Goal: Feedback & Contribution: Submit feedback/report problem

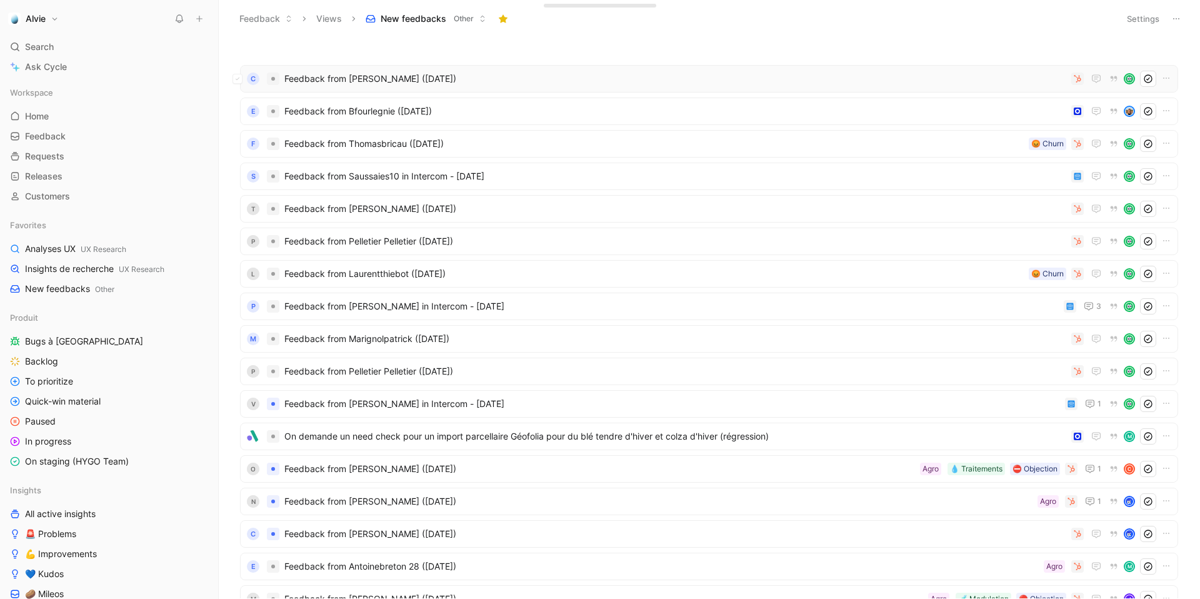
click at [437, 89] on div "C Feedback from Thibaut Bataller (Aug 08, 2025)" at bounding box center [709, 78] width 938 height 27
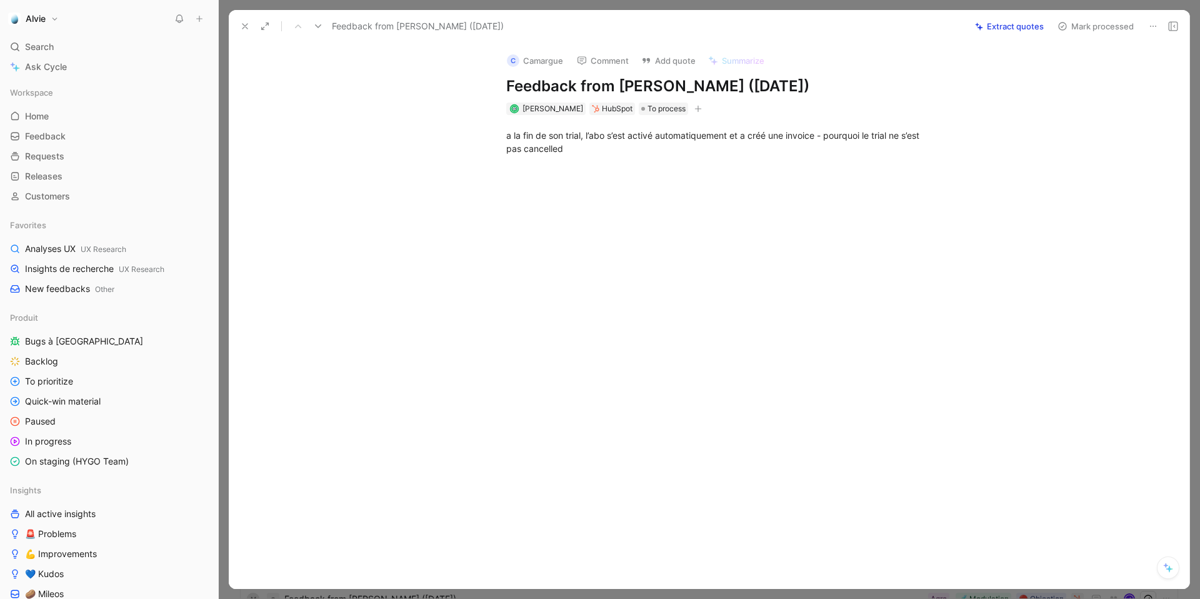
click at [251, 29] on button at bounding box center [244, 25] width 17 height 17
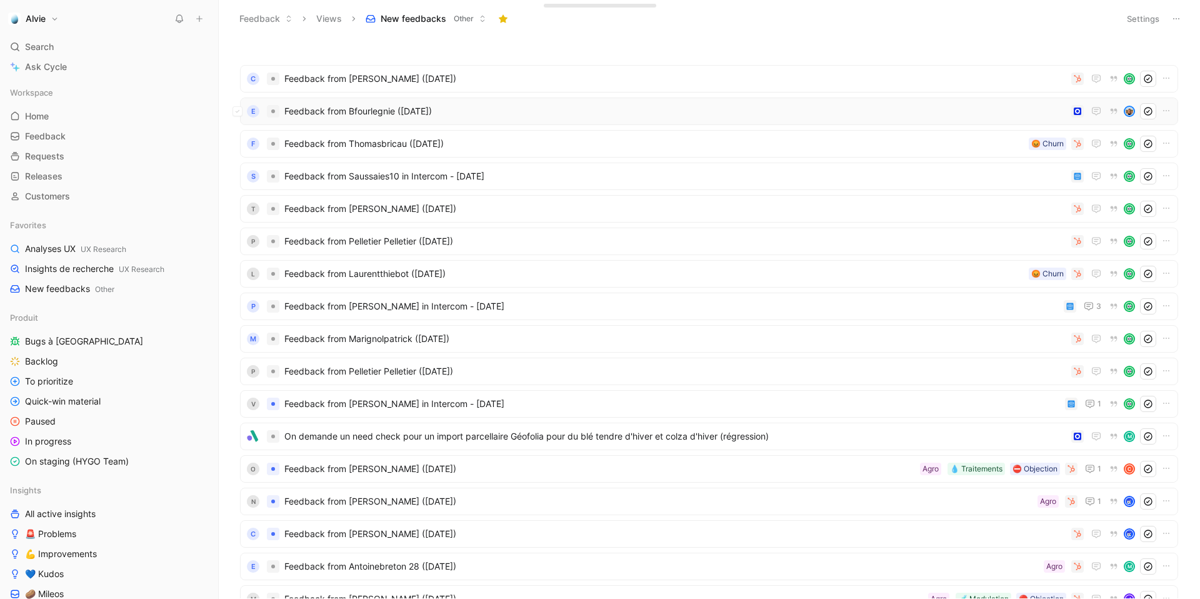
click at [312, 104] on span "Feedback from Bfourlegnie ([DATE])" at bounding box center [675, 111] width 782 height 15
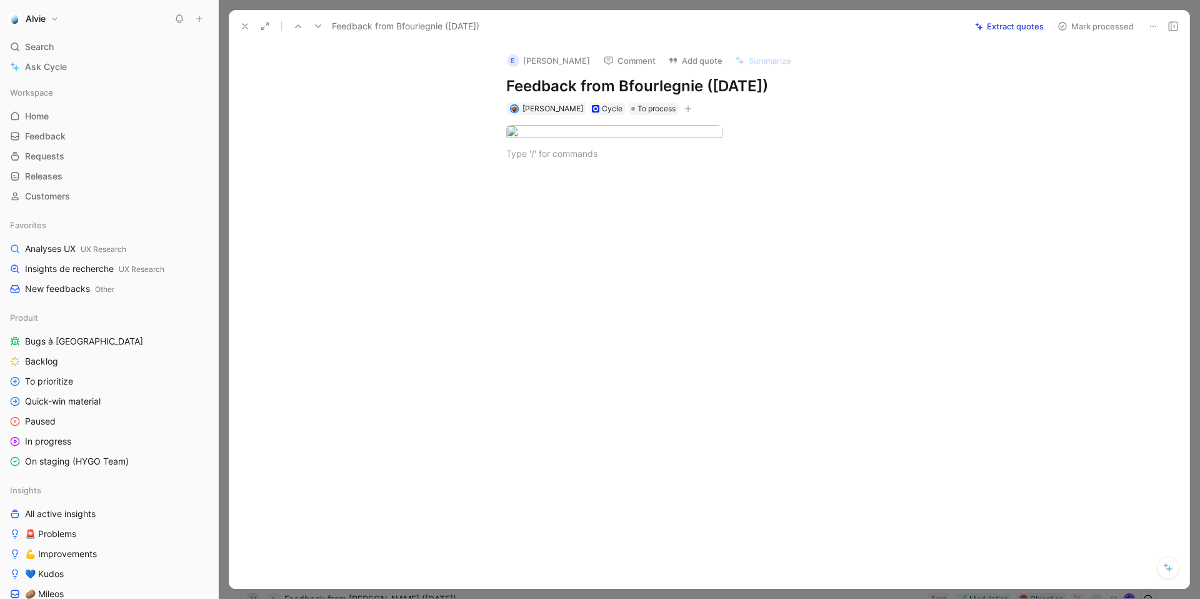
click at [250, 27] on button at bounding box center [244, 25] width 17 height 17
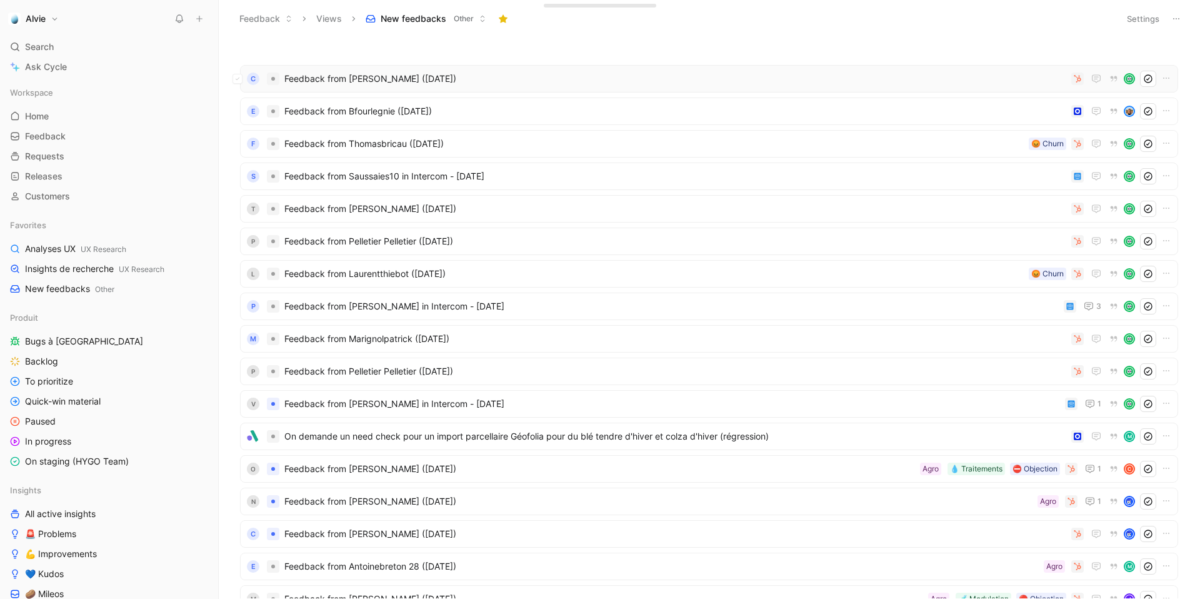
click at [372, 82] on span "Feedback from [PERSON_NAME] ([DATE])" at bounding box center [675, 78] width 782 height 15
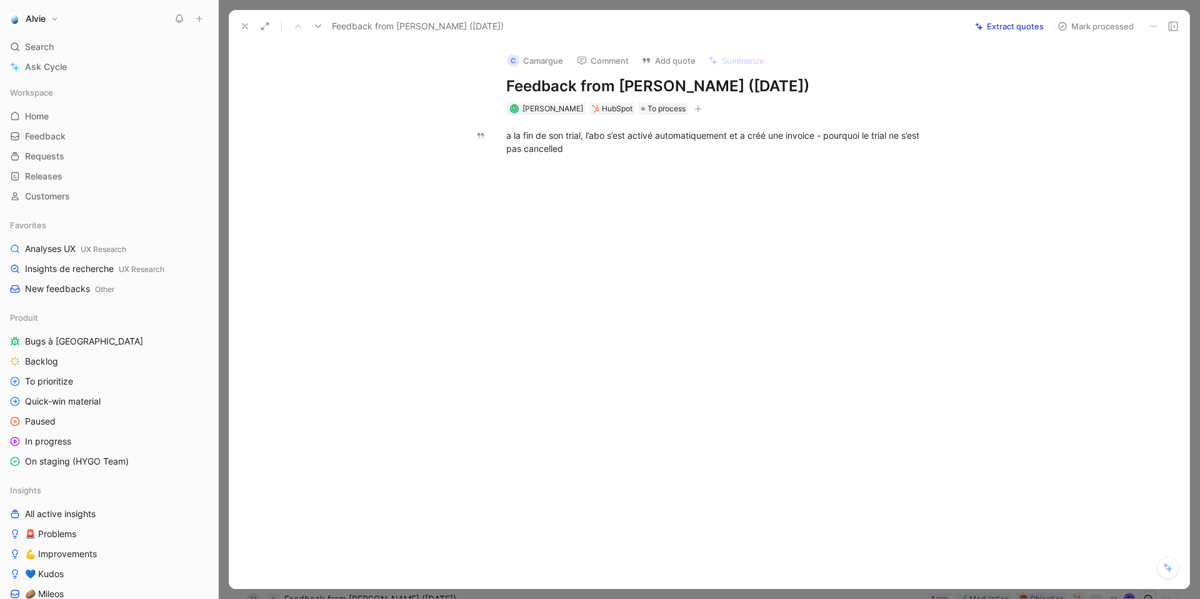
click at [246, 19] on button at bounding box center [244, 25] width 17 height 17
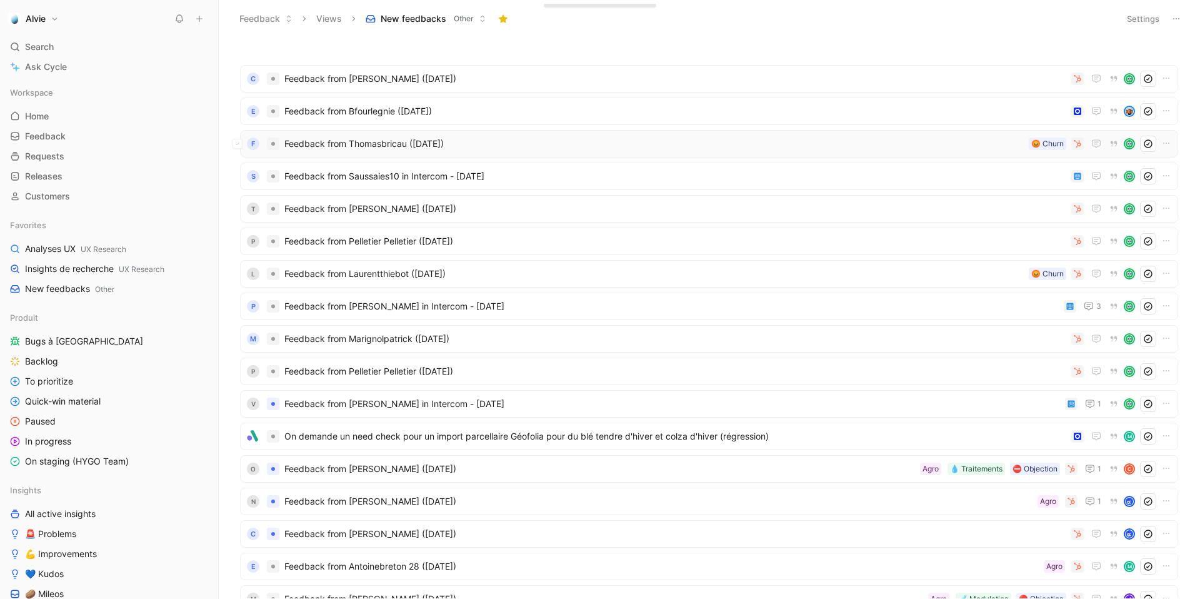
click at [431, 141] on span "Feedback from Thomasbricau ([DATE])" at bounding box center [653, 143] width 739 height 15
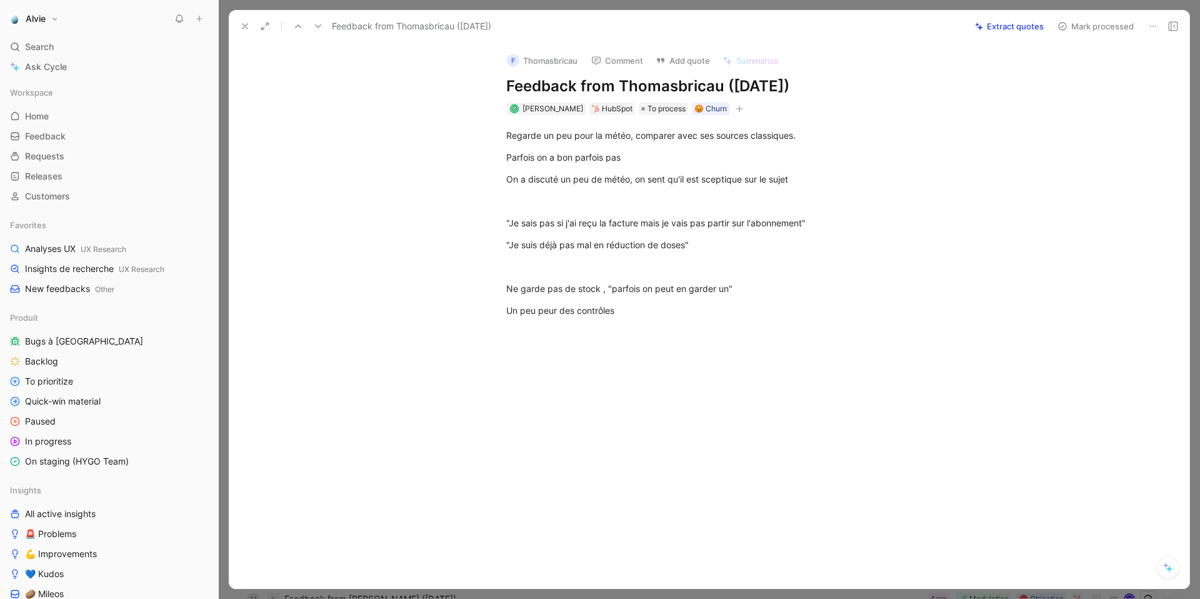
click at [250, 23] on button at bounding box center [244, 25] width 17 height 17
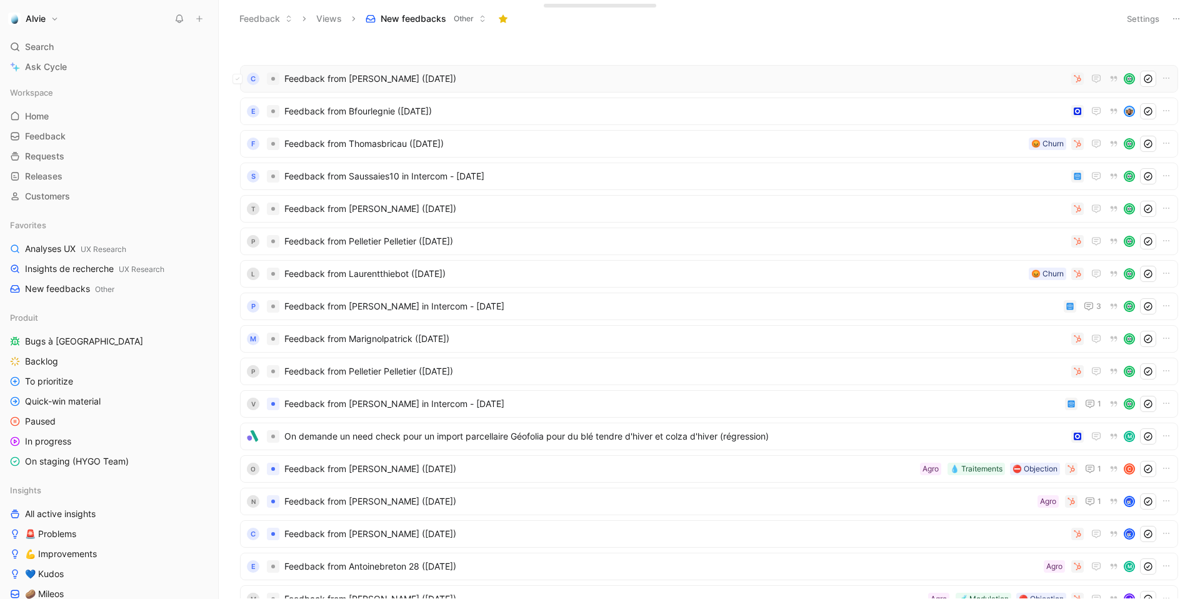
click at [383, 71] on div "C Feedback from Thibaut Bataller (Aug 08, 2025)" at bounding box center [708, 79] width 929 height 16
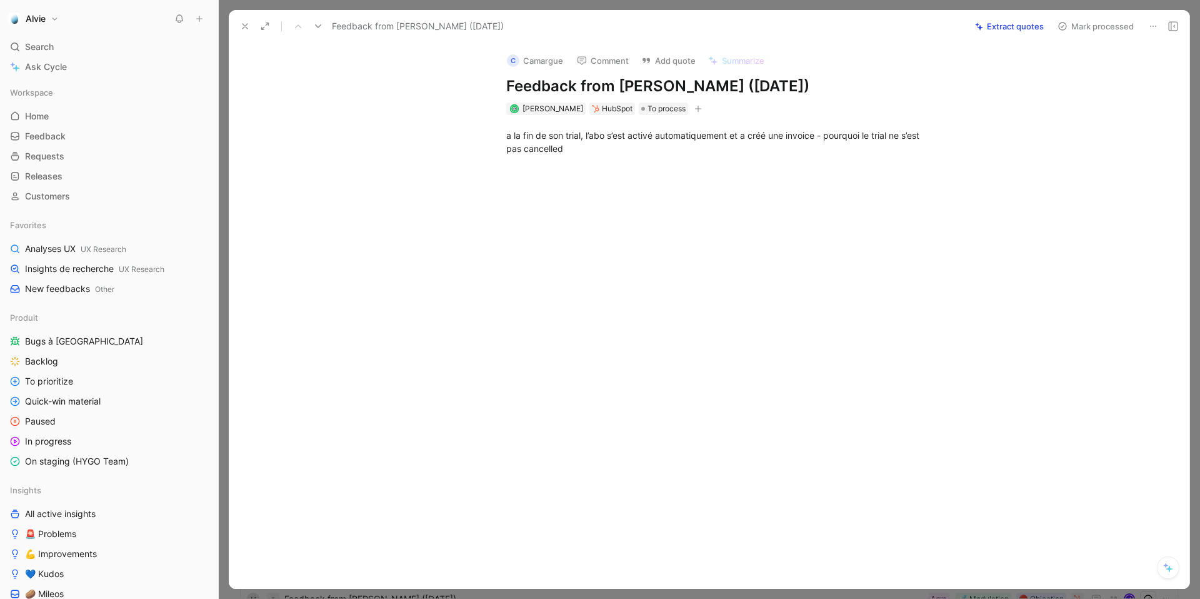
click at [660, 116] on div "a la fin de son trial, l’abo s’est activé automatiquement et a créé une invoice…" at bounding box center [722, 142] width 934 height 54
click at [660, 112] on span "To process" at bounding box center [666, 108] width 38 height 12
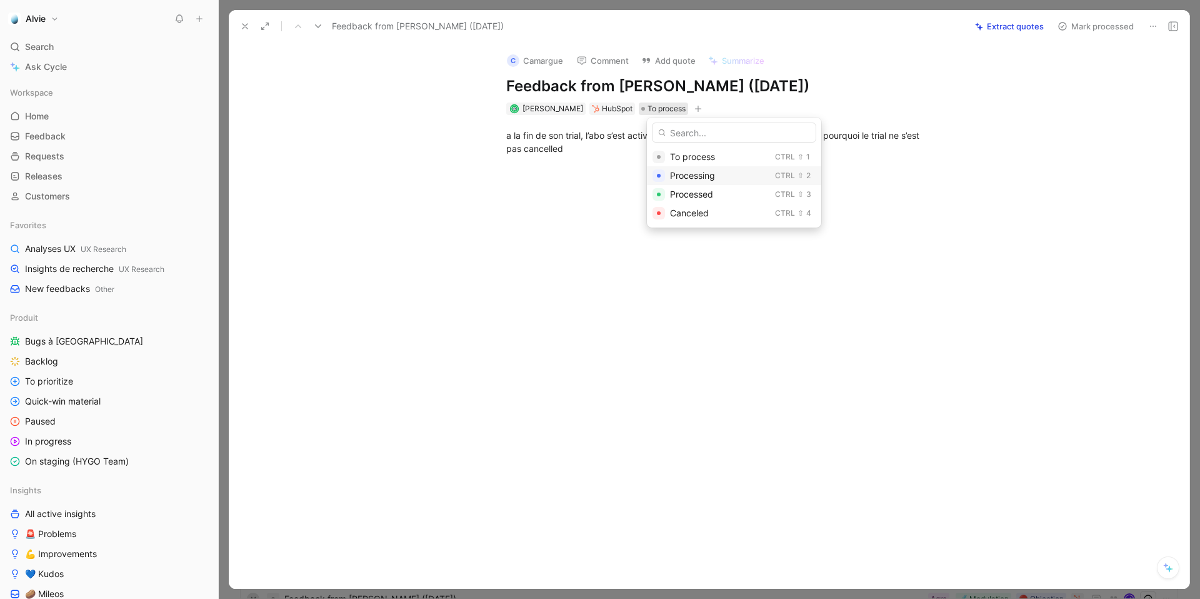
click at [662, 174] on div at bounding box center [658, 175] width 12 height 12
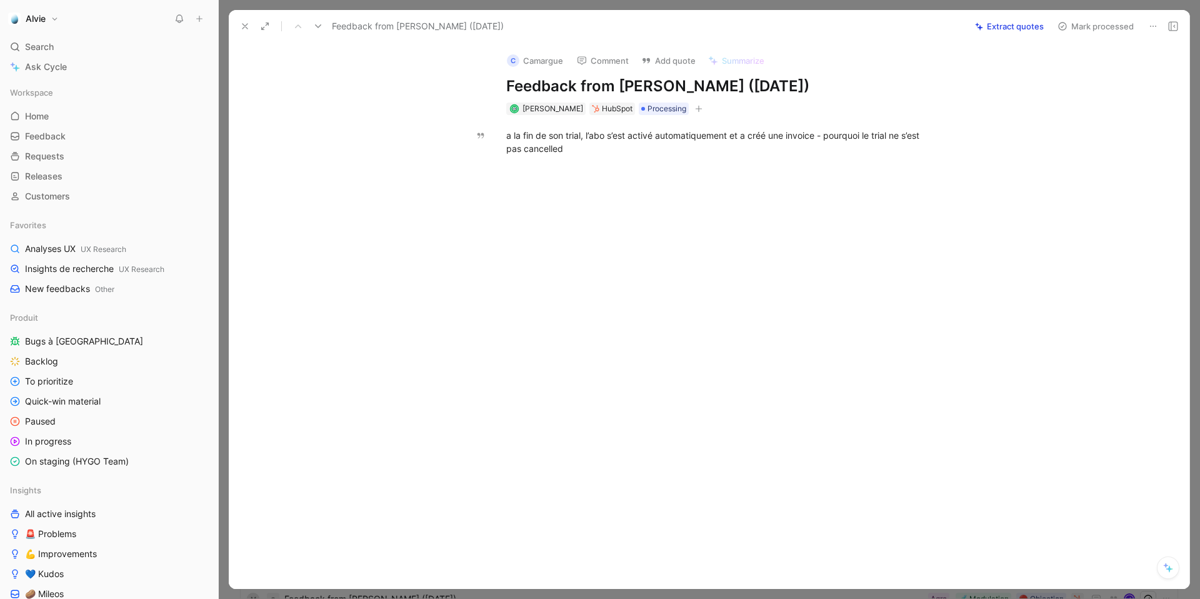
click at [330, 29] on div "Feedback from [PERSON_NAME] ([DATE])" at bounding box center [599, 26] width 729 height 20
click at [315, 25] on icon at bounding box center [318, 26] width 10 height 10
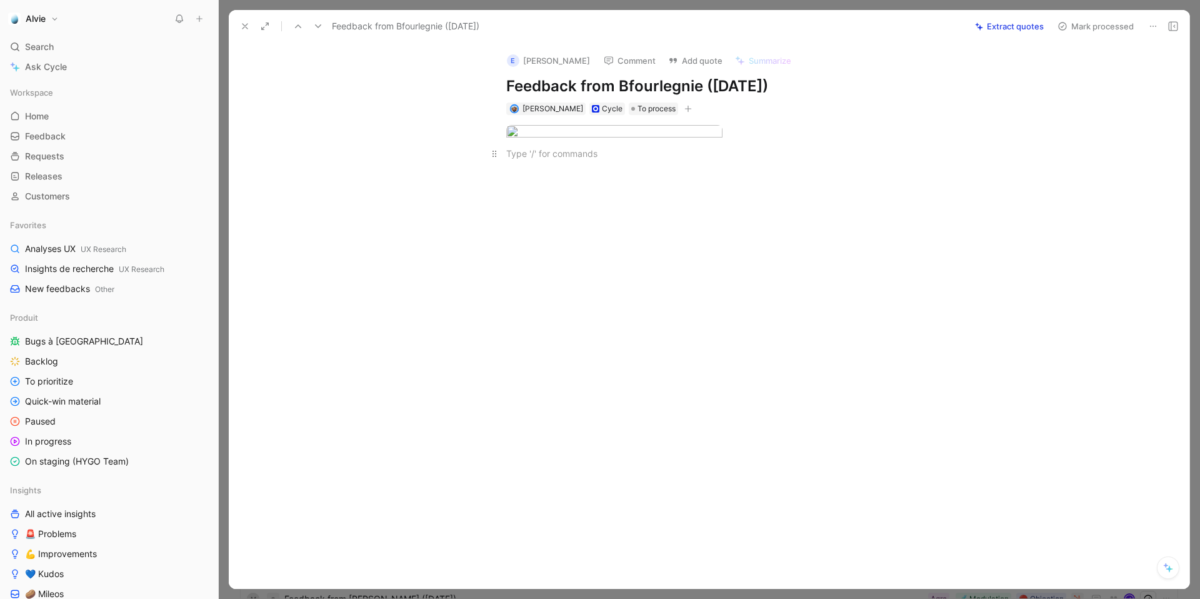
click at [580, 160] on div at bounding box center [722, 153] width 432 height 13
click at [706, 139] on icon "button" at bounding box center [706, 139] width 1 height 4
click at [492, 132] on icon at bounding box center [494, 132] width 10 height 10
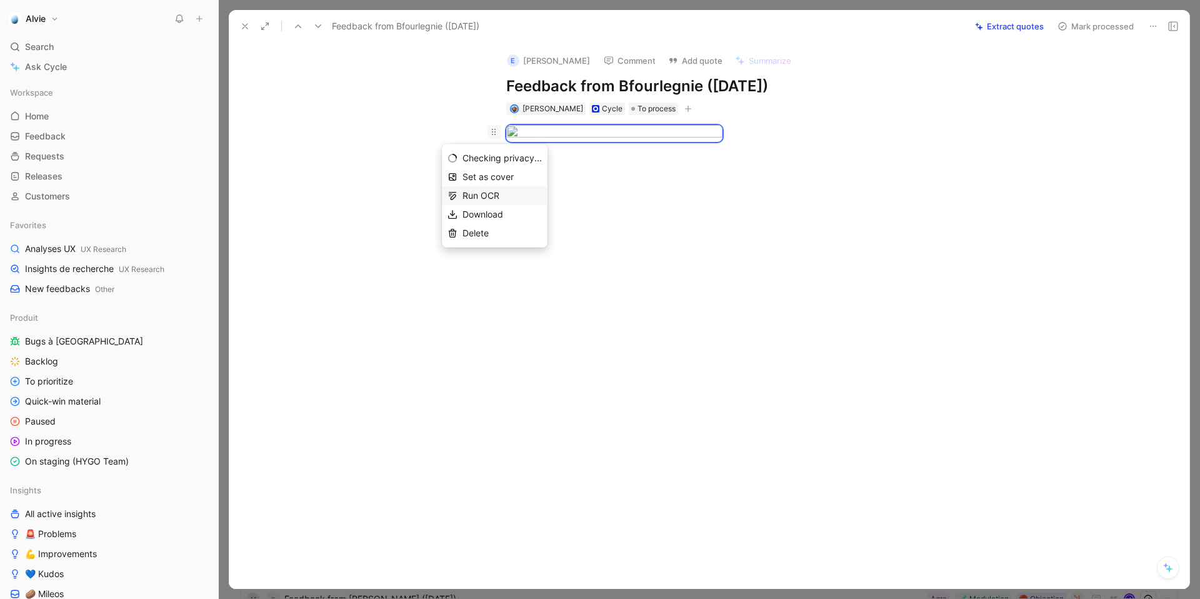
click at [481, 194] on div "Run OCR" at bounding box center [501, 195] width 79 height 15
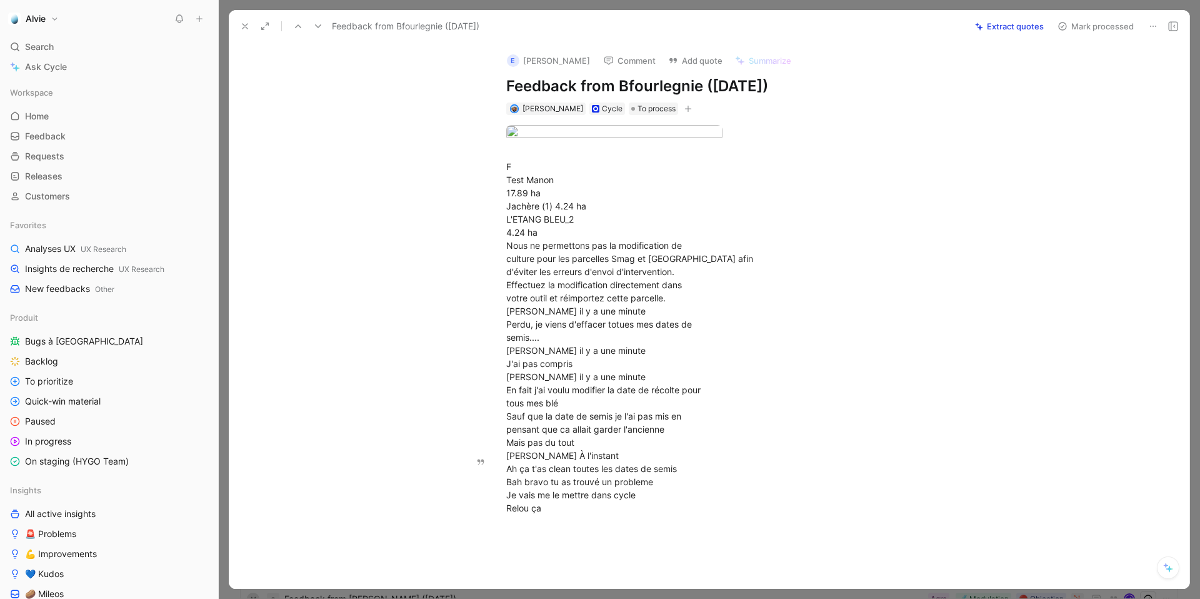
click at [702, 64] on button "Add quote" at bounding box center [695, 60] width 66 height 17
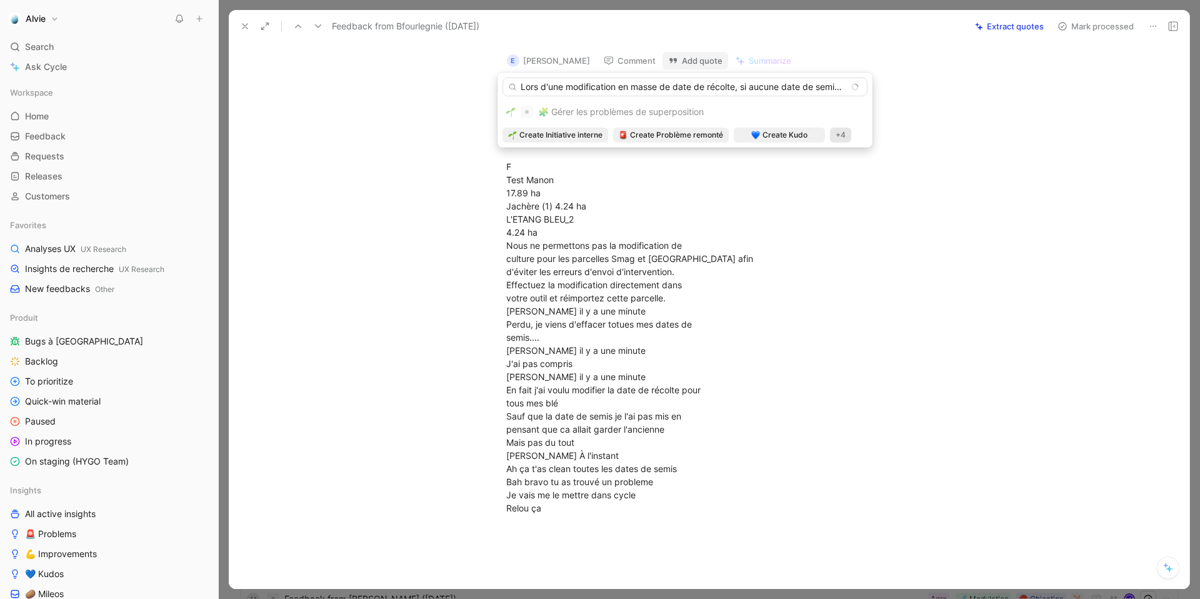
click at [639, 82] on input "Lors d'une modification en masse de date de récolte, si aucune date de semis n'…" at bounding box center [684, 86] width 365 height 19
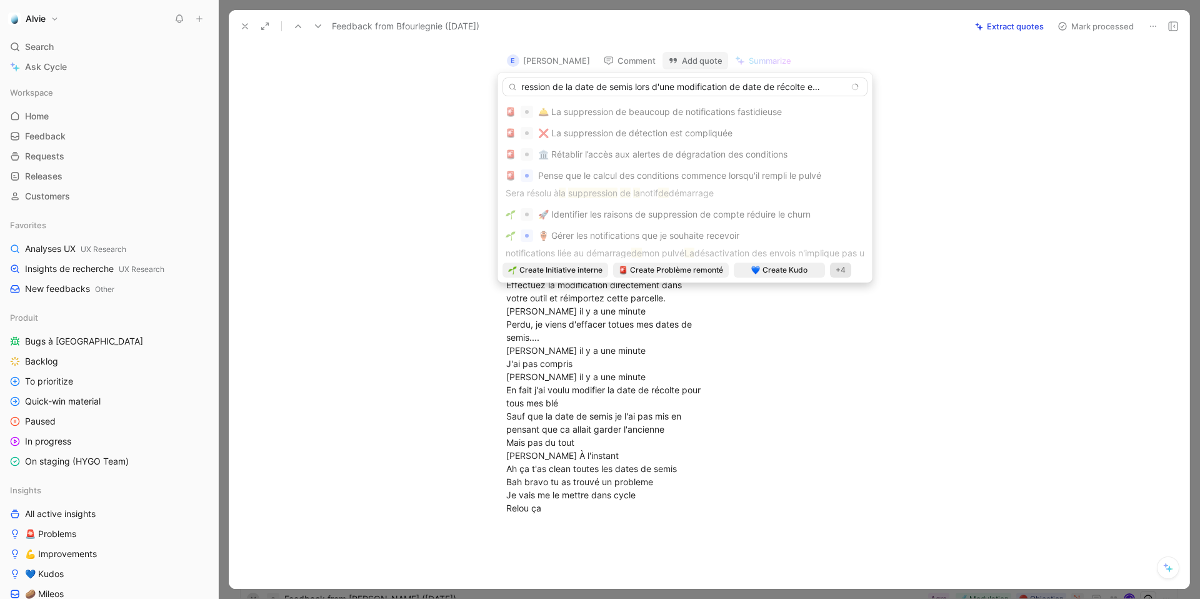
scroll to position [0, 26]
type input "Suppression de la date de semis lors d'une modification de date de récolte en m…"
click at [654, 271] on span "Create Problème remonté" at bounding box center [676, 270] width 93 height 12
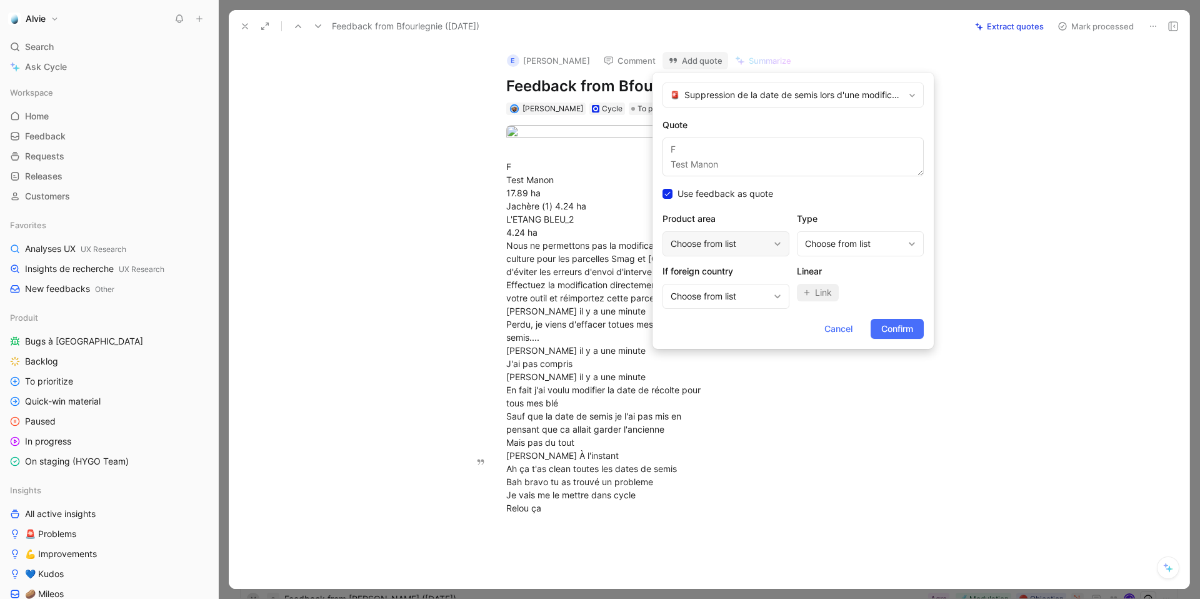
click at [767, 237] on div "Choose from list" at bounding box center [720, 243] width 98 height 15
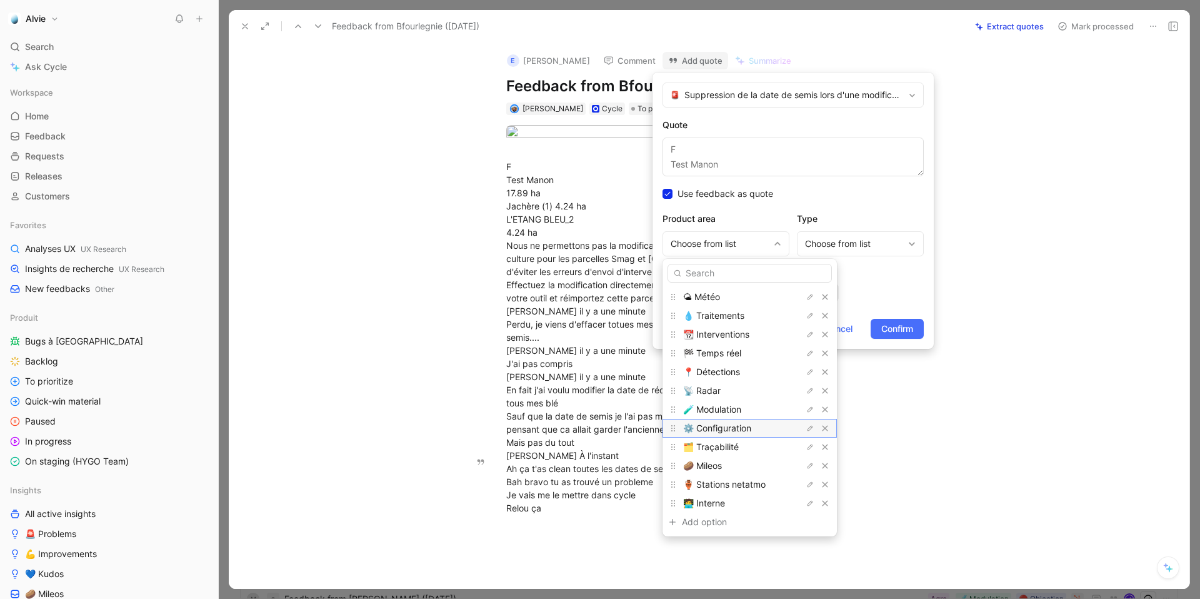
click at [747, 430] on span "⚙️ Configuration" at bounding box center [717, 427] width 68 height 11
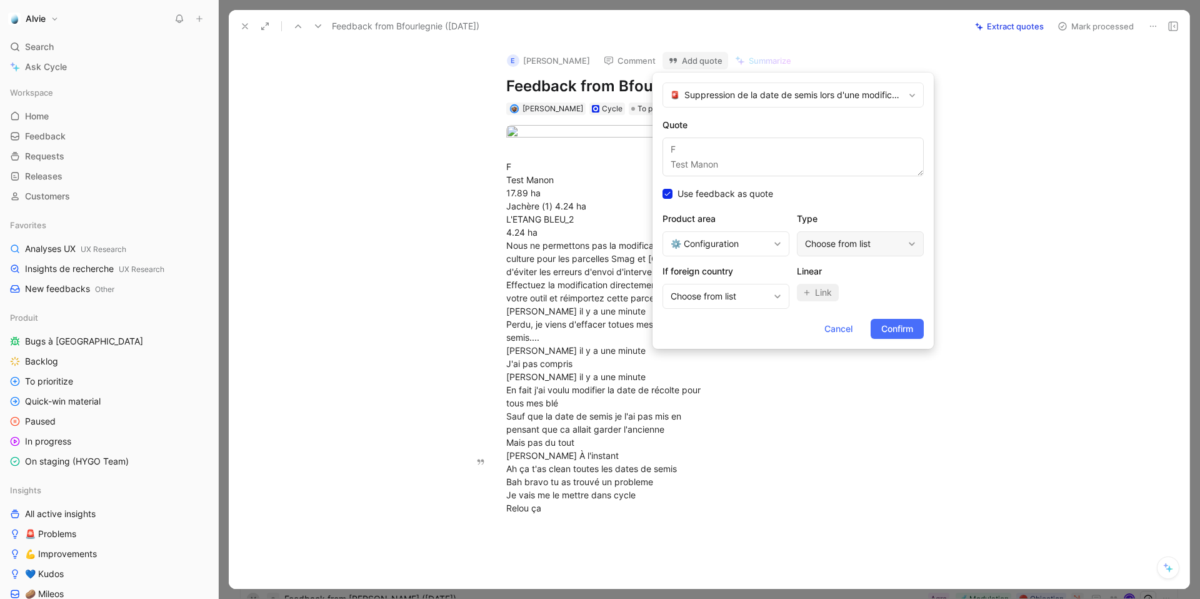
click at [826, 246] on div "Choose from list" at bounding box center [854, 243] width 98 height 15
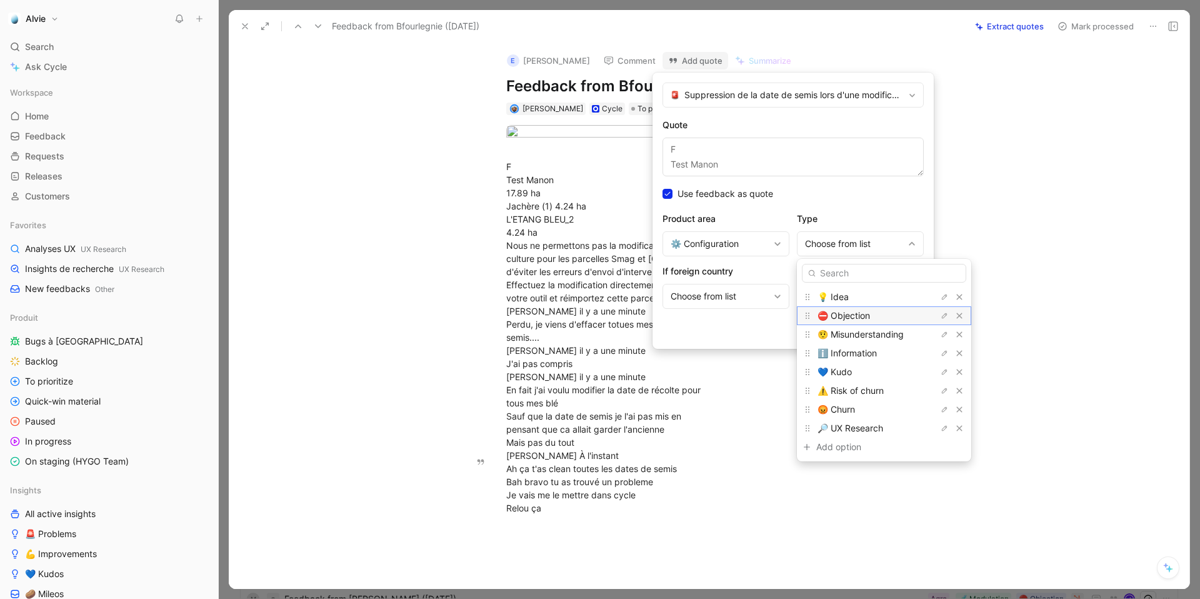
click at [837, 310] on span "⛔️ Objection" at bounding box center [843, 315] width 52 height 11
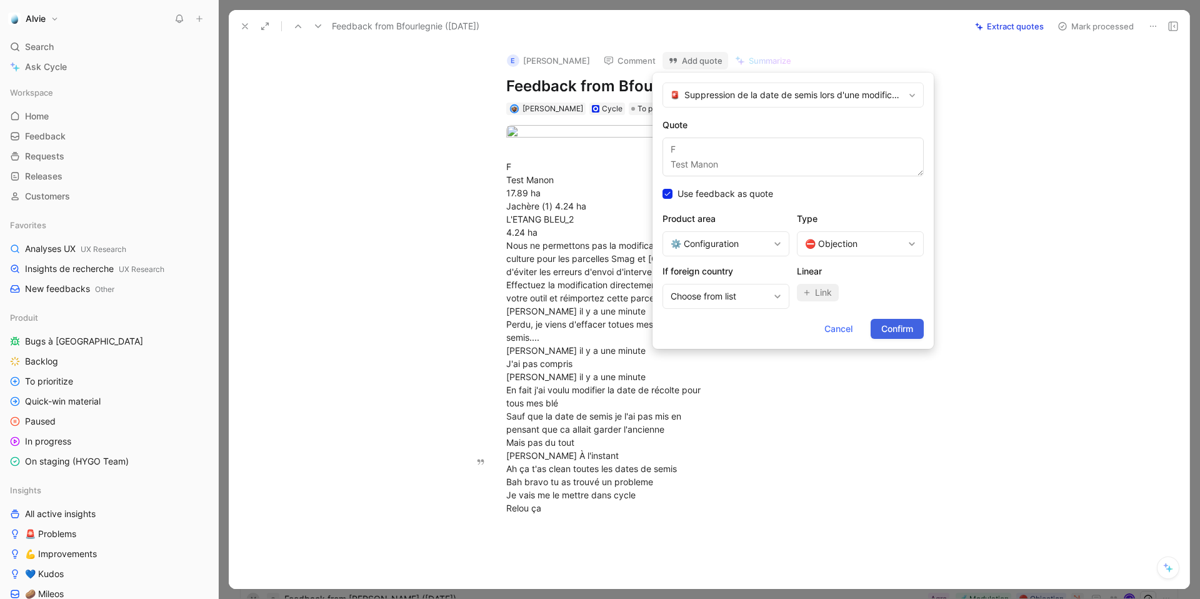
click at [897, 332] on span "Confirm" at bounding box center [897, 328] width 32 height 15
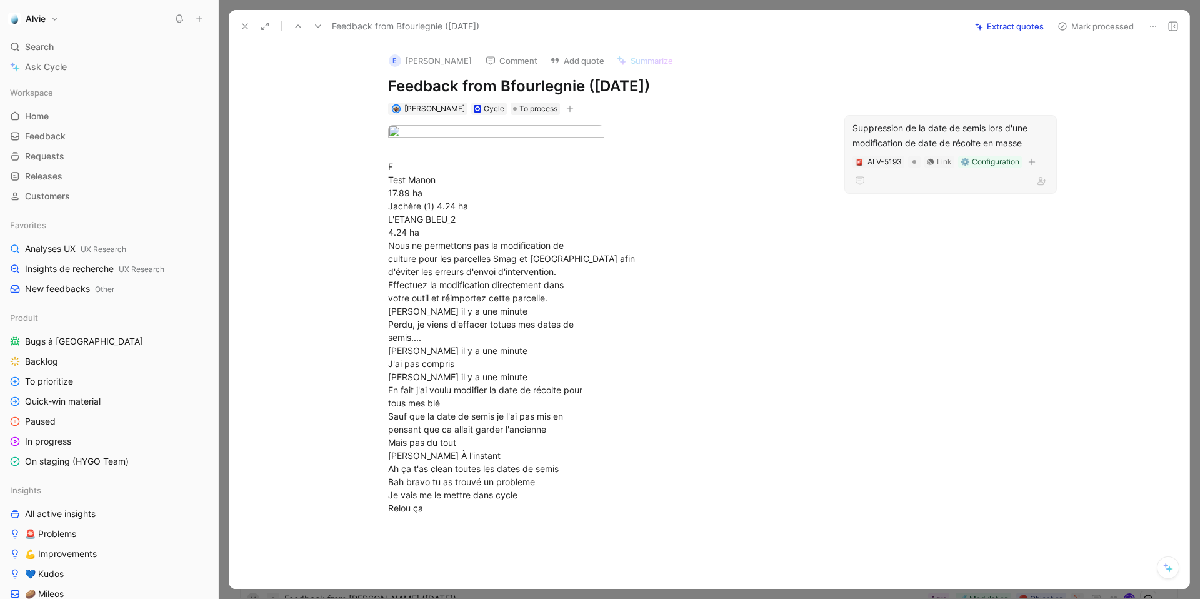
click at [929, 122] on div "Suppression de la date de semis lors d'une modification de date de récolte en m…" at bounding box center [950, 136] width 196 height 30
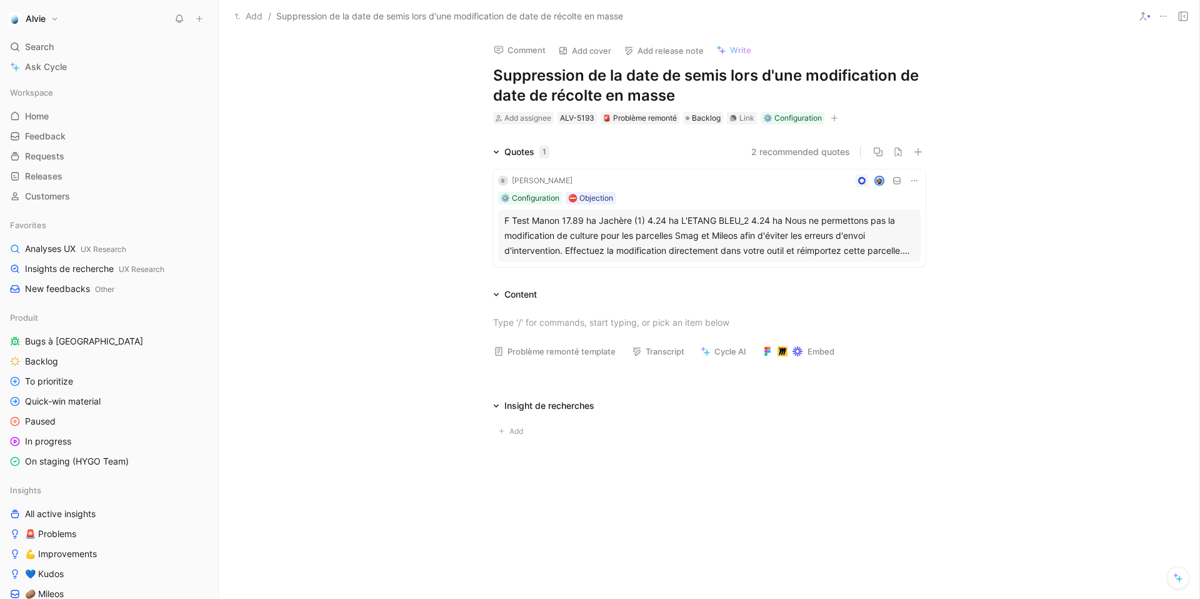
click at [606, 96] on h1 "Suppression de la date de semis lors d'une modification de date de récolte en m…" at bounding box center [709, 86] width 432 height 40
click at [551, 327] on div at bounding box center [709, 322] width 432 height 13
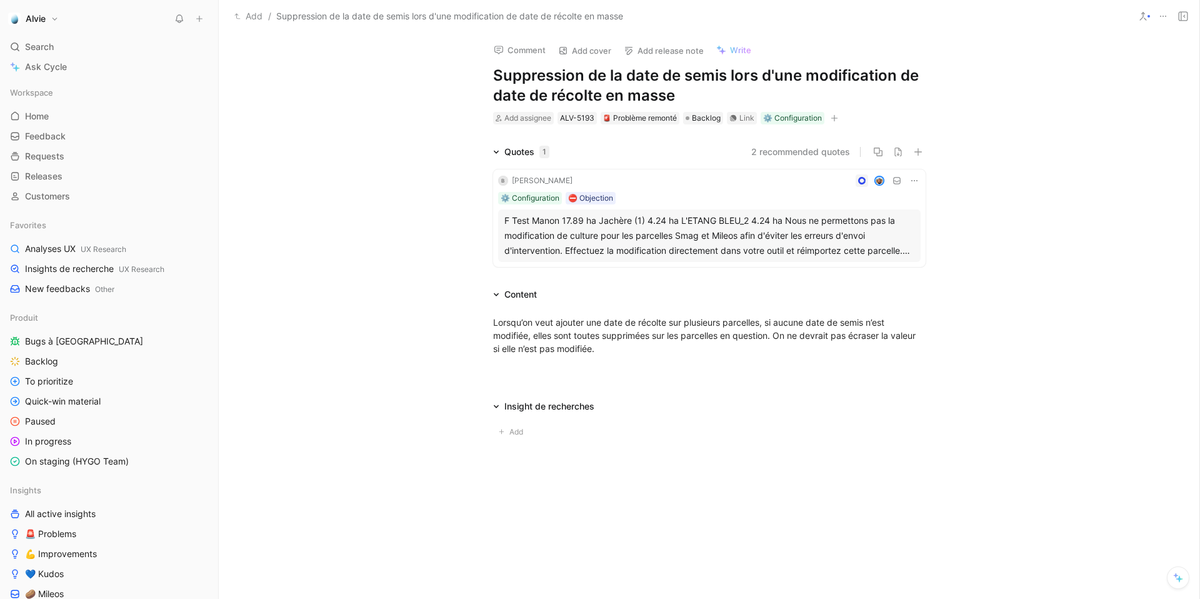
click at [549, 81] on h1 "Suppression de la date de semis lors d'une modification de date de récolte en m…" at bounding box center [709, 86] width 432 height 40
copy h1 "Suppression de la date de semis lors d'une modification de date de récolte en m…"
click at [598, 356] on p "Lorsqu’on veut ajouter une date de récolte sur plusieurs parcelles, si aucune d…" at bounding box center [709, 335] width 480 height 47
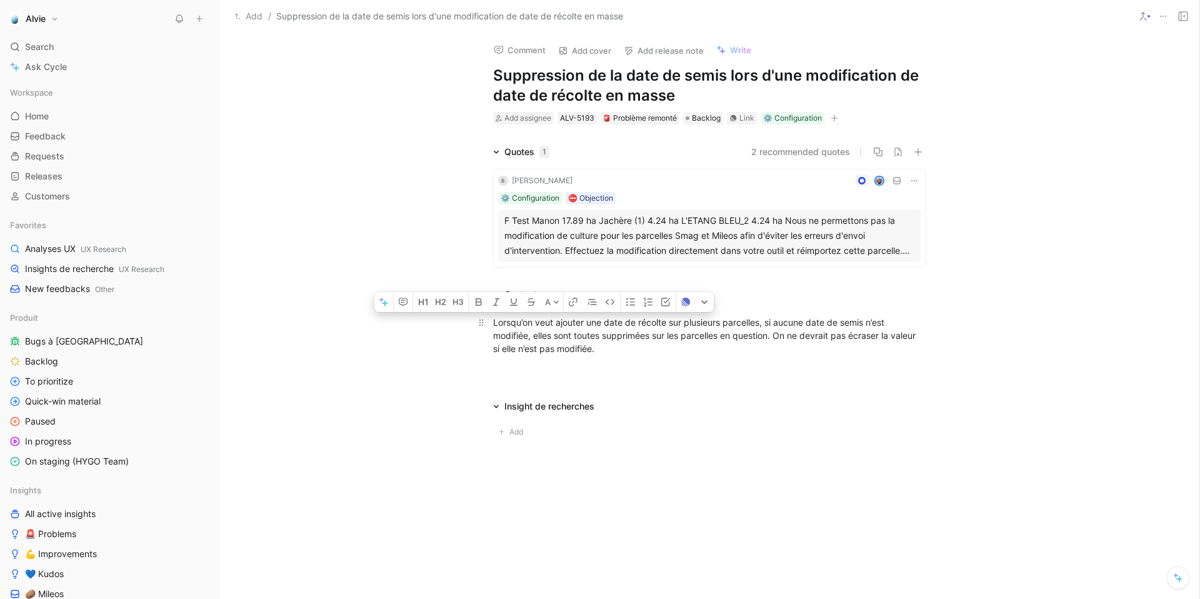
drag, startPoint x: 601, startPoint y: 351, endPoint x: 490, endPoint y: 322, distance: 114.1
click at [490, 322] on p "Lorsqu’on veut ajouter une date de récolte sur plusieurs parcelles, si aucune d…" at bounding box center [709, 335] width 480 height 47
copy div "Lorsqu’on veut ajouter une date de récolte sur plusieurs parcelles, si aucune d…"
click at [749, 120] on div "Link" at bounding box center [746, 118] width 15 height 12
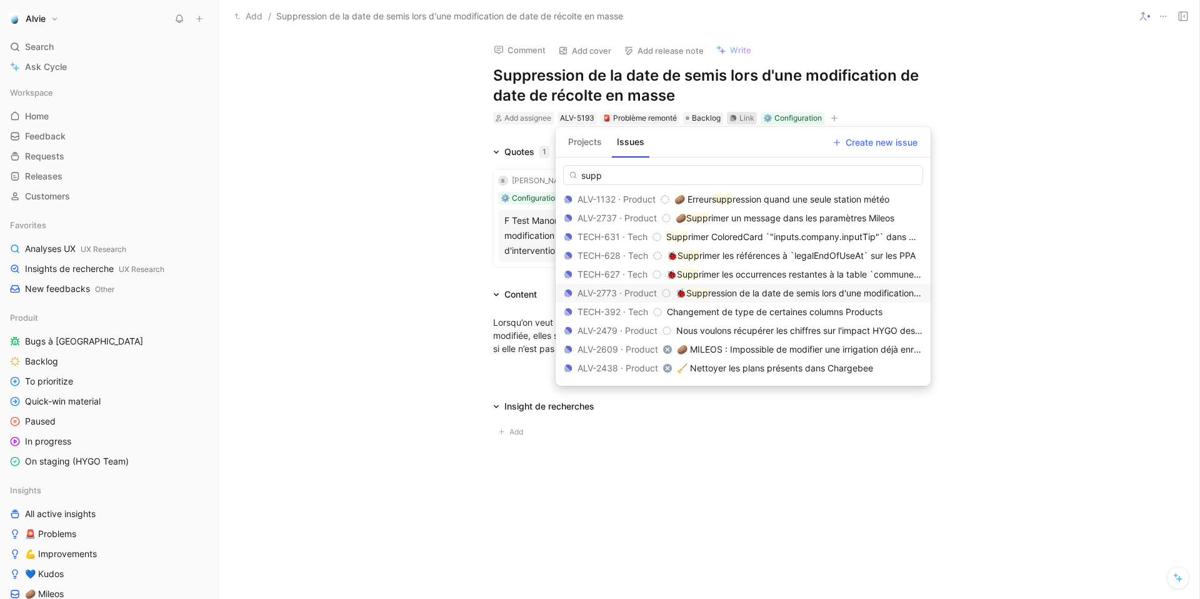
type input "supp"
click at [754, 295] on span "ression de la date de semis lors d'une modification de date de récolte en masse" at bounding box center [870, 292] width 325 height 11
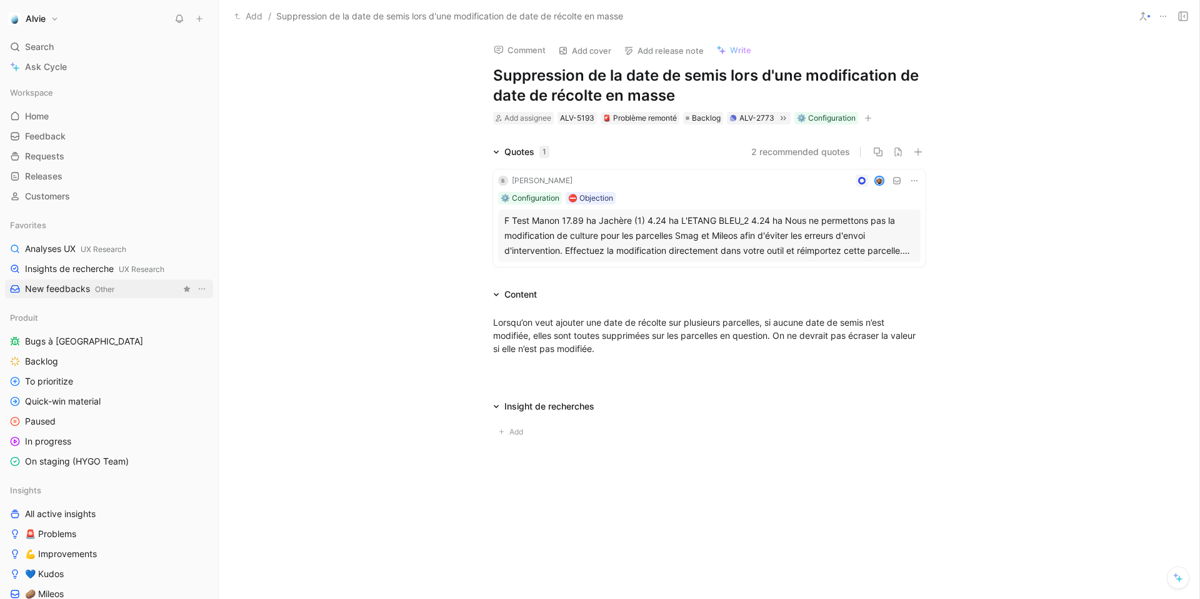
click at [81, 286] on span "New feedbacks Other" at bounding box center [69, 288] width 89 height 13
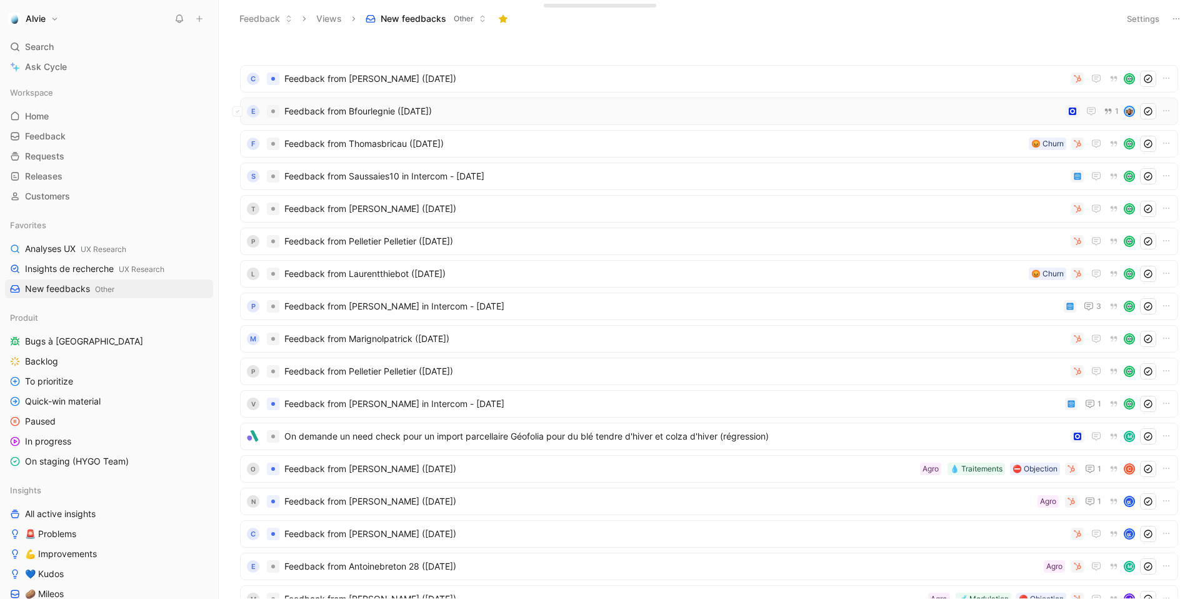
click at [462, 107] on span "Feedback from Bfourlegnie ([DATE])" at bounding box center [672, 111] width 777 height 15
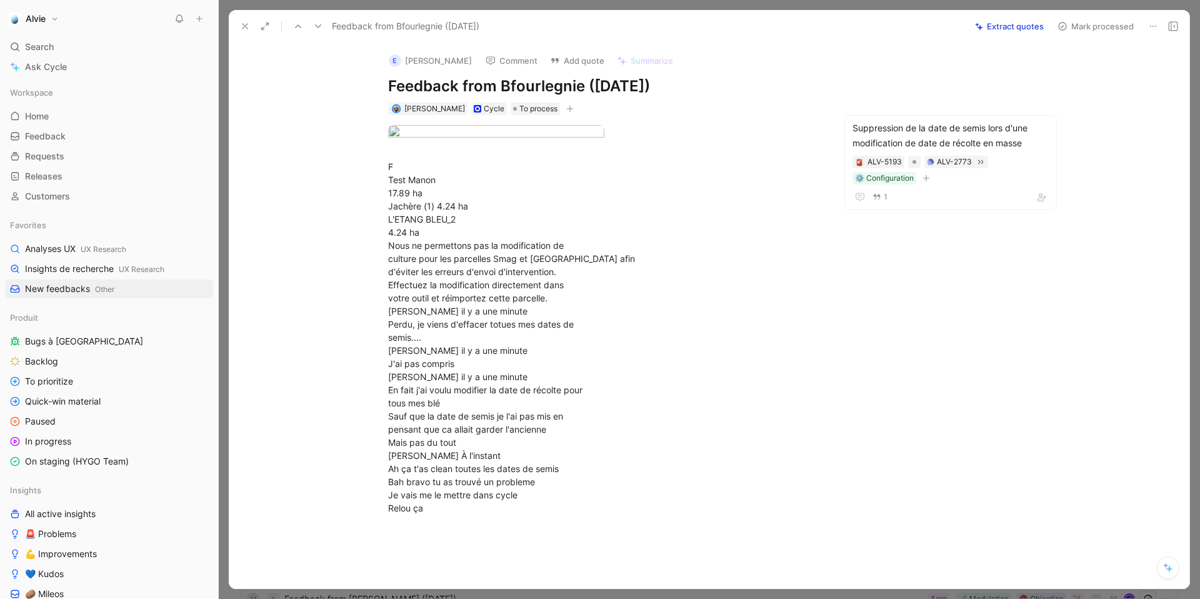
click at [1092, 22] on button "Mark processed" at bounding box center [1095, 25] width 87 height 17
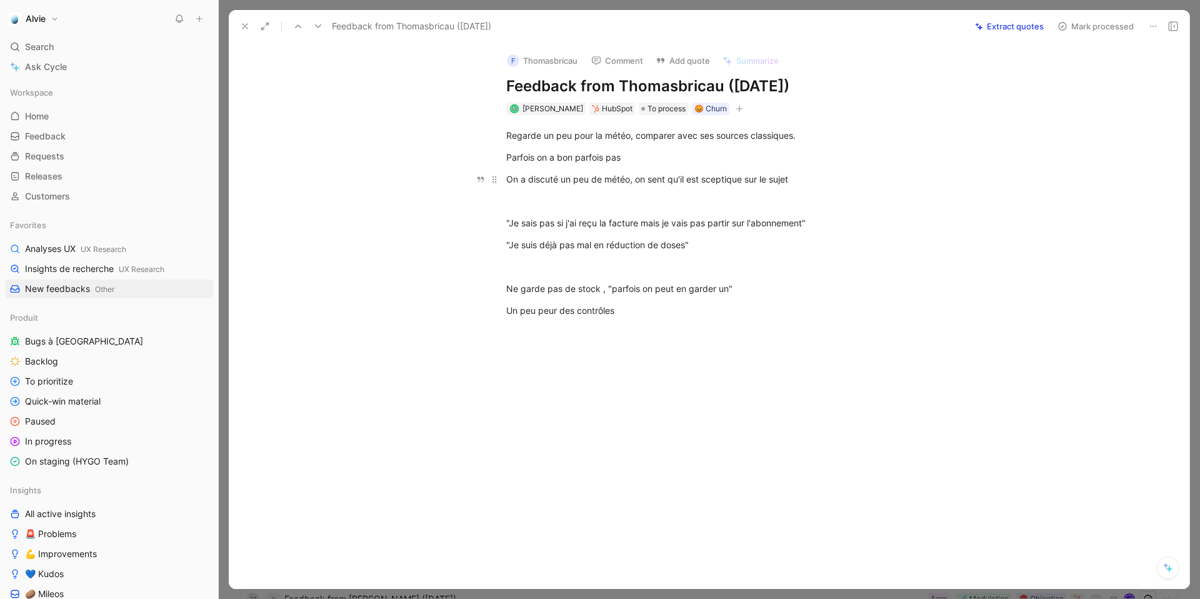
click at [597, 181] on div "On a discuté un peu de météo, on sent qu'il est sceptique sur le sujet" at bounding box center [722, 178] width 432 height 13
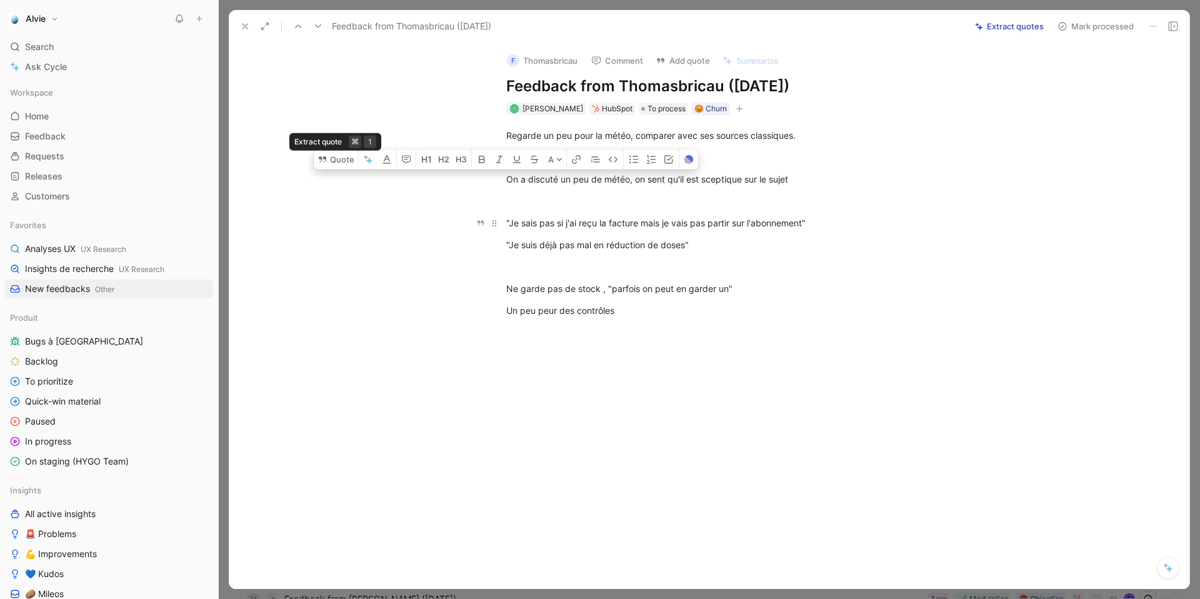
click at [839, 229] on div ""Je sais pas si j'ai reçu la facture mais je vais pas partir sur l'abonnement"" at bounding box center [722, 222] width 432 height 13
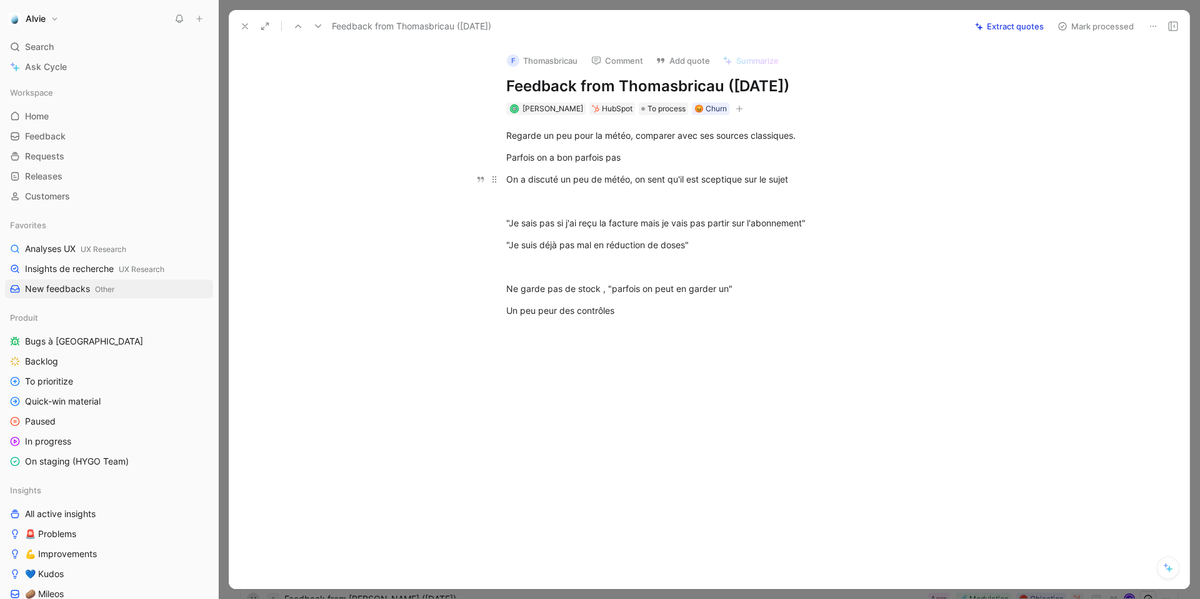
click at [768, 187] on p "On a discuté un peu de météo, on sent qu'il est sceptique sur le sujet" at bounding box center [722, 179] width 480 height 21
click at [824, 141] on div "Regarde un peu pour la météo, comparer avec ses sources classiques." at bounding box center [722, 135] width 432 height 13
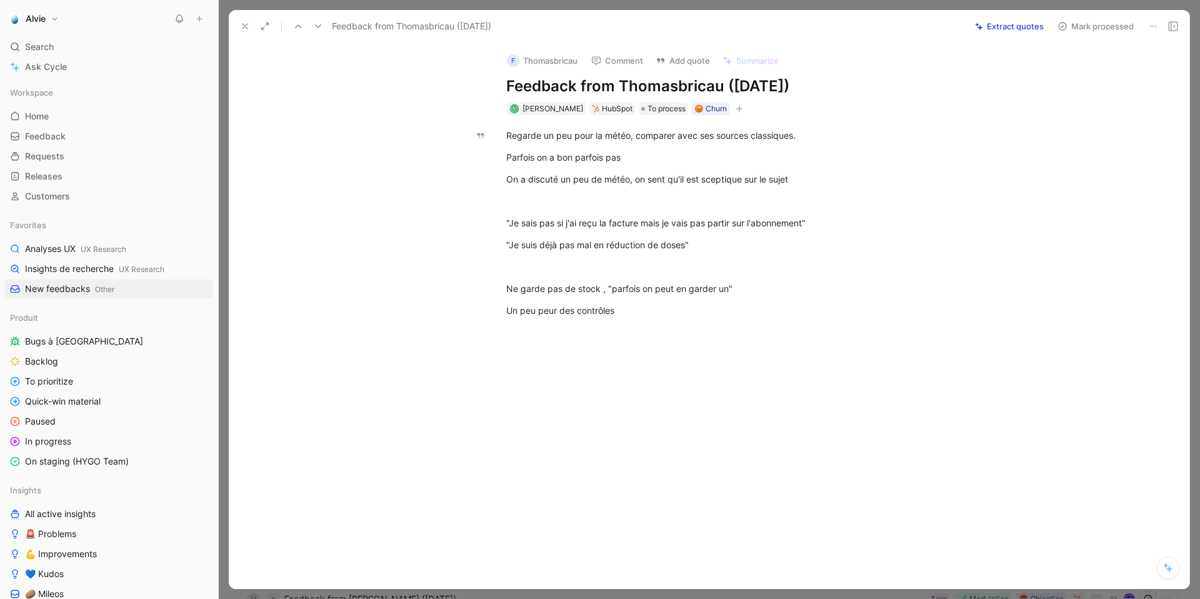
click at [1095, 27] on button "Mark processed" at bounding box center [1095, 25] width 87 height 17
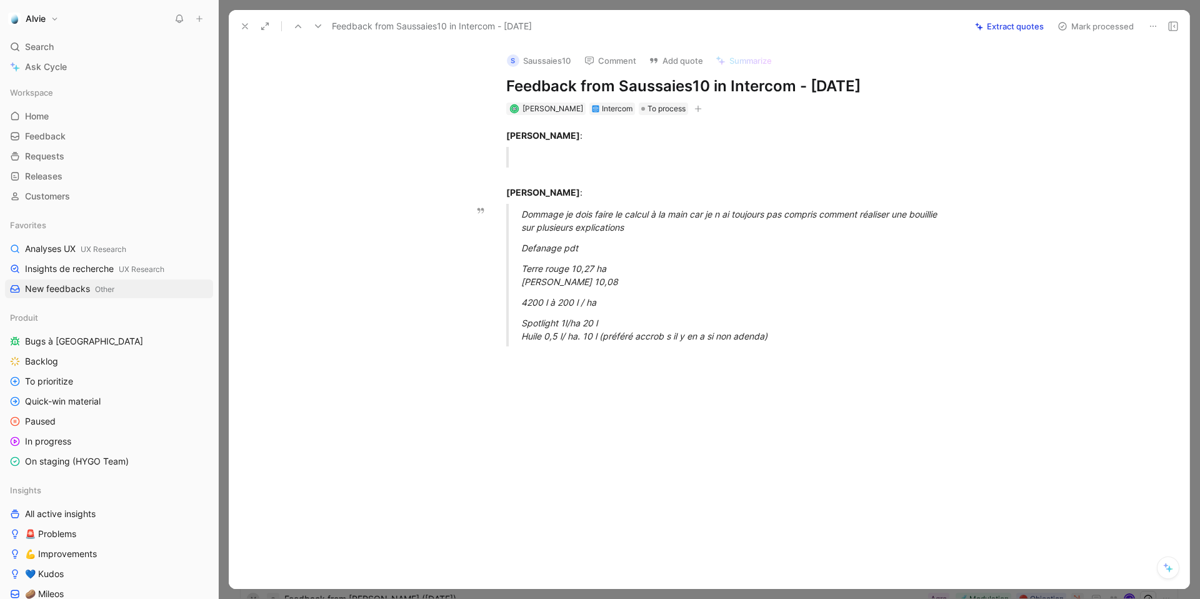
click at [589, 230] on div "Dommage je dois faire le calcul à la main car je n ai toujours pas compris comm…" at bounding box center [737, 220] width 432 height 26
drag, startPoint x: 589, startPoint y: 227, endPoint x: 642, endPoint y: 229, distance: 53.2
click at [642, 229] on div "Dommage je dois faire le calcul à la main car je n ai toujours pas compris comm…" at bounding box center [737, 220] width 432 height 26
click at [753, 289] on p "Terre rouge 10,27 ha Noue Guillot 10,08" at bounding box center [737, 275] width 432 height 34
drag, startPoint x: 781, startPoint y: 332, endPoint x: 517, endPoint y: 209, distance: 291.3
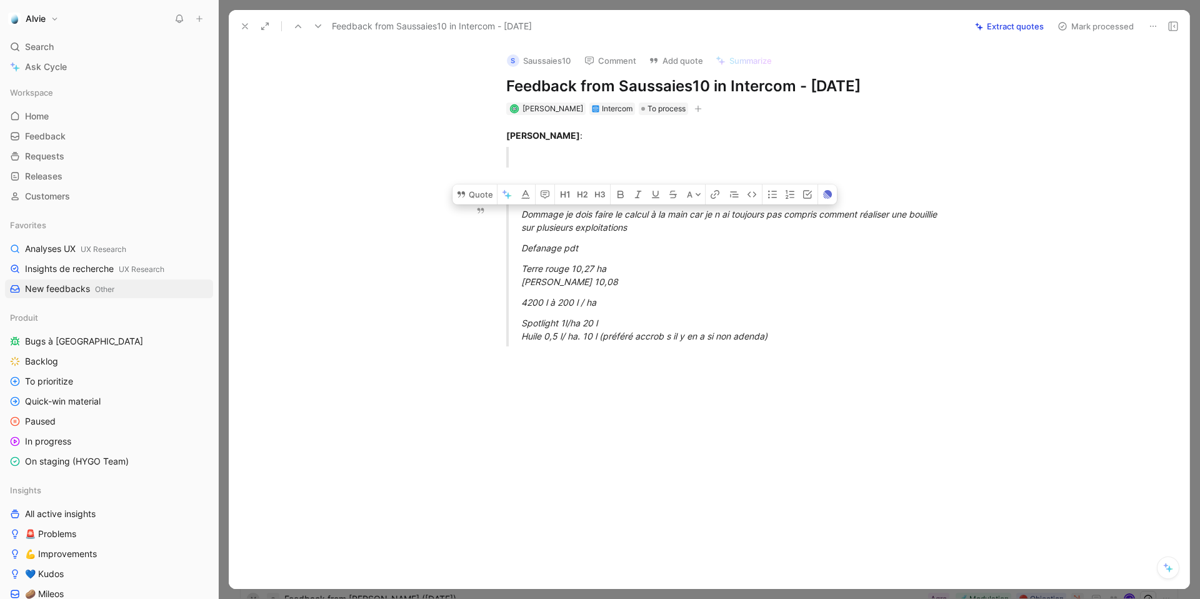
click at [517, 209] on blockquote "Dommage je dois faire le calcul à la main car je n ai toujours pas compris comm…" at bounding box center [722, 275] width 480 height 142
click at [477, 192] on button "Quote" at bounding box center [474, 194] width 44 height 20
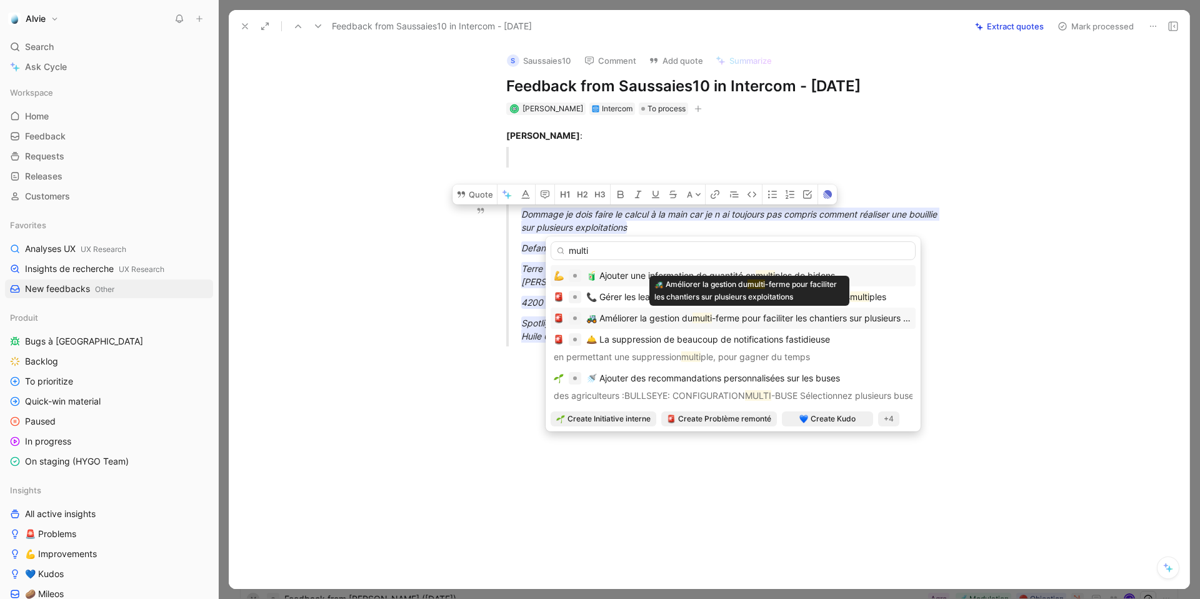
type input "multi"
click at [689, 323] on div "🚜 Améliorer la gestion du multi -ferme pour faciliter les chantiers sur plusieu…" at bounding box center [749, 318] width 326 height 15
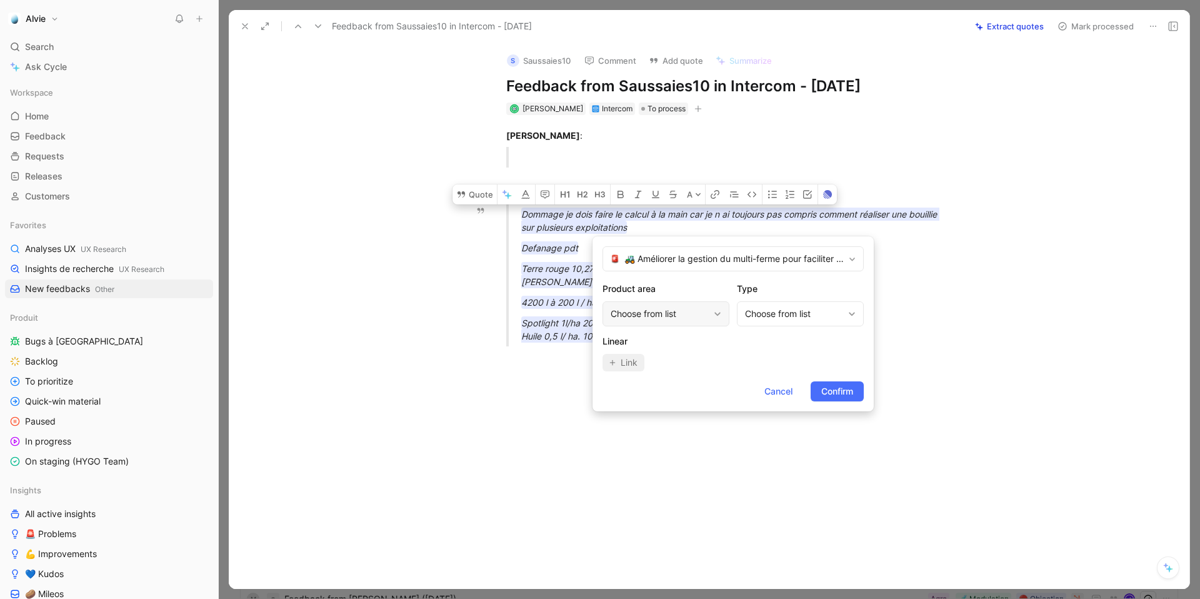
click at [684, 319] on div "Choose from list" at bounding box center [660, 313] width 98 height 15
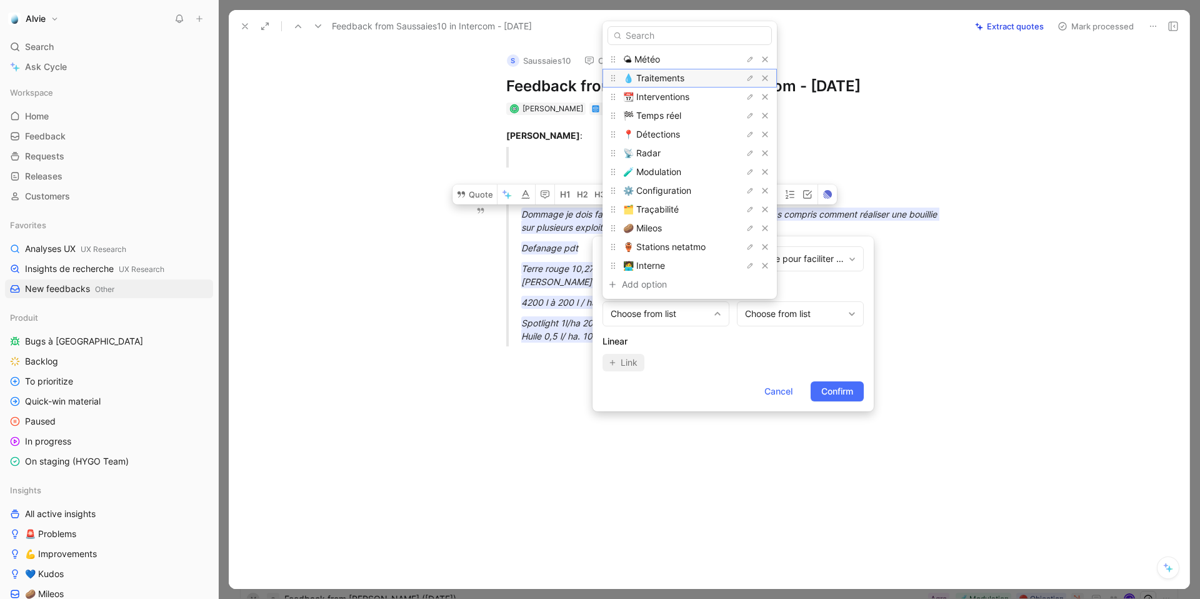
click at [687, 74] on div "💧 Traitements" at bounding box center [670, 78] width 94 height 15
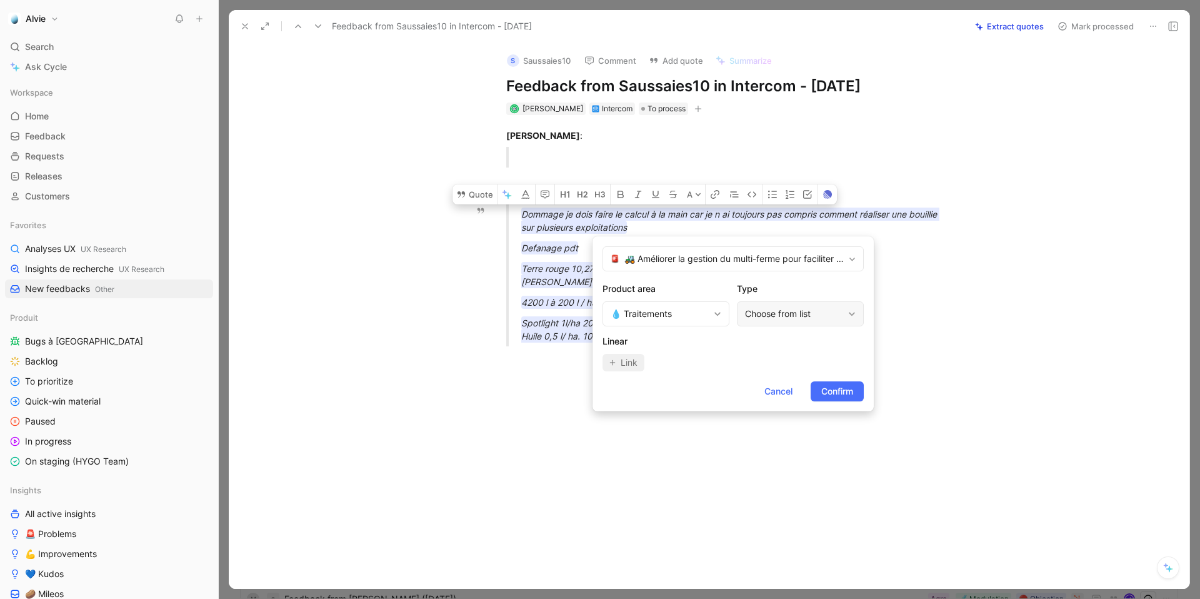
click at [796, 316] on div "Choose from list" at bounding box center [794, 313] width 98 height 15
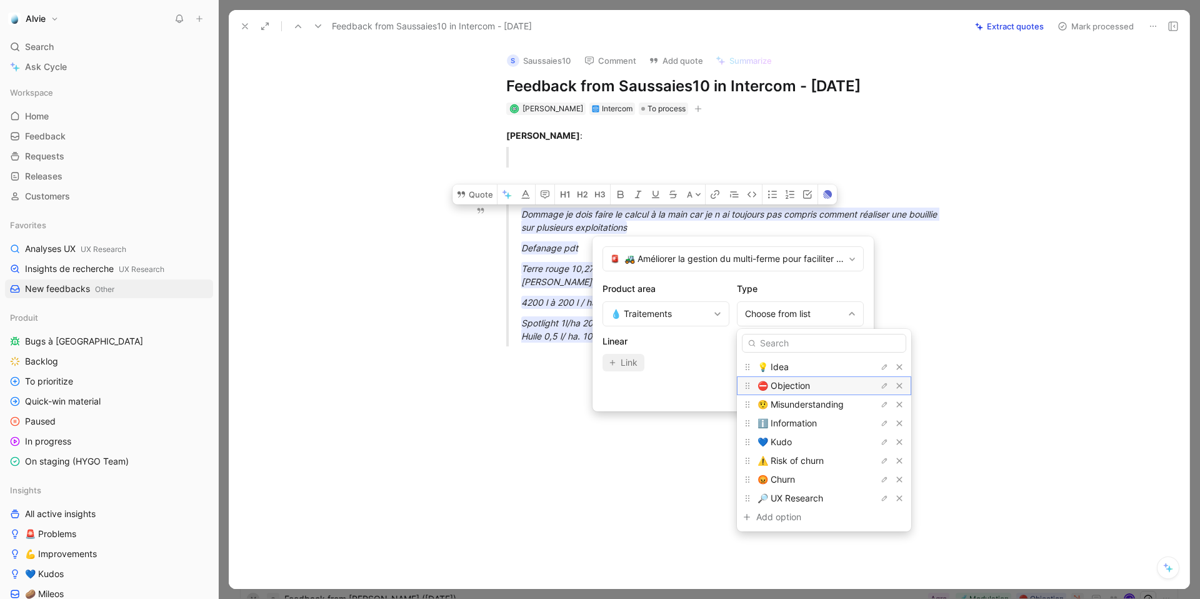
click at [795, 382] on span "⛔️ Objection" at bounding box center [783, 385] width 52 height 11
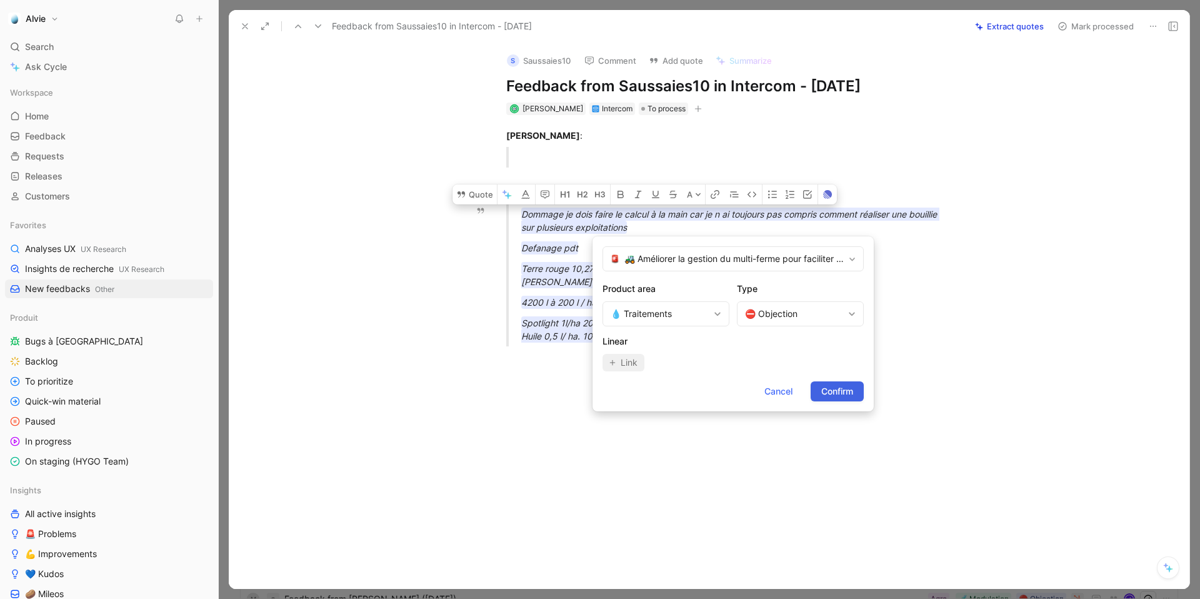
click at [826, 395] on span "Confirm" at bounding box center [837, 391] width 32 height 15
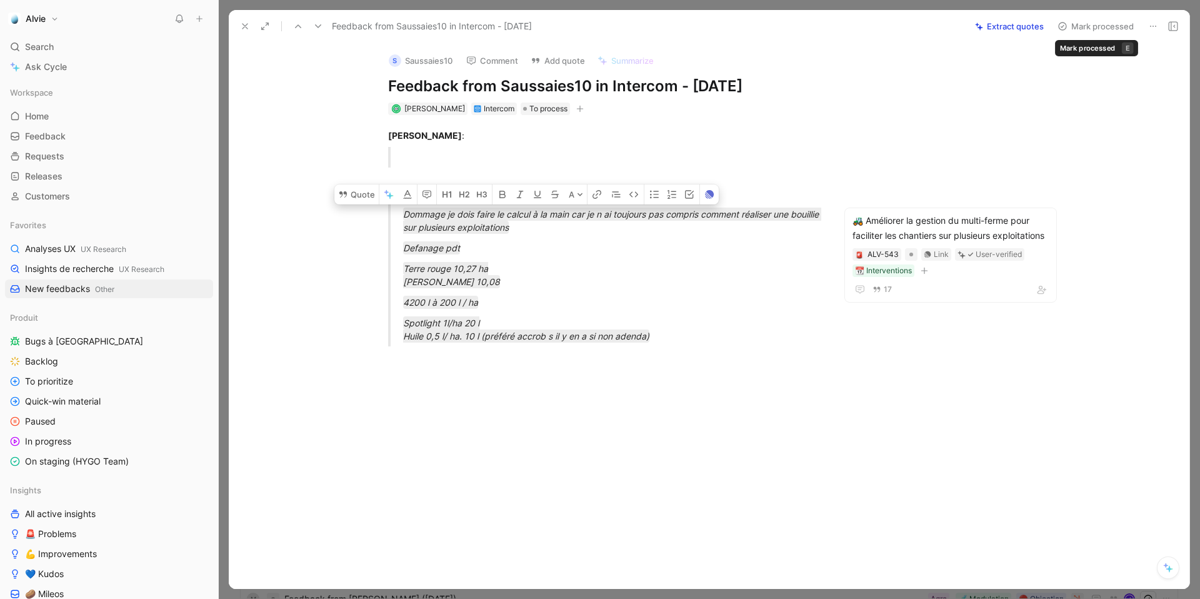
click at [1103, 24] on button "Mark processed" at bounding box center [1095, 25] width 87 height 17
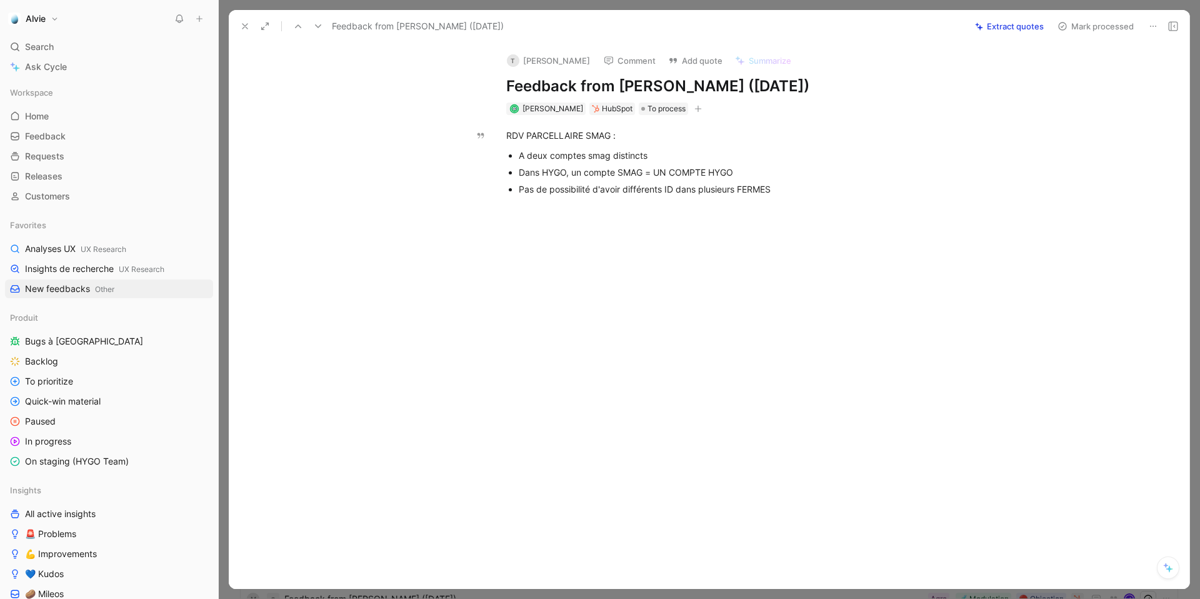
click at [1156, 27] on icon at bounding box center [1153, 26] width 10 height 10
click at [1172, 25] on icon at bounding box center [1173, 26] width 10 height 10
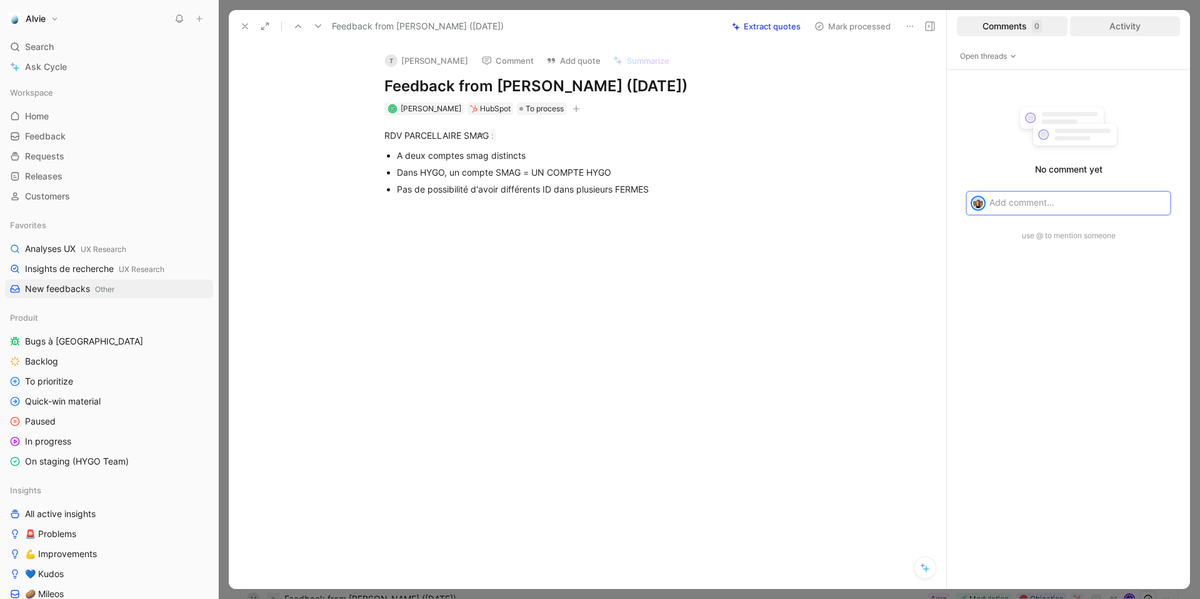
click at [1109, 22] on div "Activity" at bounding box center [1125, 26] width 111 height 20
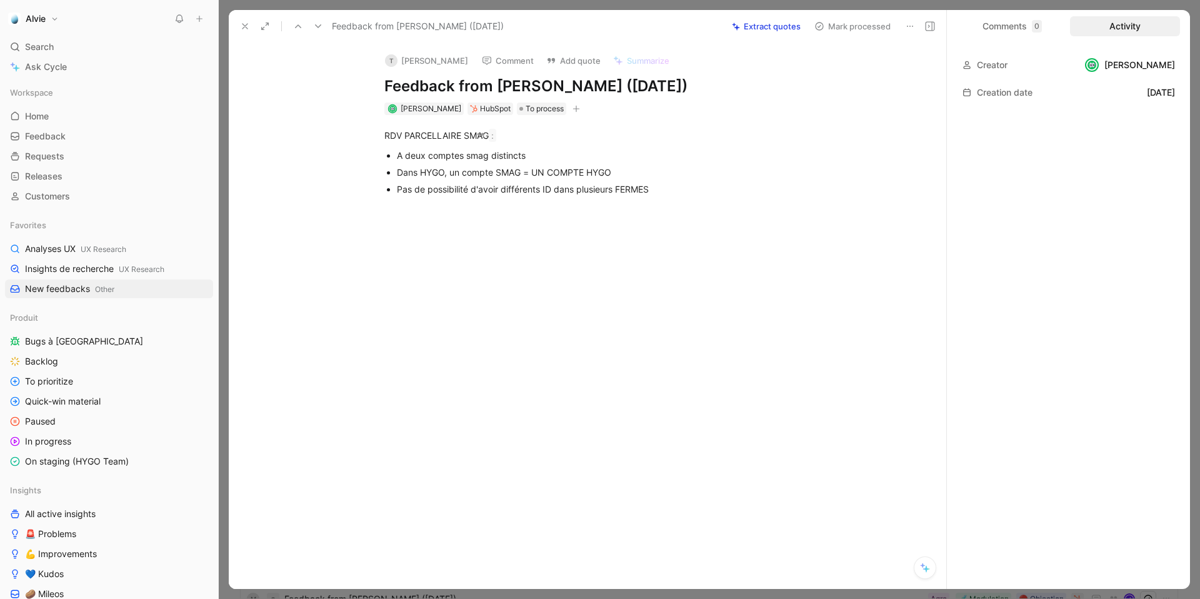
click at [1148, 89] on div "August 6, 2025" at bounding box center [1161, 92] width 28 height 15
click at [1131, 22] on div "Activity" at bounding box center [1125, 26] width 111 height 20
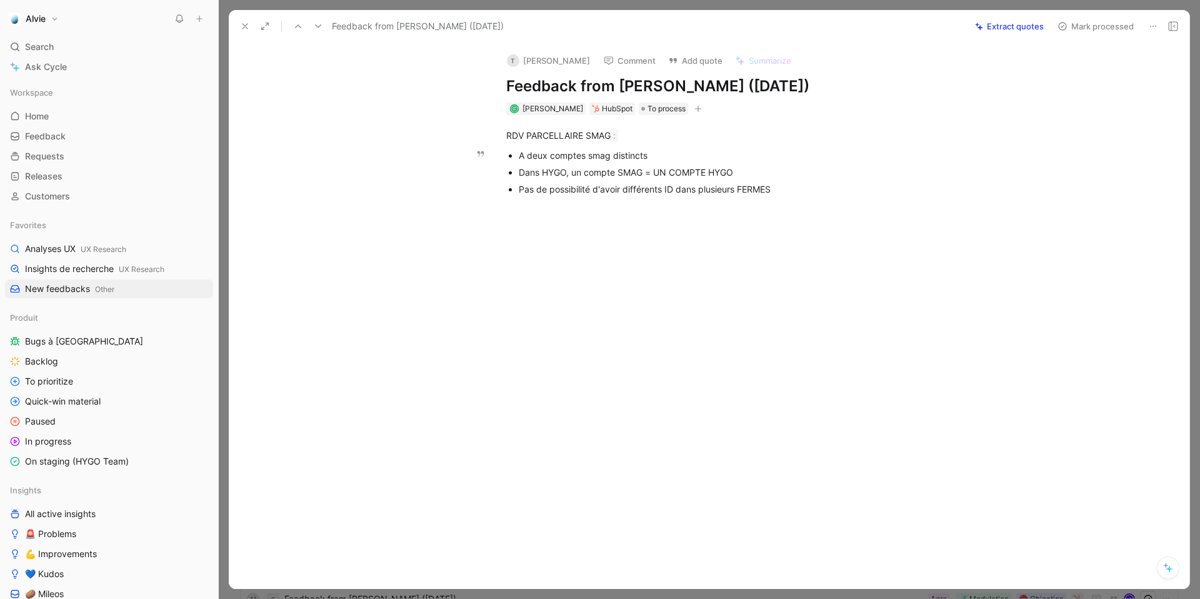
click at [613, 149] on div "A deux comptes smag distincts" at bounding box center [729, 155] width 420 height 13
click at [634, 59] on button "Comment" at bounding box center [629, 60] width 63 height 17
click at [691, 59] on button "Add quote" at bounding box center [695, 60] width 66 height 17
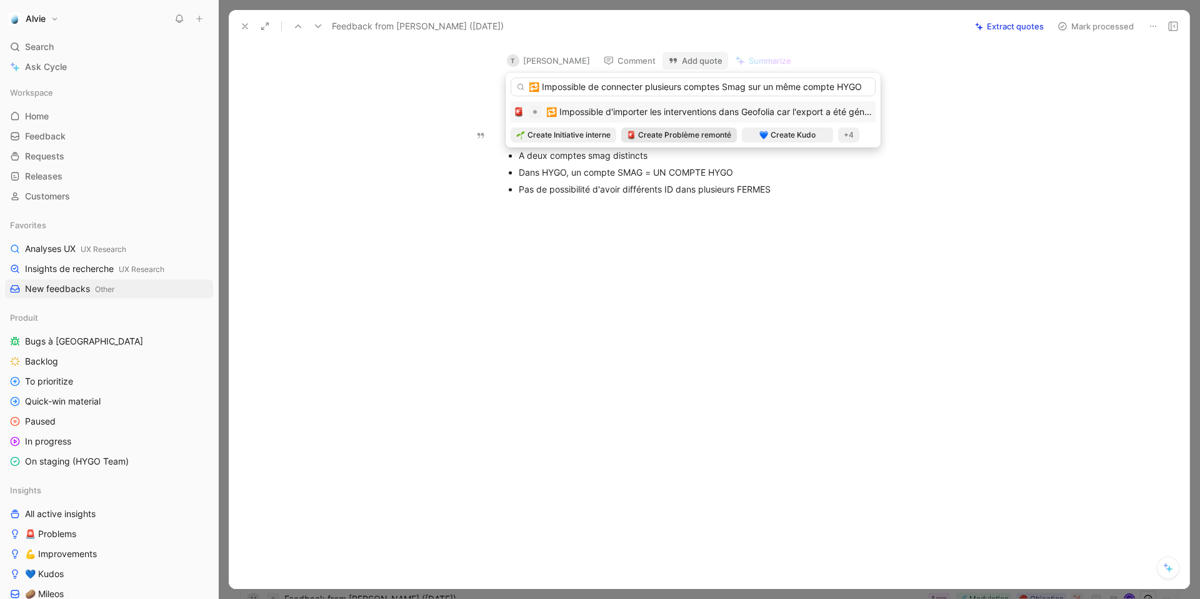
type input "🔁 Impossible de connecter plusieurs comptes Smag sur un même compte HYGO"
click at [647, 131] on span "Create Problème remonté" at bounding box center [684, 135] width 93 height 12
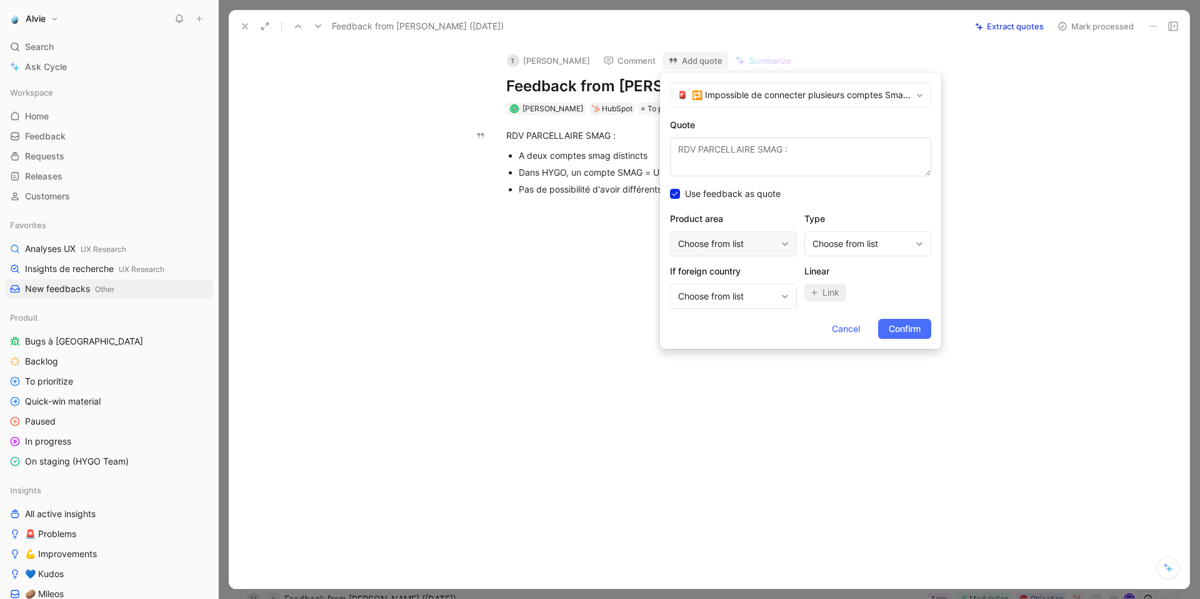
click at [774, 231] on div "Choose from list" at bounding box center [733, 243] width 127 height 25
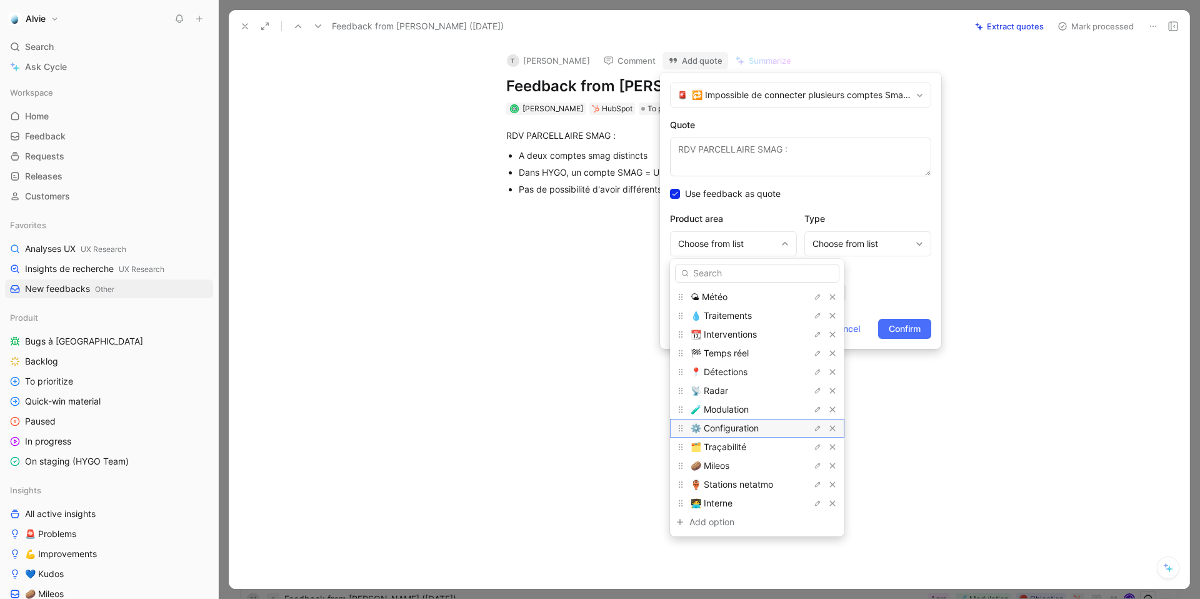
click at [741, 427] on span "⚙️ Configuration" at bounding box center [725, 427] width 68 height 11
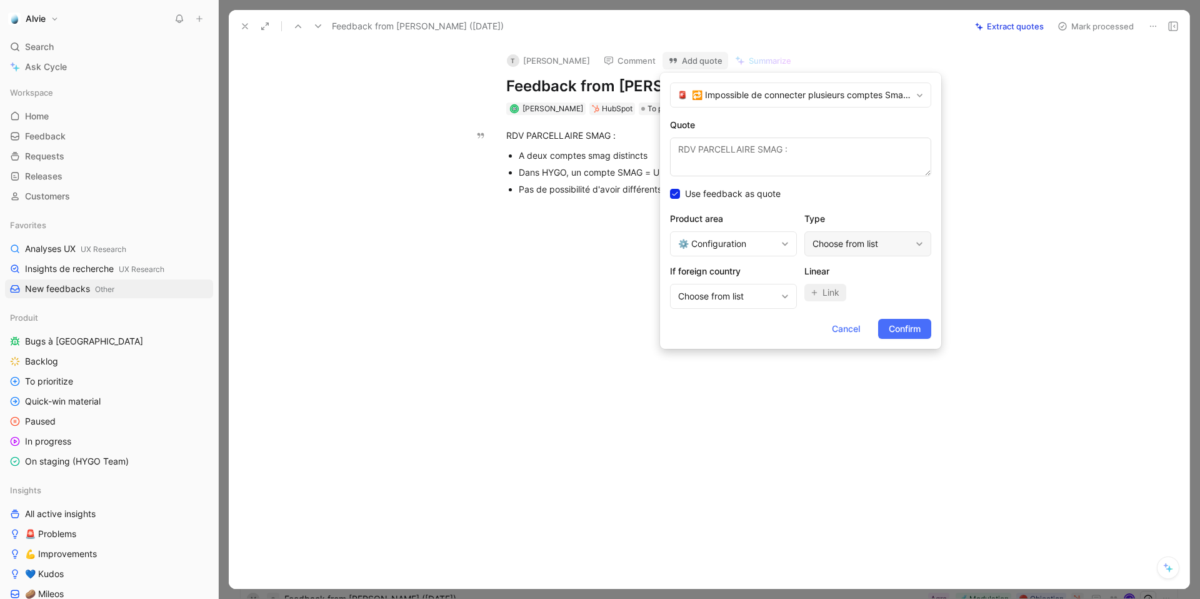
click at [853, 247] on div "Choose from list" at bounding box center [861, 243] width 98 height 15
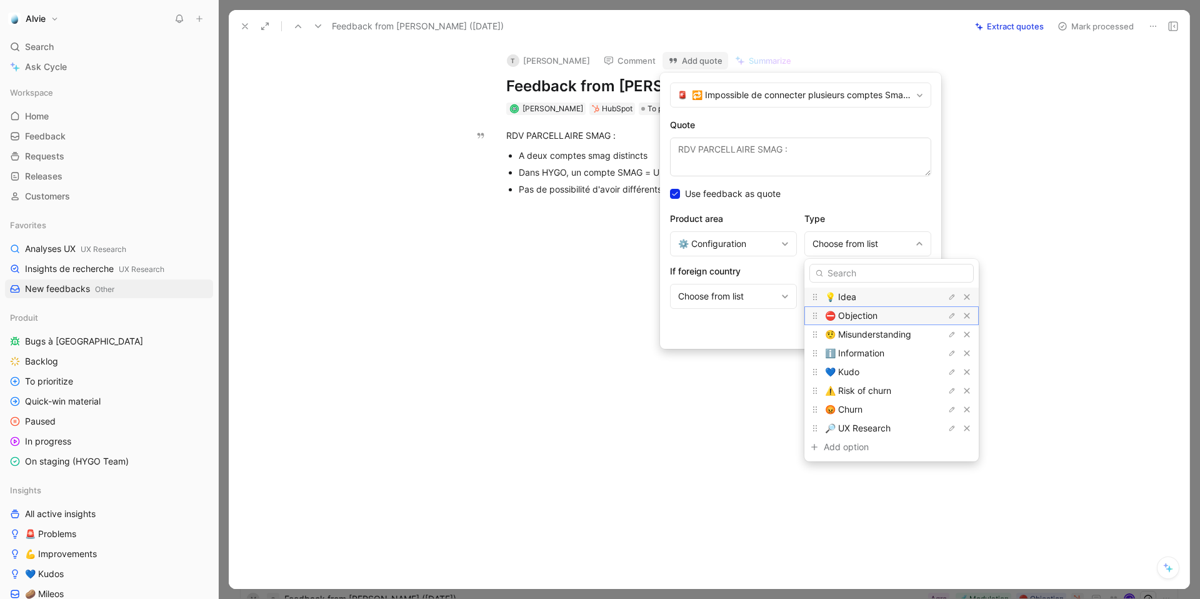
click at [846, 310] on span "⛔️ Objection" at bounding box center [851, 315] width 52 height 11
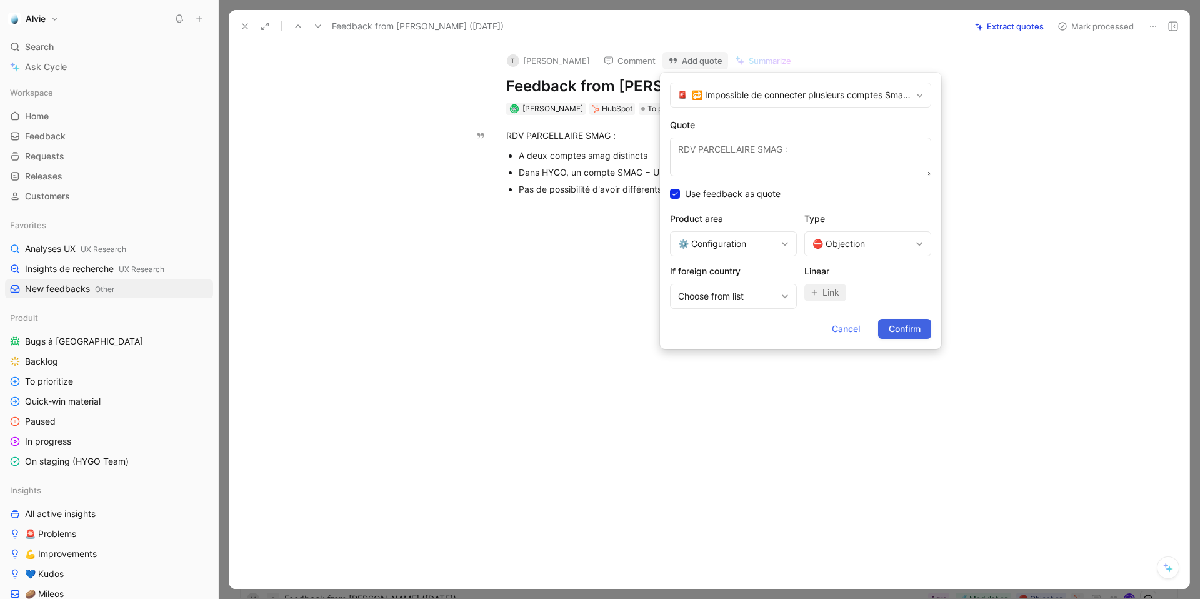
click at [904, 325] on span "Confirm" at bounding box center [905, 328] width 32 height 15
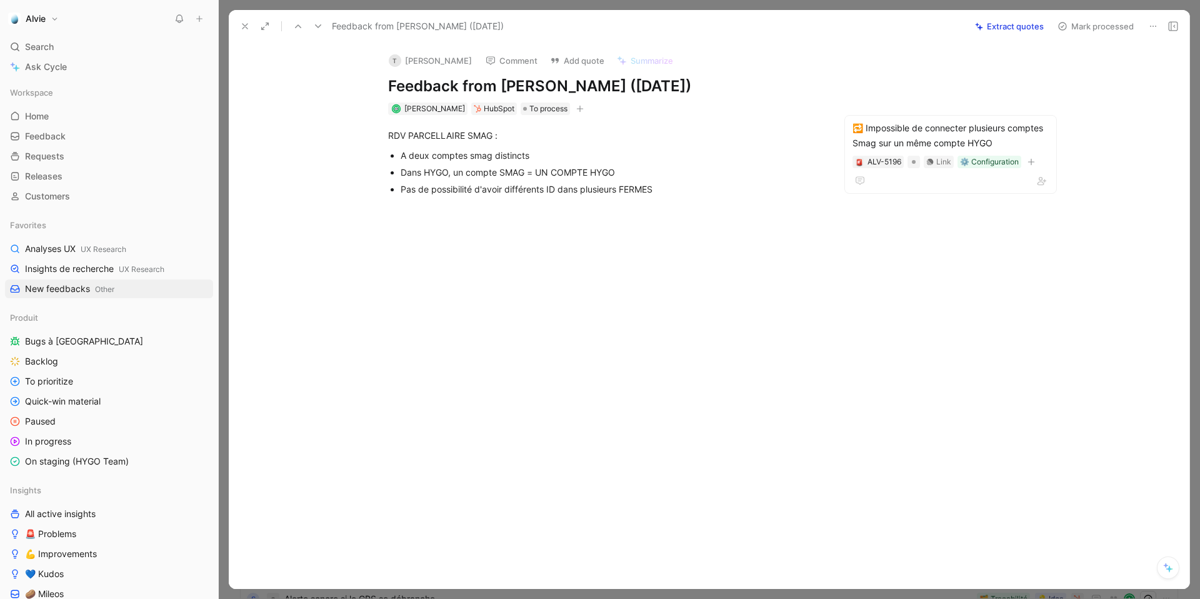
click at [1091, 26] on button "Mark processed" at bounding box center [1095, 25] width 87 height 17
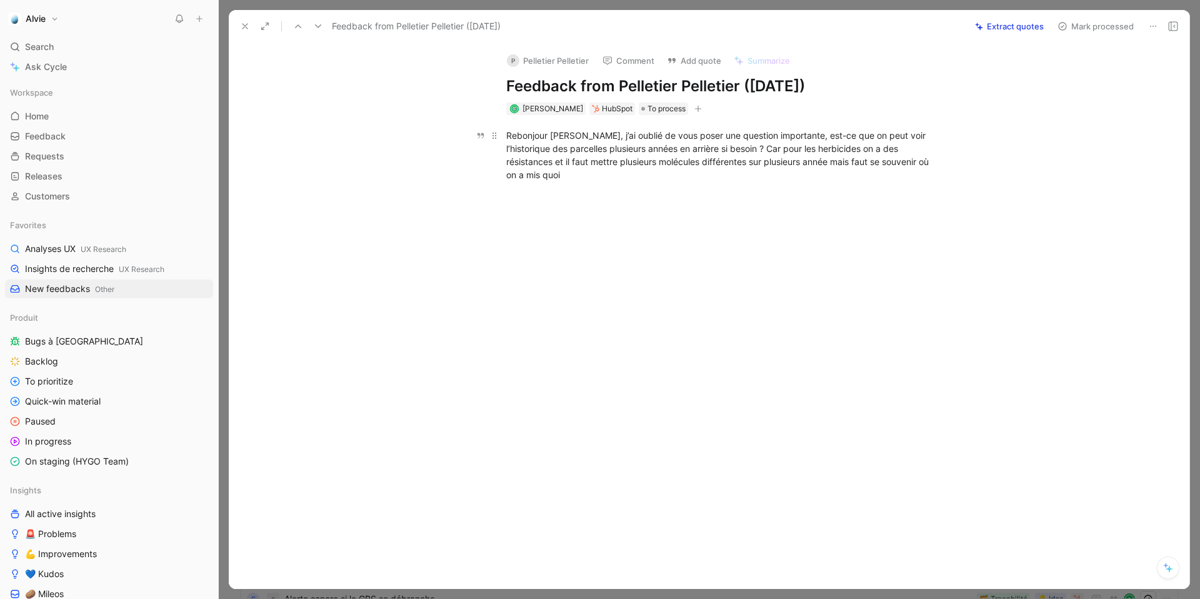
click at [621, 144] on span "Rebonjour Constance, j’ai oublié de vous poser une question importante, est-ce …" at bounding box center [718, 155] width 425 height 50
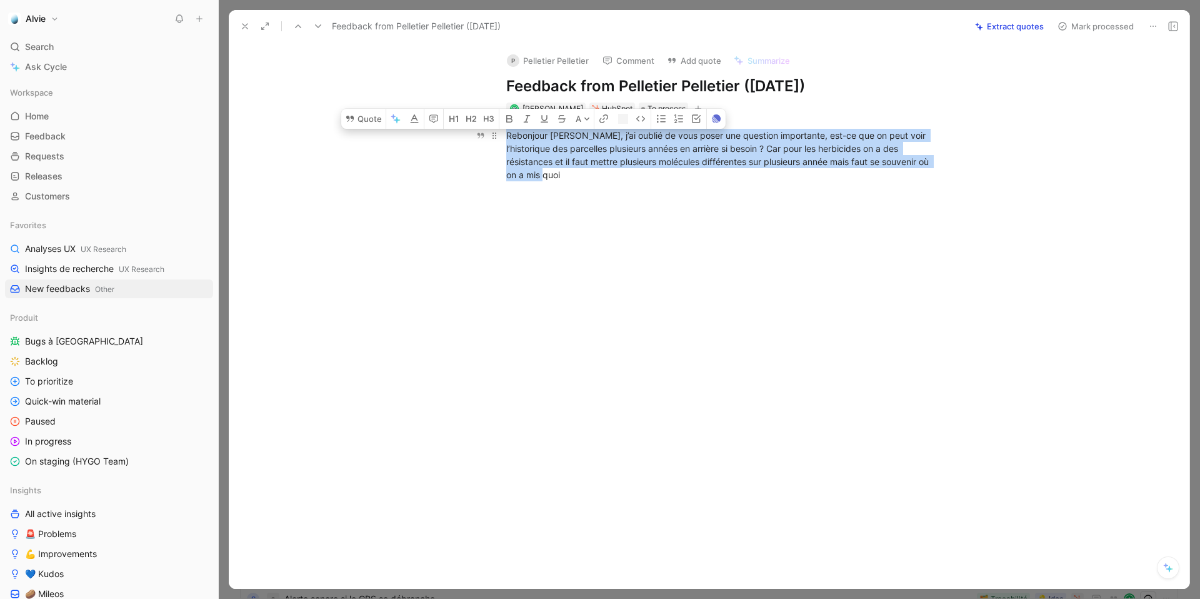
click at [621, 144] on span "Rebonjour Constance, j’ai oublié de vous poser une question importante, est-ce …" at bounding box center [718, 155] width 425 height 50
click at [573, 161] on span "Rebonjour Constance, j’ai oublié de vous poser une question importante, est-ce …" at bounding box center [718, 155] width 425 height 50
drag, startPoint x: 768, startPoint y: 147, endPoint x: 508, endPoint y: 119, distance: 261.6
click at [508, 119] on div "Rebonjour Constance, j’ai oublié de vous poser une question importante, est-ce …" at bounding box center [722, 155] width 934 height 80
click at [541, 116] on icon "button" at bounding box center [537, 115] width 9 height 8
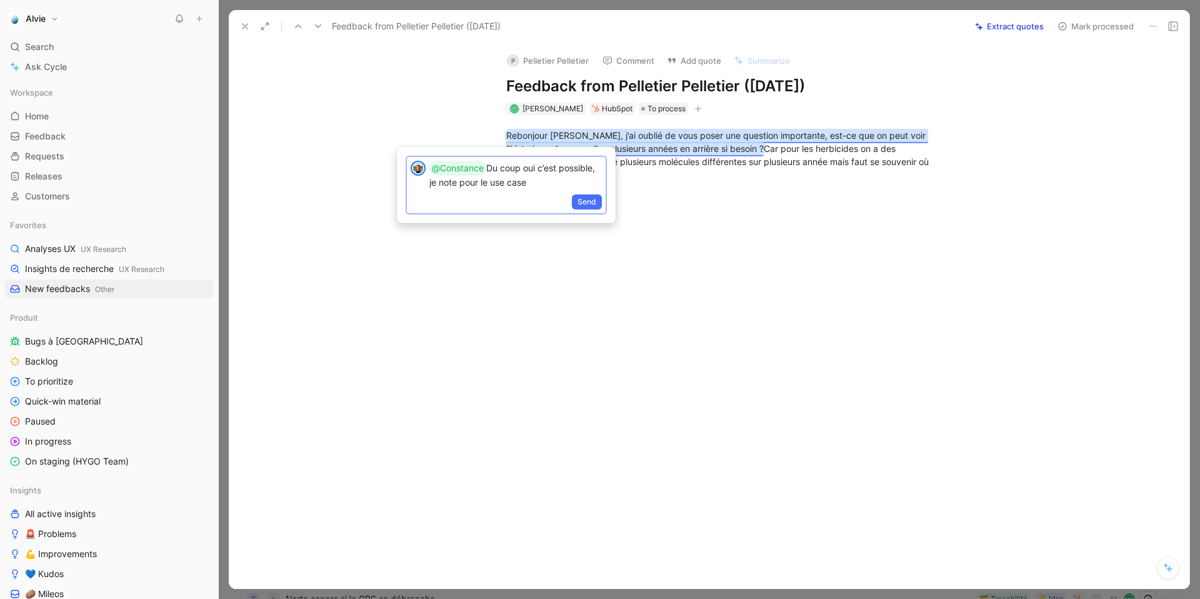
drag, startPoint x: 591, startPoint y: 154, endPoint x: 591, endPoint y: 172, distance: 18.8
click at [591, 172] on div "@Constance Du coup oui c’est possible, je note pour le use case Send" at bounding box center [506, 185] width 219 height 76
click at [571, 175] on p "@Constance Du coup oui c’est possible, je note pour le use case" at bounding box center [515, 175] width 172 height 28
click at [559, 184] on p "@Constance Du coup oui c’est possible, je note pour le use case" at bounding box center [515, 175] width 172 height 28
click at [598, 172] on p "@Constance Du coup oui c’est possible, je note pour le use case" at bounding box center [515, 175] width 172 height 28
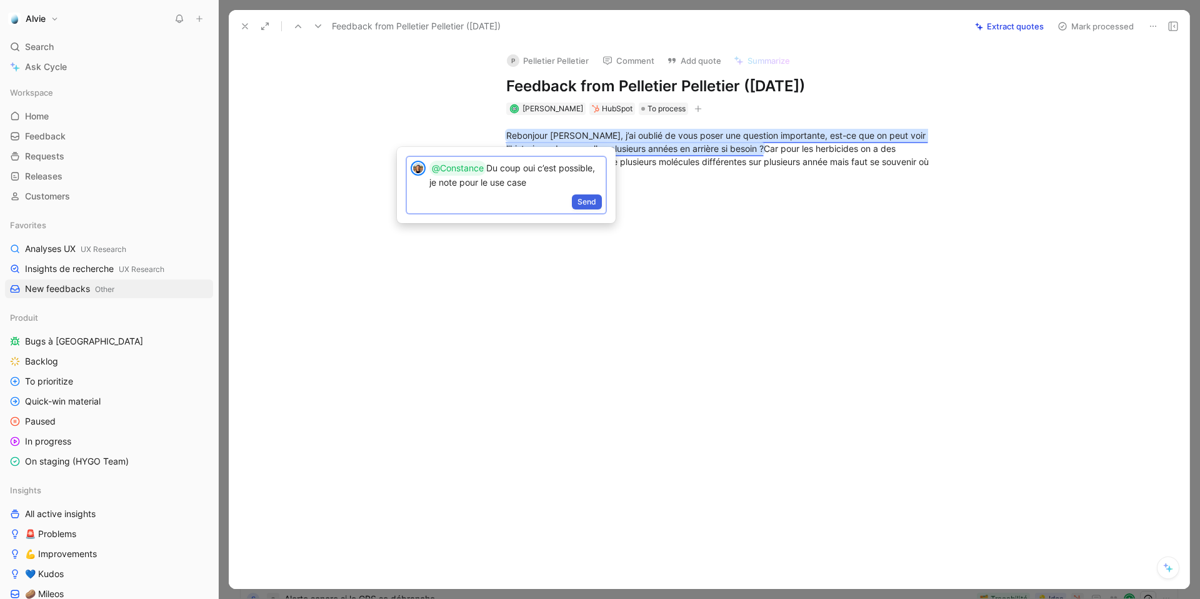
click at [596, 200] on span "Send" at bounding box center [586, 202] width 19 height 12
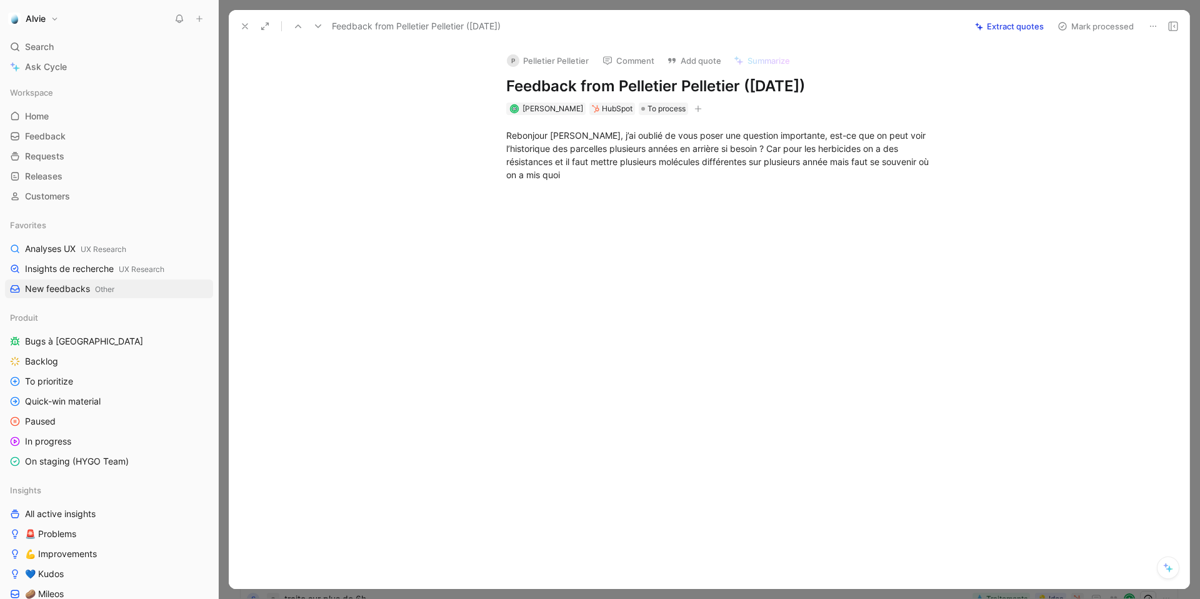
click at [1075, 31] on button "Mark processed" at bounding box center [1095, 25] width 87 height 17
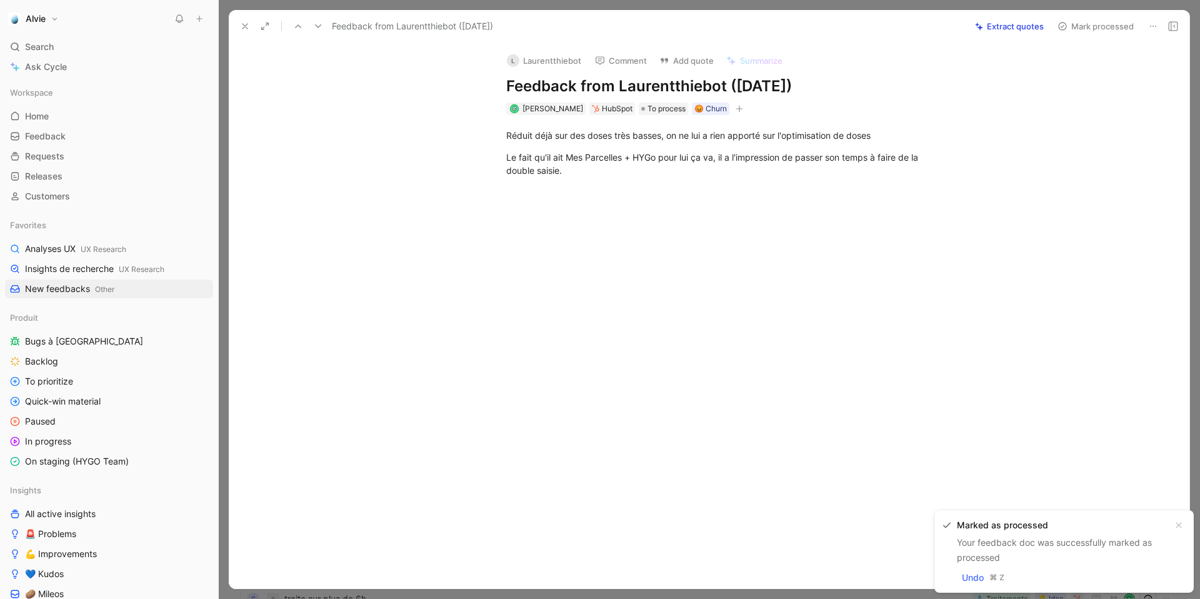
click at [299, 28] on icon at bounding box center [298, 26] width 10 height 10
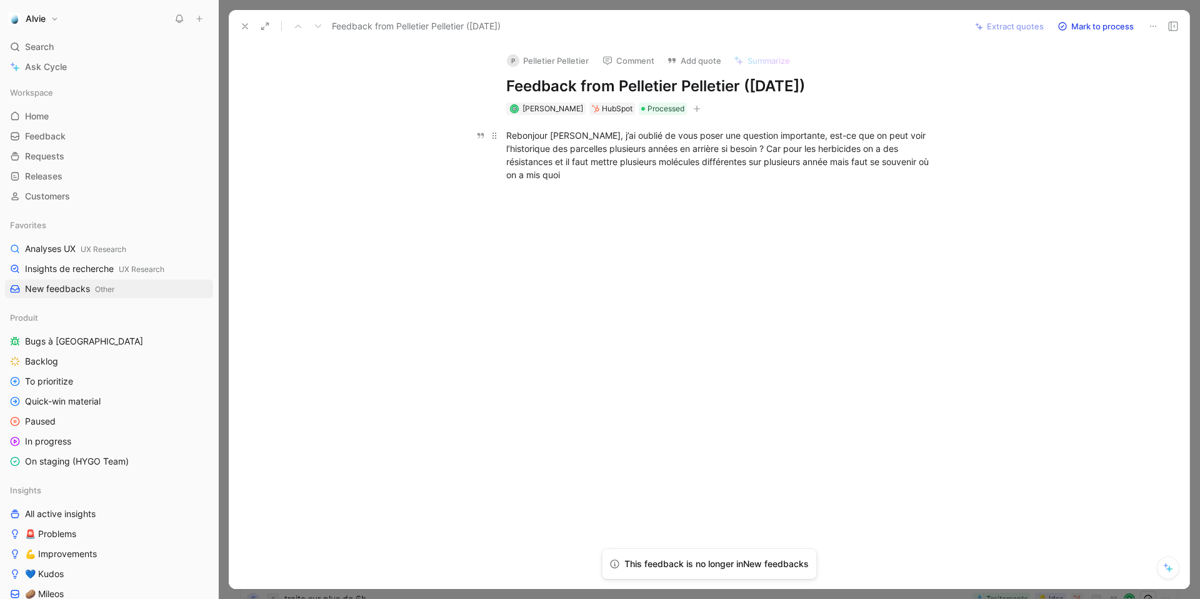
click at [770, 149] on span "Rebonjour Constance, j’ai oublié de vous poser une question importante, est-ce …" at bounding box center [718, 155] width 425 height 50
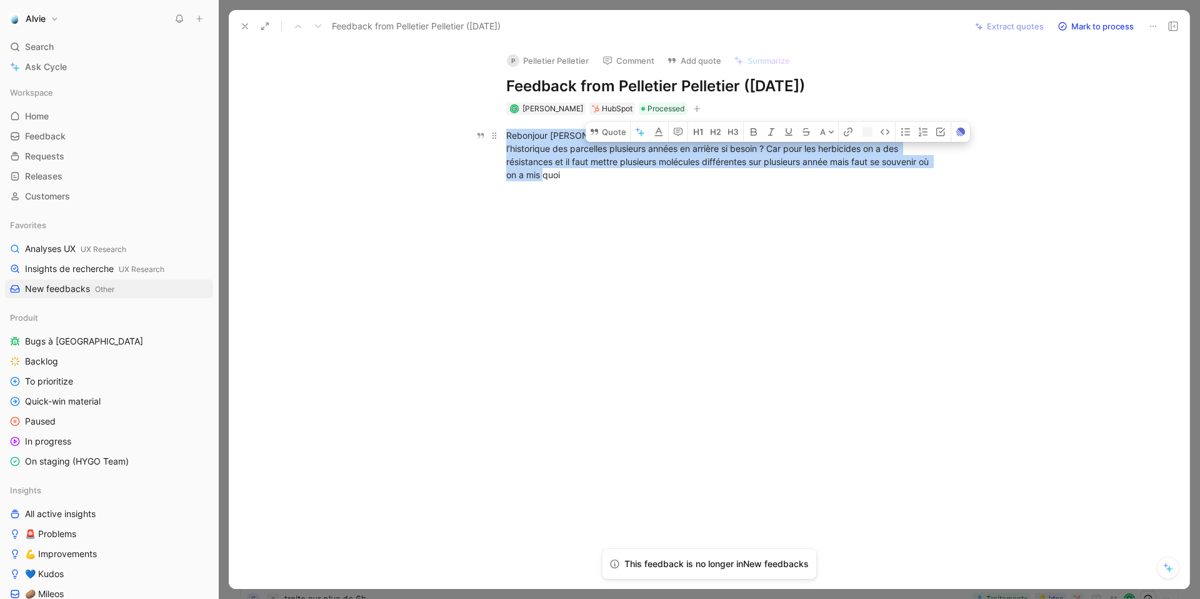
click at [770, 149] on span "Rebonjour Constance, j’ai oublié de vous poser une question importante, est-ce …" at bounding box center [718, 155] width 425 height 50
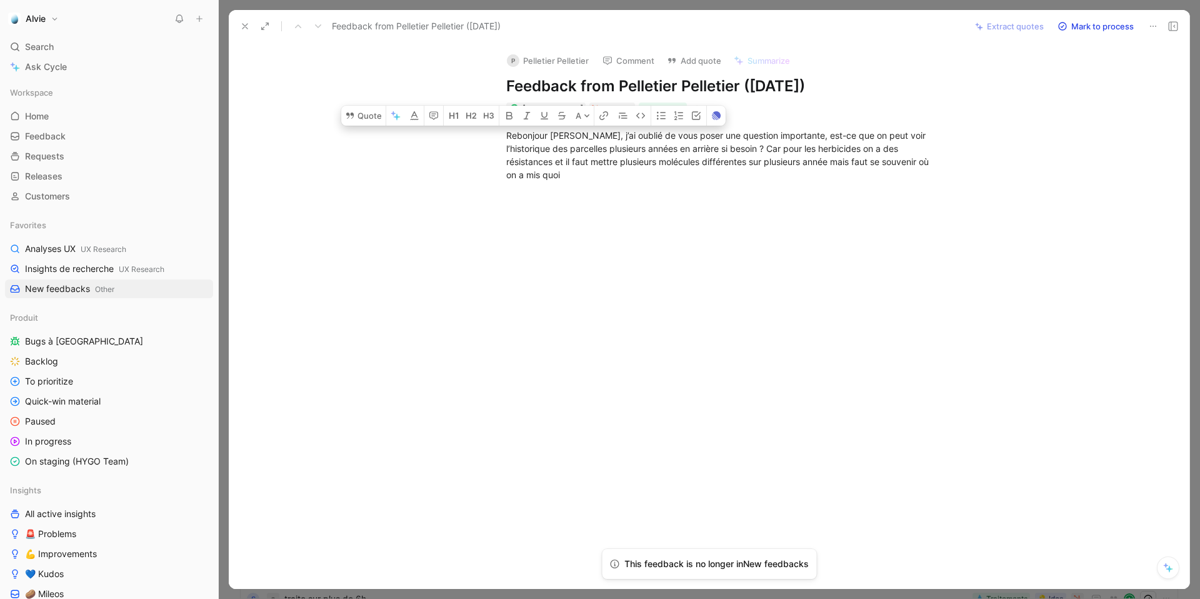
click at [339, 112] on div "P Pelletier Pelletier Comment Add quote Summarize Feedback from Pelletier Pelle…" at bounding box center [709, 315] width 961 height 546
click at [531, 141] on div "Rebonjour Constance, j’ai oublié de vous poser une question importante, est-ce …" at bounding box center [722, 155] width 432 height 52
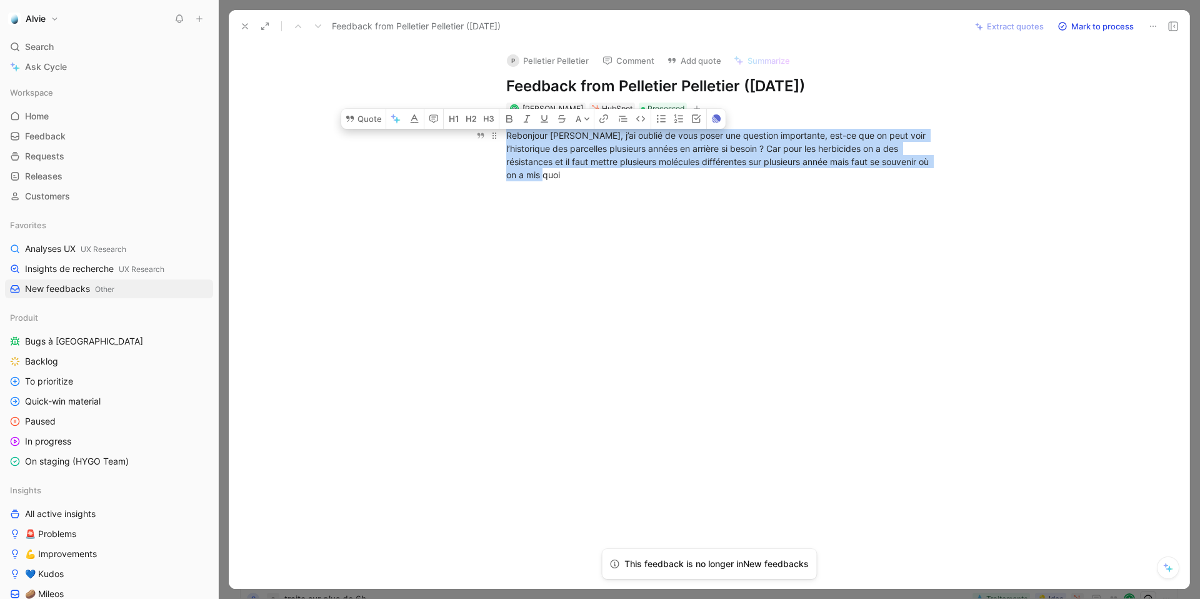
click at [531, 141] on div "Rebonjour Constance, j’ai oublié de vous poser une question importante, est-ce …" at bounding box center [722, 155] width 432 height 52
click at [366, 121] on button "Quote" at bounding box center [363, 116] width 44 height 20
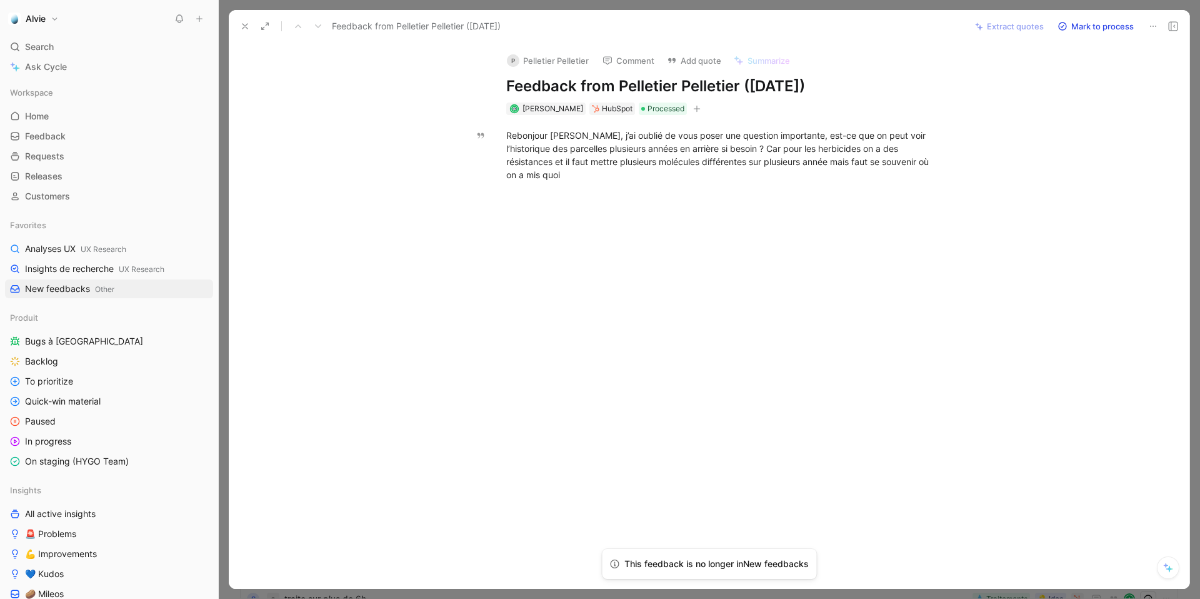
click at [246, 25] on use at bounding box center [244, 26] width 5 height 5
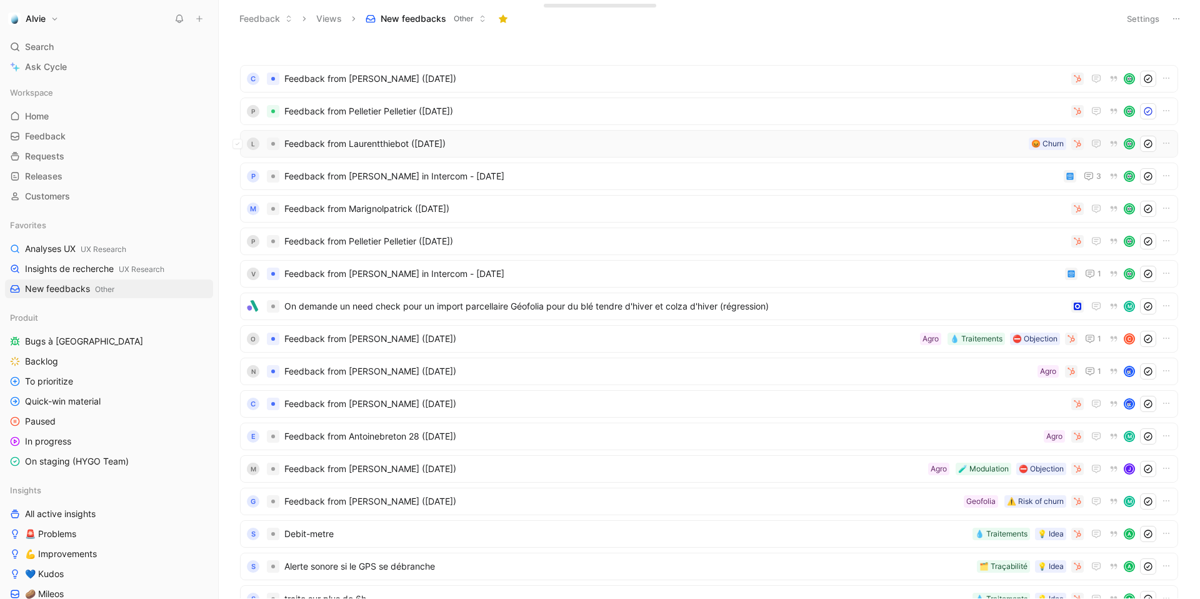
click at [434, 148] on span "Feedback from Laurentthiebot ([DATE])" at bounding box center [653, 143] width 739 height 15
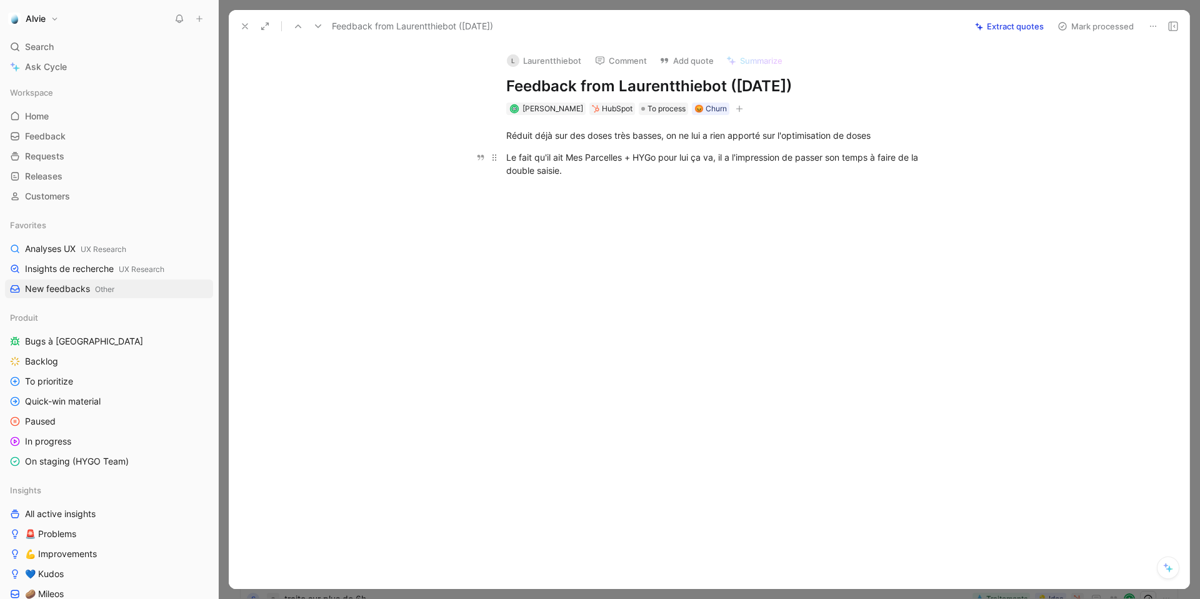
click at [644, 159] on div "Le fait qu'il ait Mes Parcelles + HYGo pour lui ça va, il a l'impression de pas…" at bounding box center [722, 164] width 432 height 26
click at [366, 131] on button "Quote" at bounding box center [364, 137] width 44 height 20
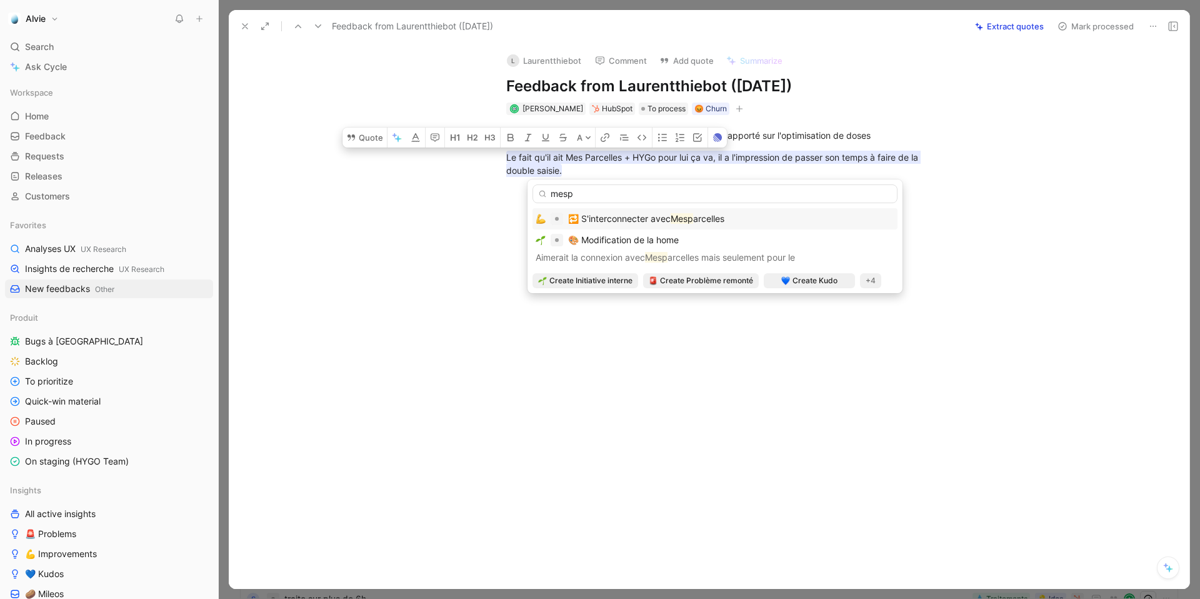
type input "mesp"
click at [697, 219] on span "arcelles" at bounding box center [708, 218] width 31 height 11
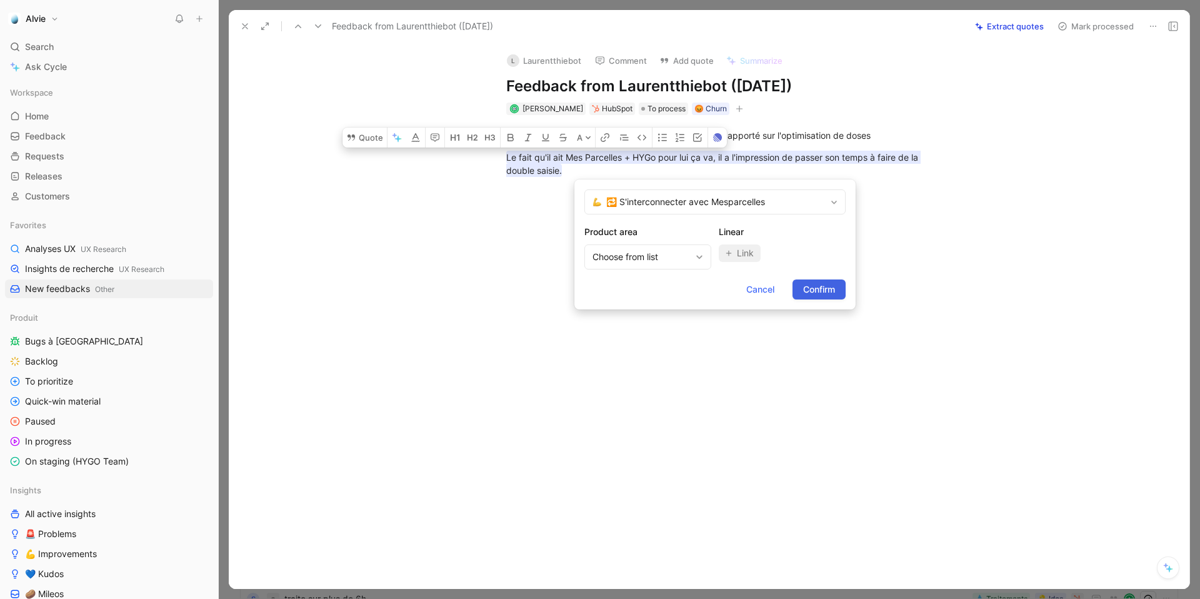
click at [822, 286] on span "Confirm" at bounding box center [819, 289] width 32 height 15
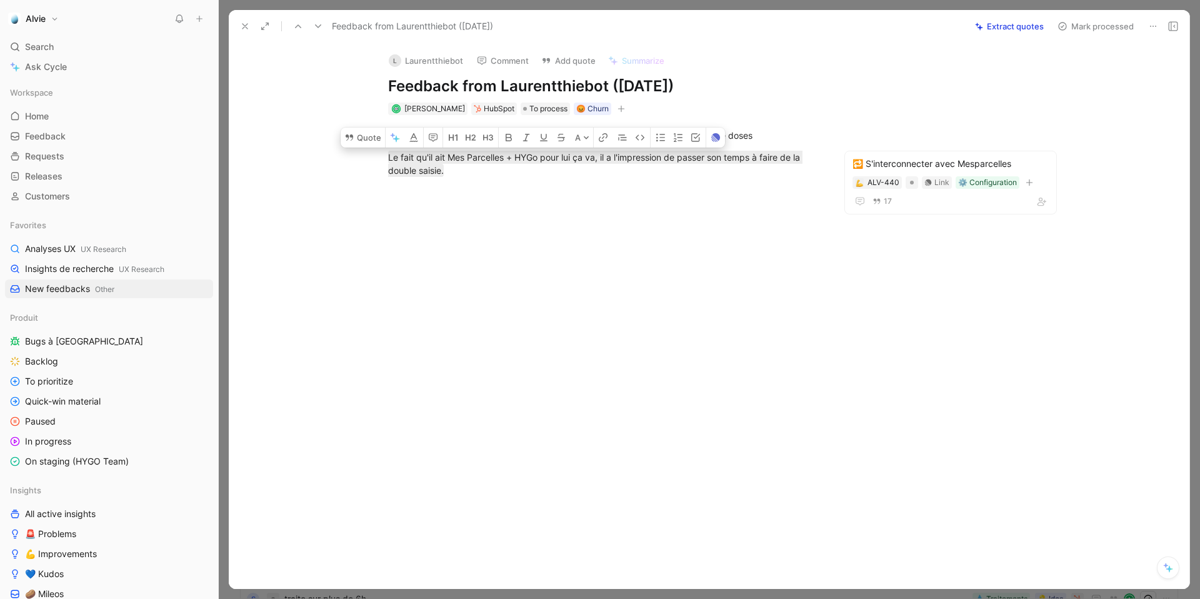
click at [1083, 25] on button "Mark processed" at bounding box center [1095, 25] width 87 height 17
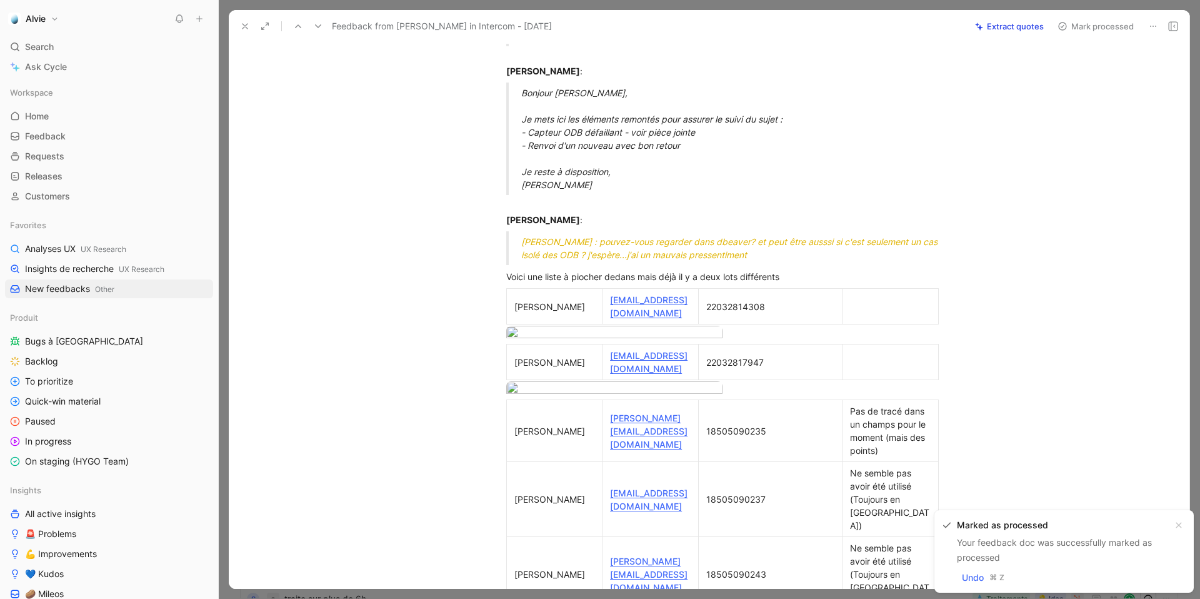
scroll to position [121, 0]
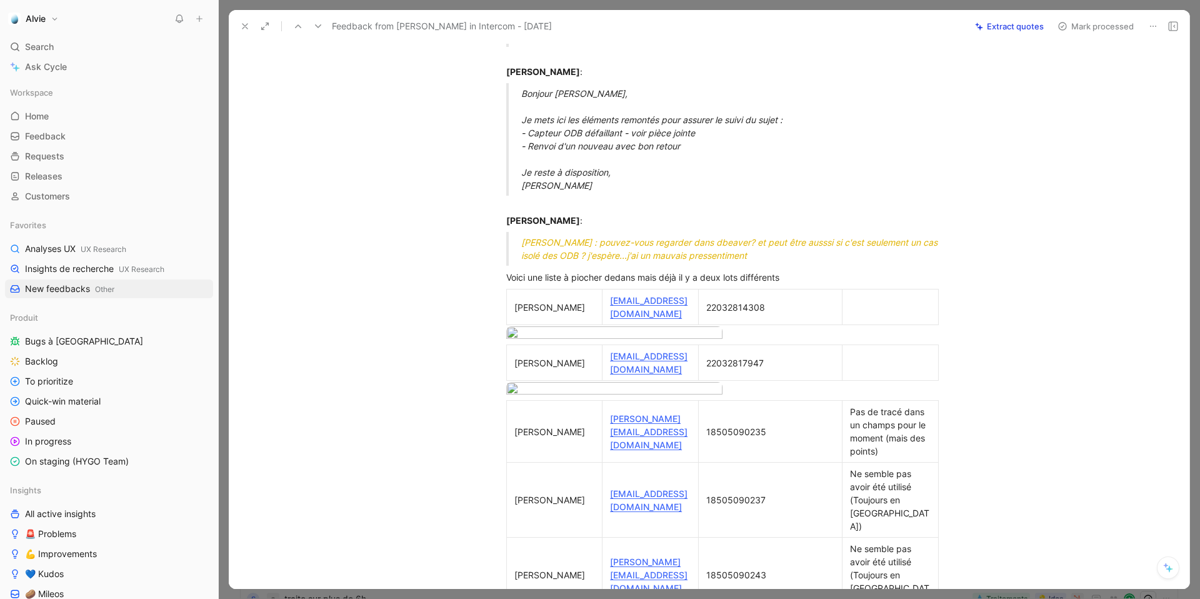
click at [239, 23] on button at bounding box center [244, 25] width 17 height 17
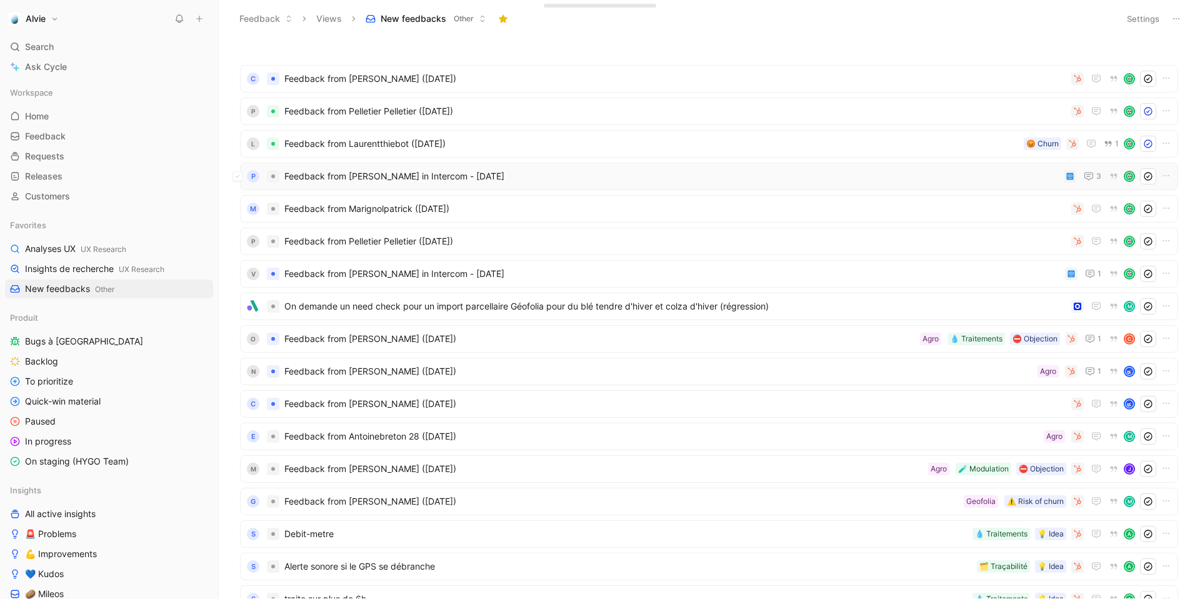
scroll to position [26, 0]
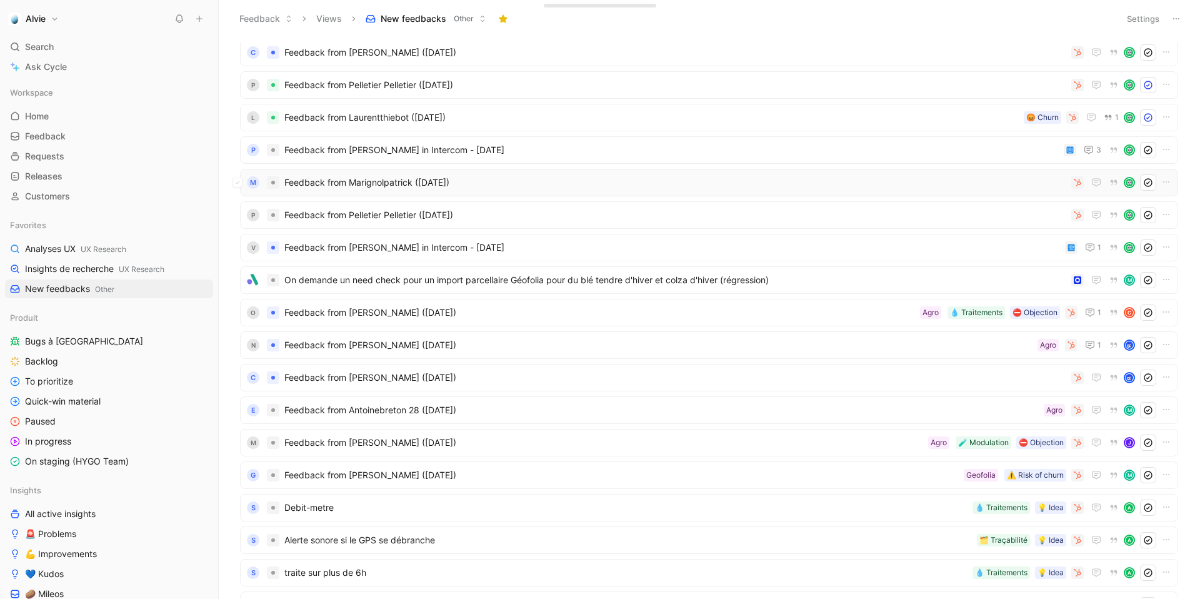
click at [374, 179] on span "Feedback from Marignolpatrick (Aug 05, 2025)" at bounding box center [675, 182] width 782 height 15
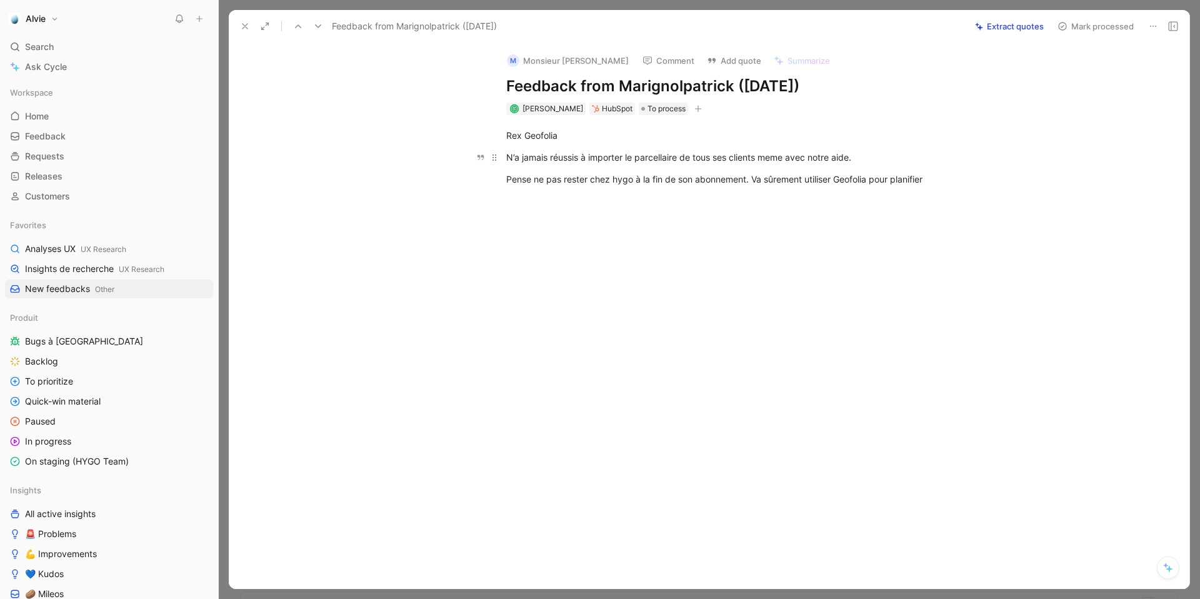
click at [531, 156] on div "N’a jamais réussis à importer le parcellaire de tous ses clients meme avec notr…" at bounding box center [722, 157] width 432 height 13
click at [544, 179] on div "Pense ne pas rester chez hygo à la fin de son abonnement. Va sûrement utiliser …" at bounding box center [722, 178] width 432 height 13
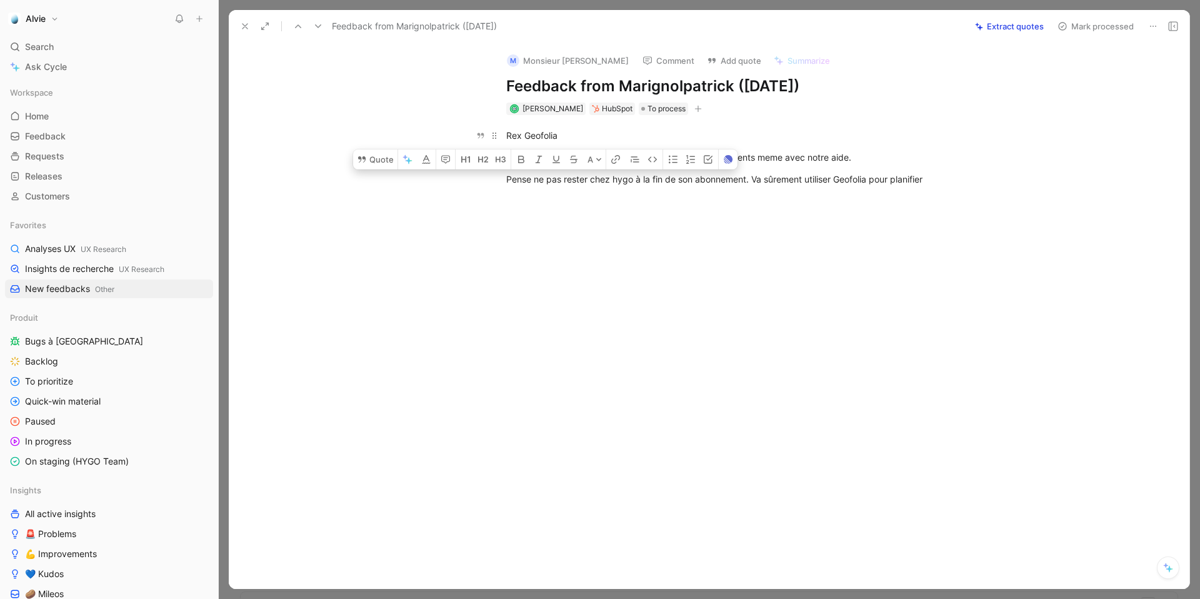
click at [529, 134] on div "Rex Geofolia" at bounding box center [722, 135] width 432 height 13
click at [702, 105] on icon "button" at bounding box center [697, 108] width 7 height 7
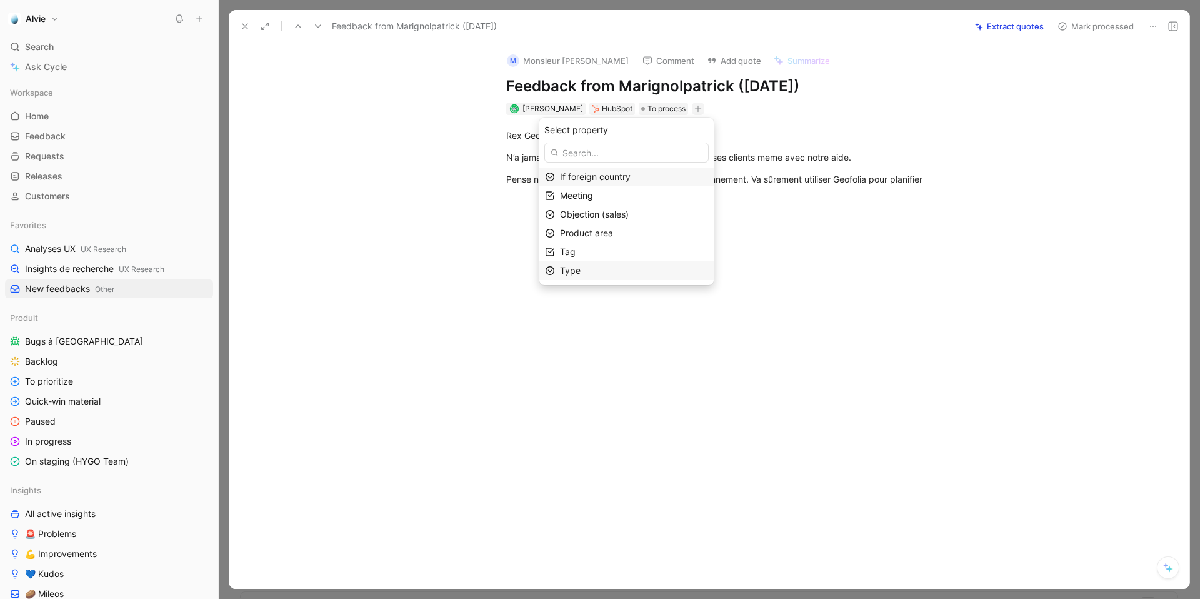
click at [644, 272] on div "Type" at bounding box center [634, 270] width 148 height 15
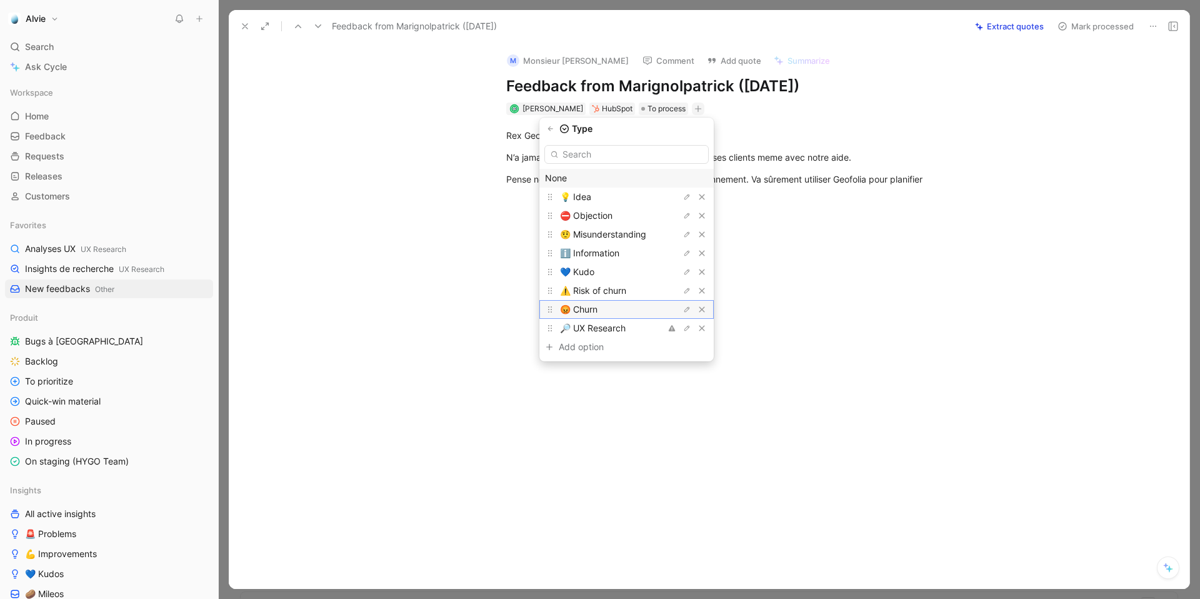
click at [631, 312] on div "😡 Churn" at bounding box center [607, 309] width 94 height 15
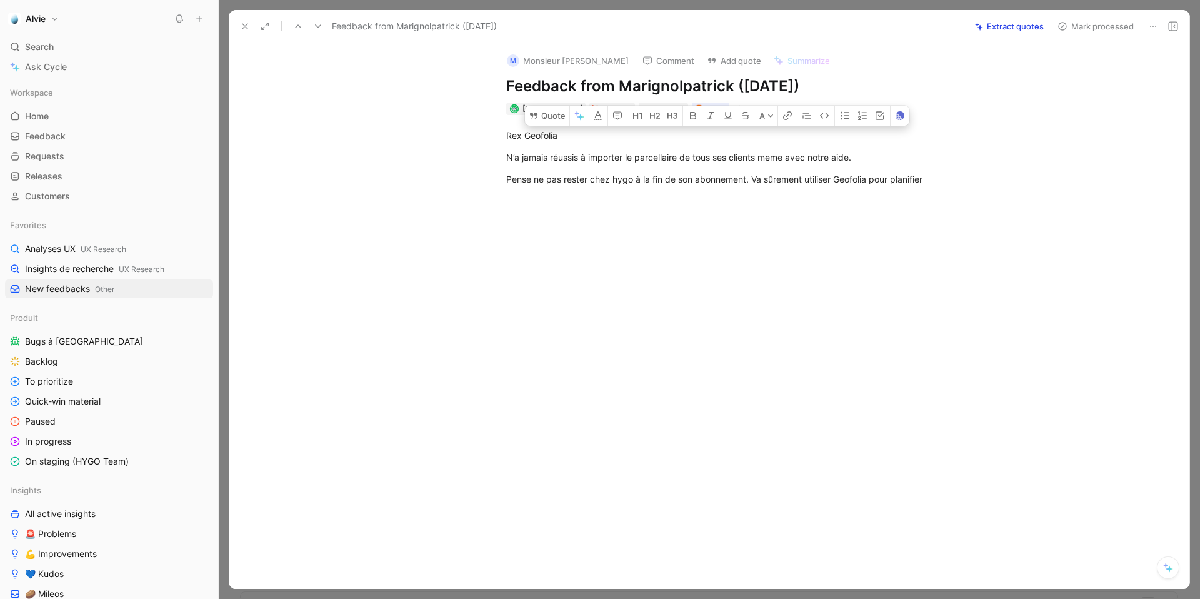
drag, startPoint x: 507, startPoint y: 136, endPoint x: 949, endPoint y: 197, distance: 446.0
click at [949, 197] on div "Rex Geofolia N’a jamais réussis à importer le parcellaire de tous ses clients m…" at bounding box center [722, 157] width 934 height 84
click at [548, 113] on button "Quote" at bounding box center [547, 116] width 44 height 20
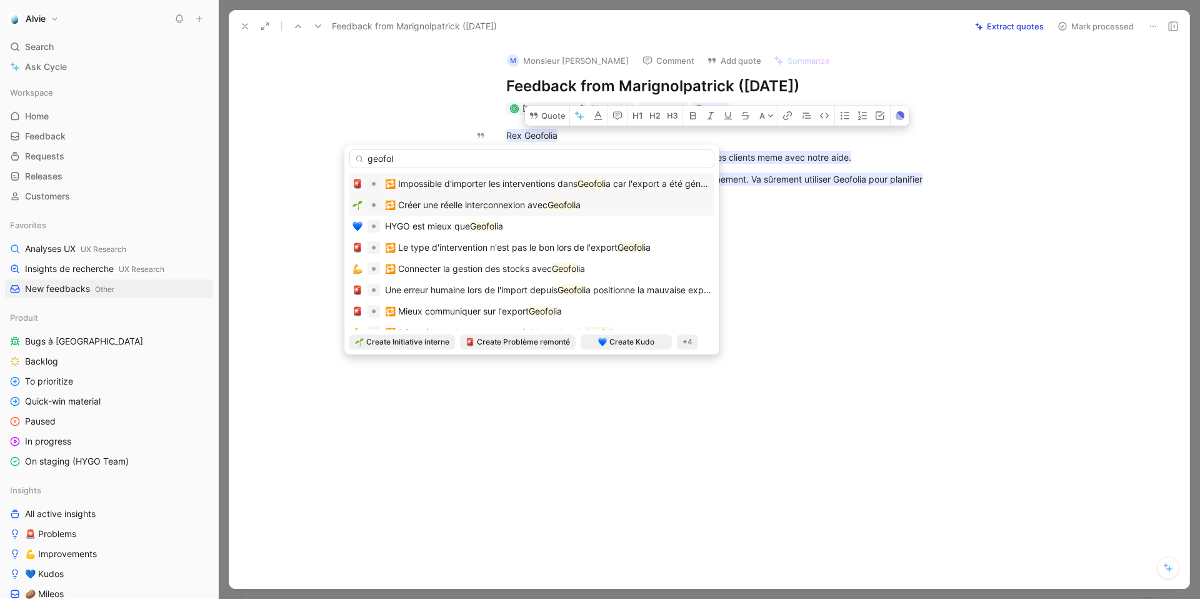
type input "geofol"
click at [544, 208] on span "🔁 Créer une réelle interconnexion avec" at bounding box center [466, 204] width 162 height 11
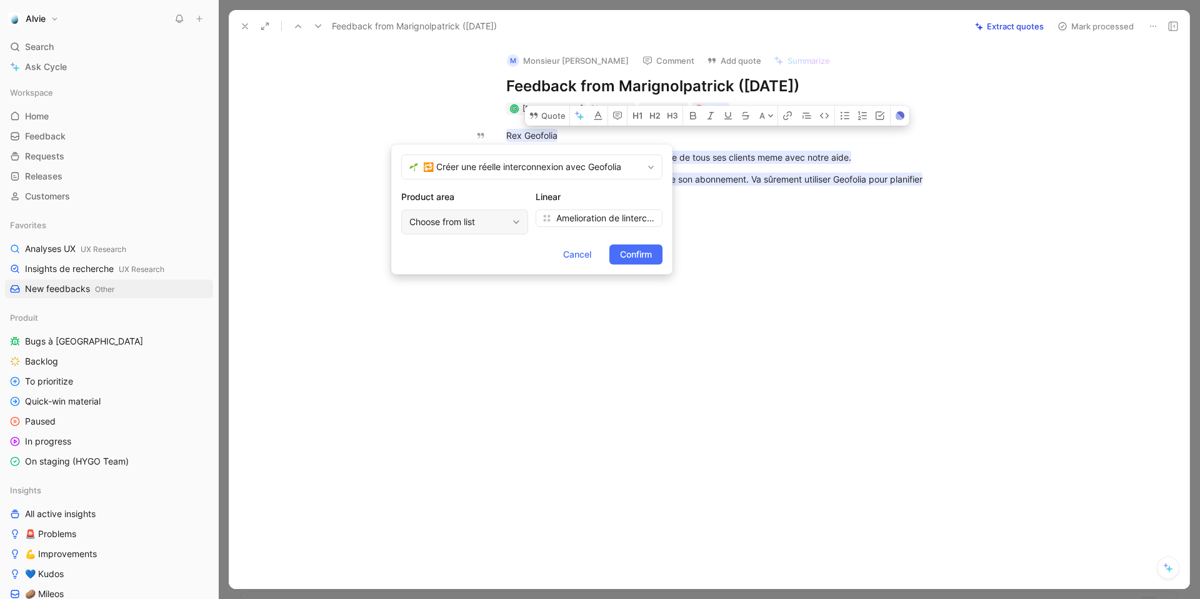
click at [488, 219] on div "Choose from list" at bounding box center [458, 221] width 98 height 15
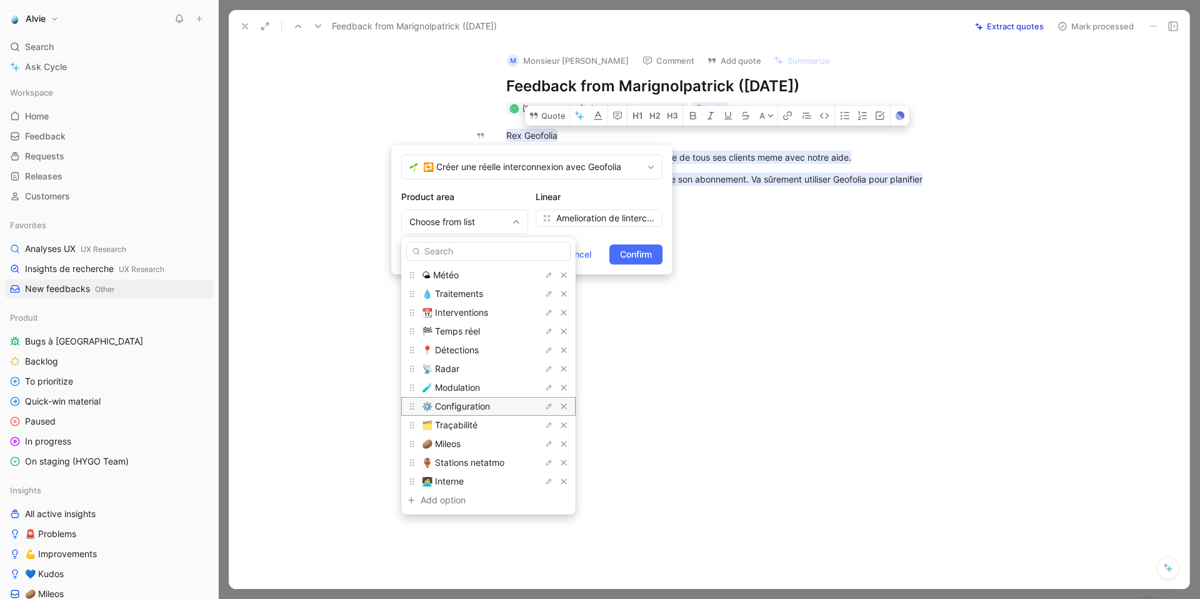
click at [490, 401] on span "⚙️ Configuration" at bounding box center [456, 406] width 68 height 11
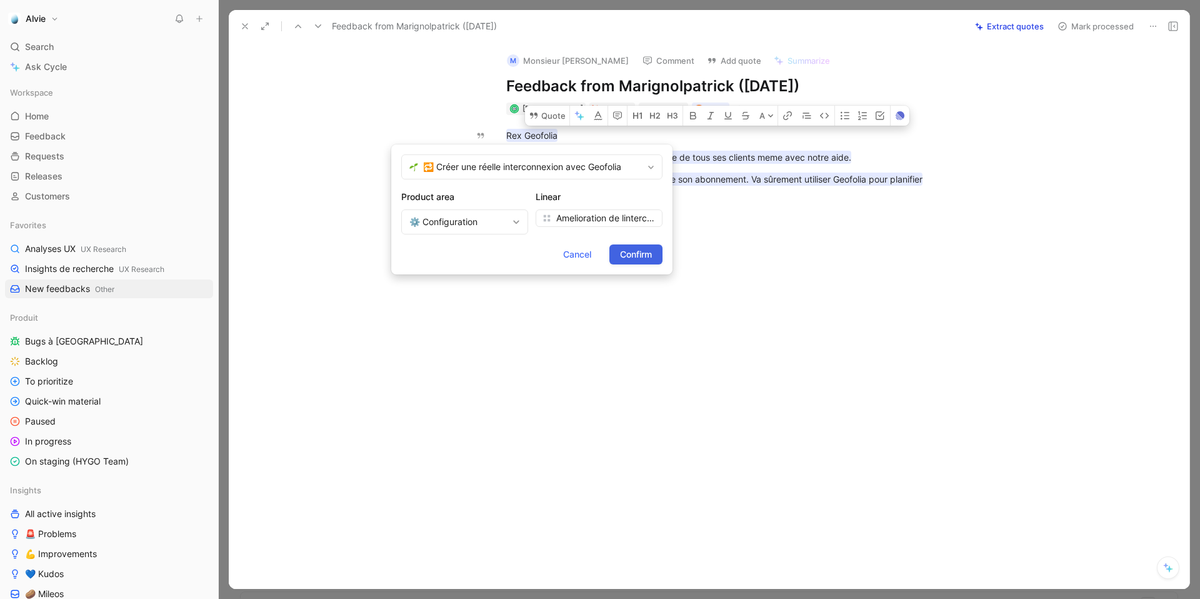
click at [641, 260] on span "Confirm" at bounding box center [636, 254] width 32 height 15
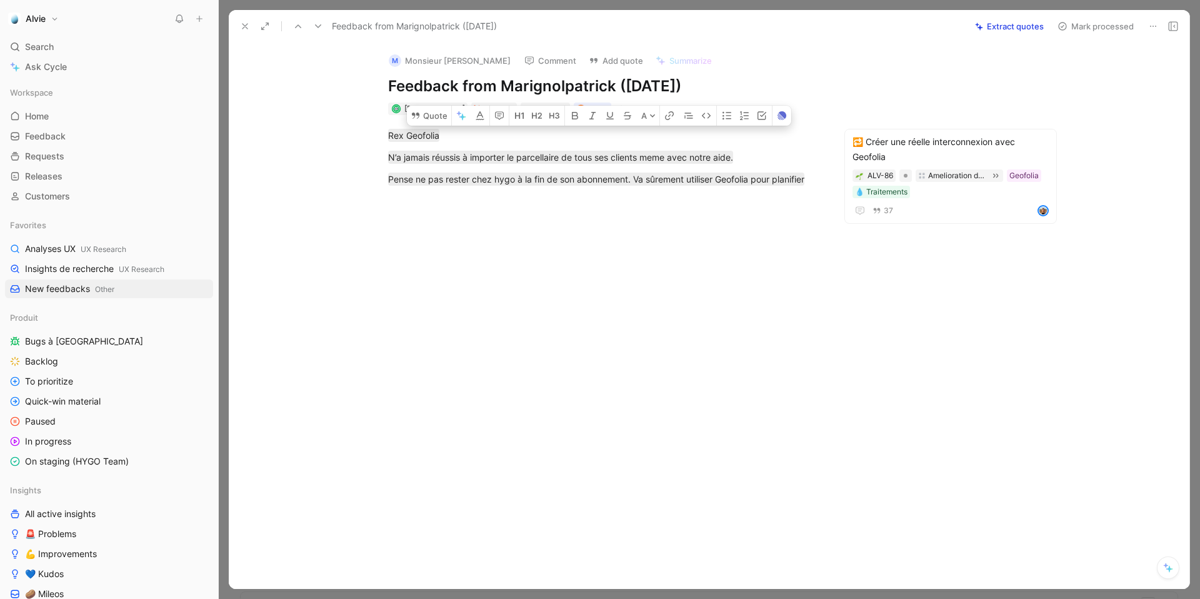
click at [1075, 21] on button "Mark processed" at bounding box center [1095, 25] width 87 height 17
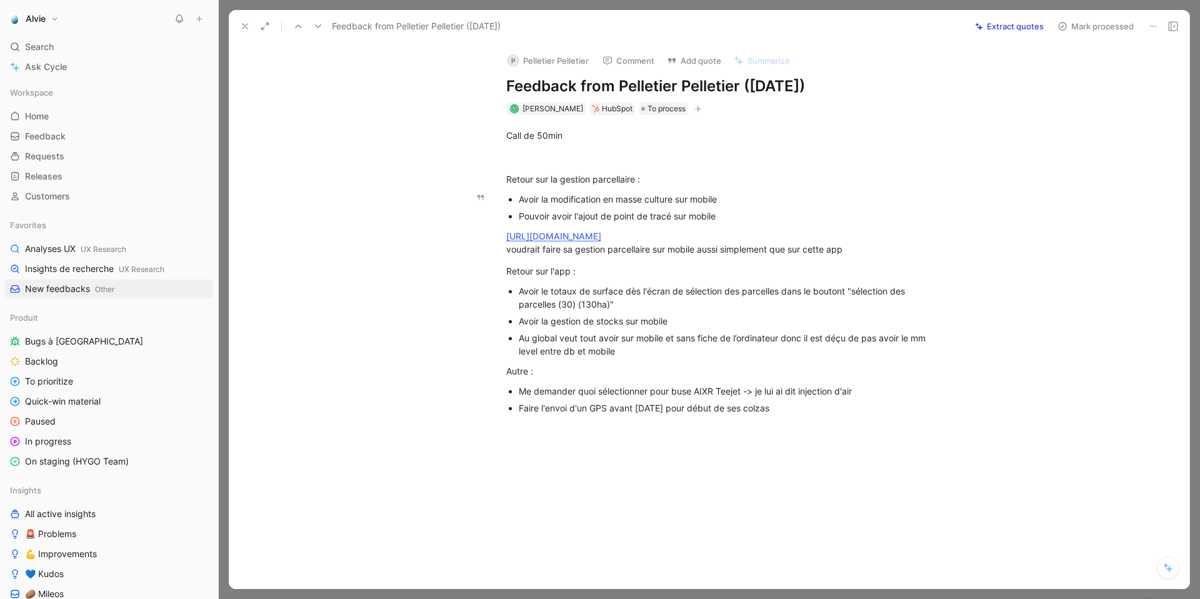
click at [657, 199] on div "Avoir la modification en masse culture sur mobile" at bounding box center [729, 198] width 420 height 13
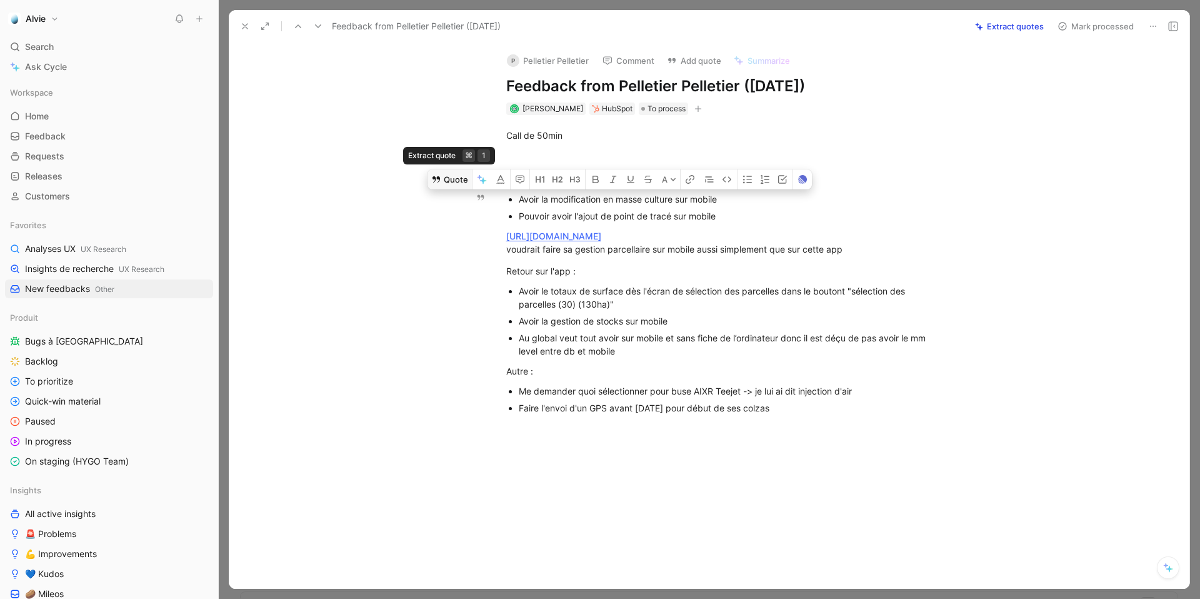
click at [455, 172] on button "Quote" at bounding box center [449, 179] width 44 height 20
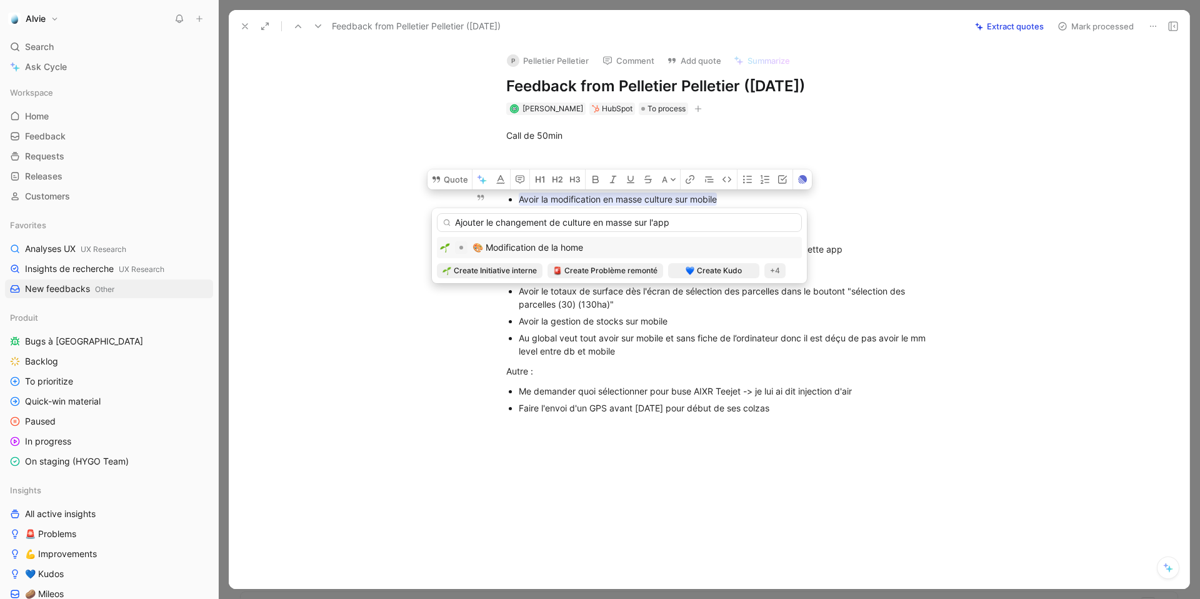
click at [456, 224] on input "Ajouter le changement de culture en masse sur l'app" at bounding box center [619, 222] width 365 height 19
type input "🎨 Ajouter le changement de culture en masse sur l'app"
click at [776, 271] on div "+4" at bounding box center [774, 270] width 21 height 15
click at [762, 296] on div "Idée remontée" at bounding box center [781, 294] width 84 height 15
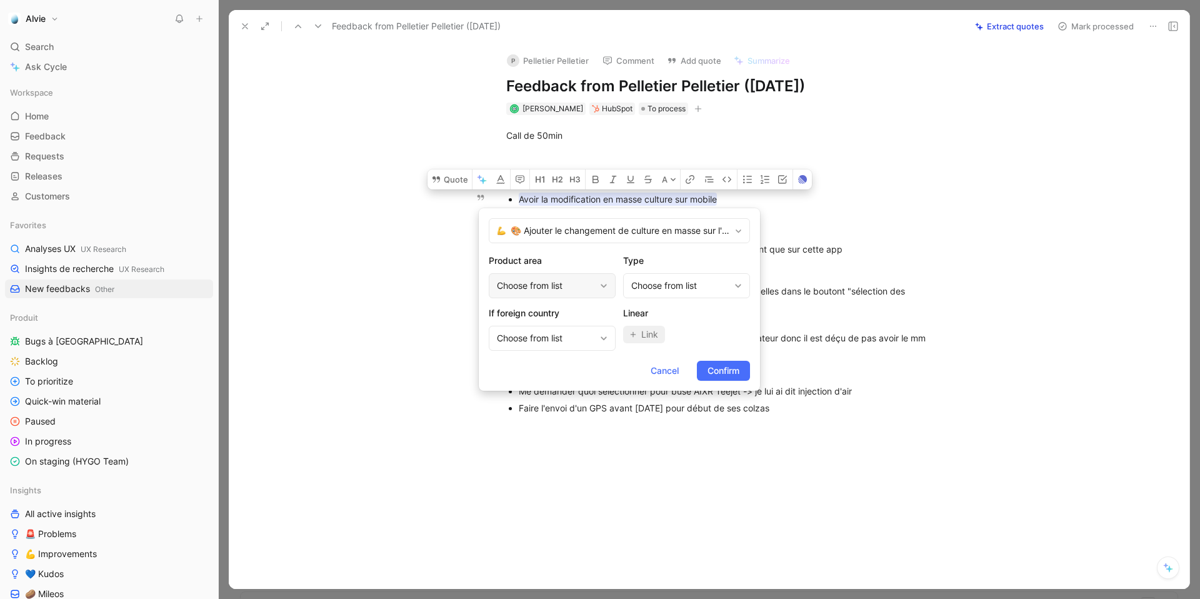
click at [564, 291] on div "Choose from list" at bounding box center [546, 285] width 98 height 15
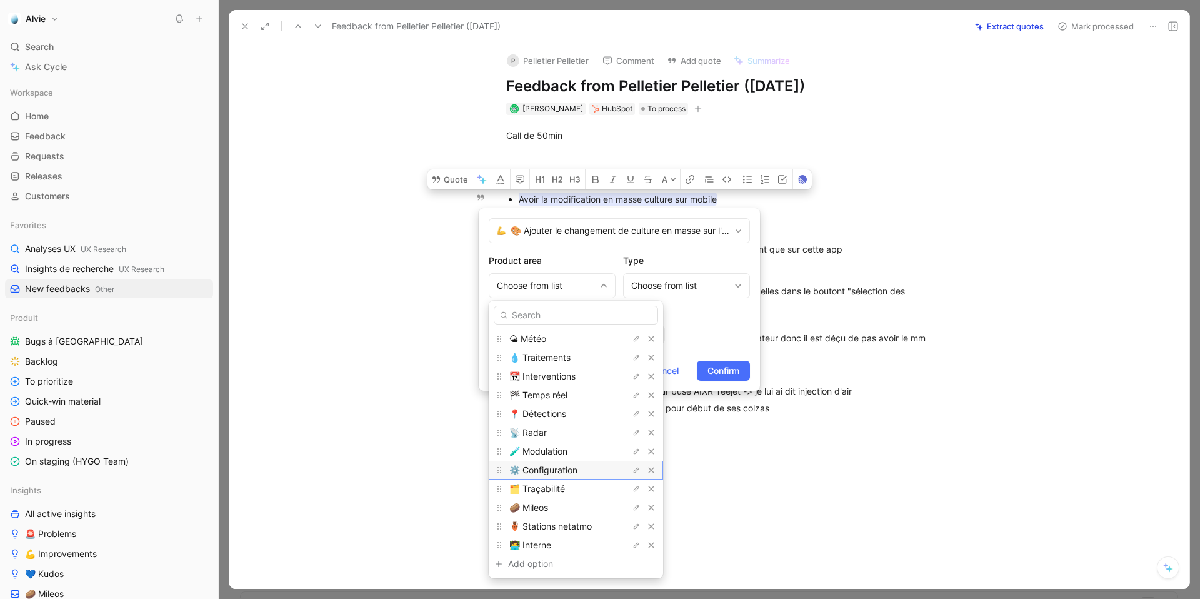
click at [579, 466] on div "⚙️ Configuration" at bounding box center [556, 469] width 94 height 15
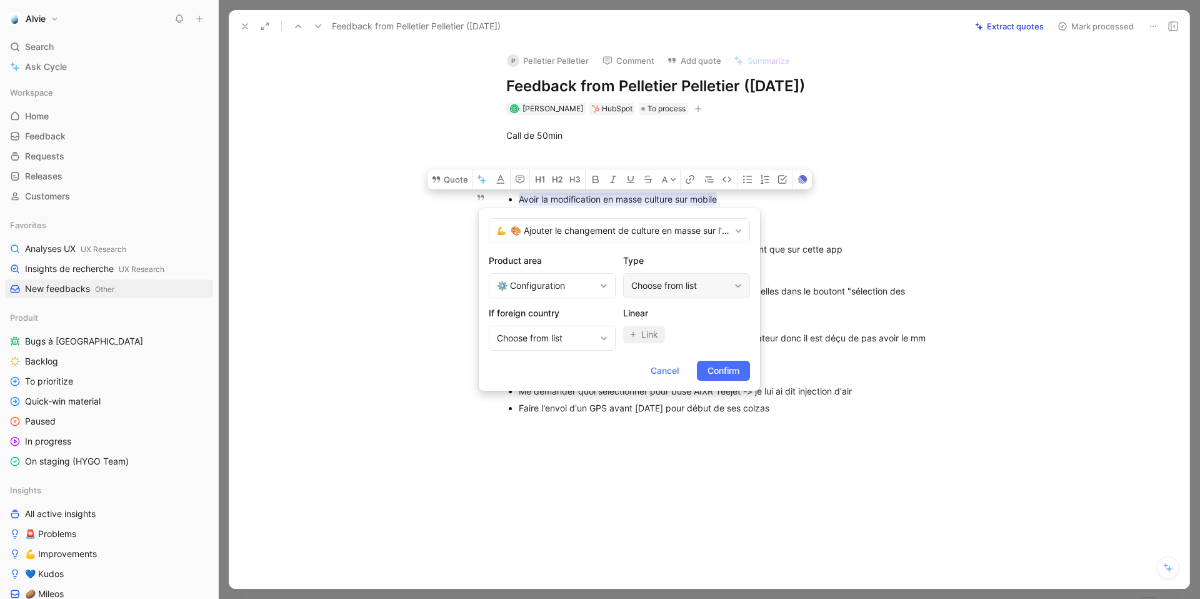
click at [679, 289] on div "Choose from list" at bounding box center [680, 285] width 98 height 15
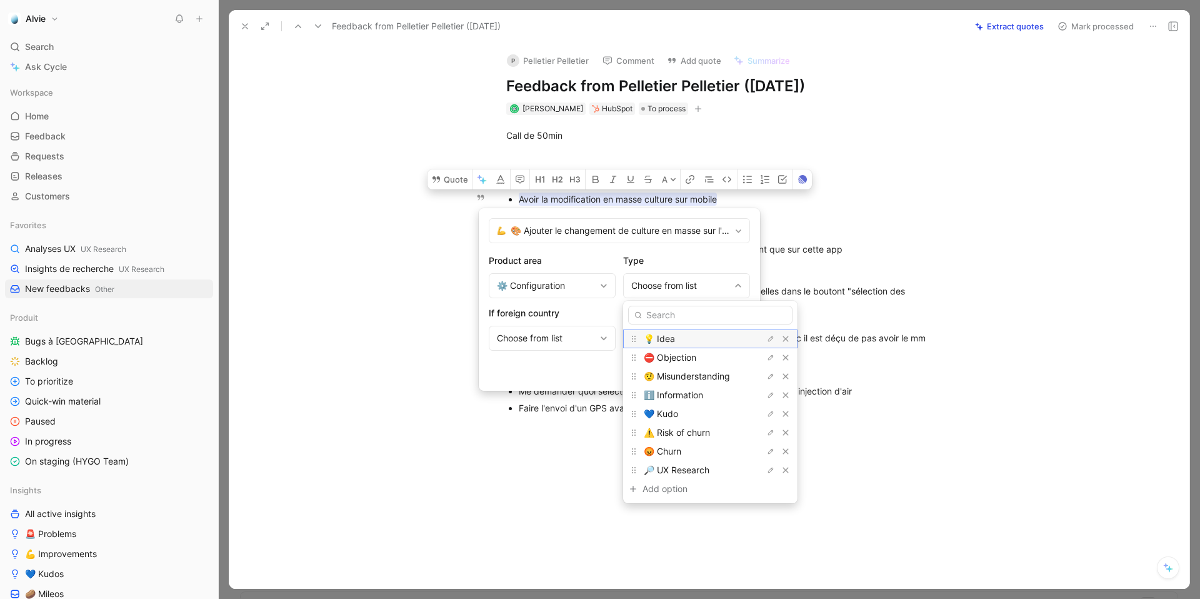
click at [679, 342] on div "💡 Idea" at bounding box center [691, 338] width 94 height 15
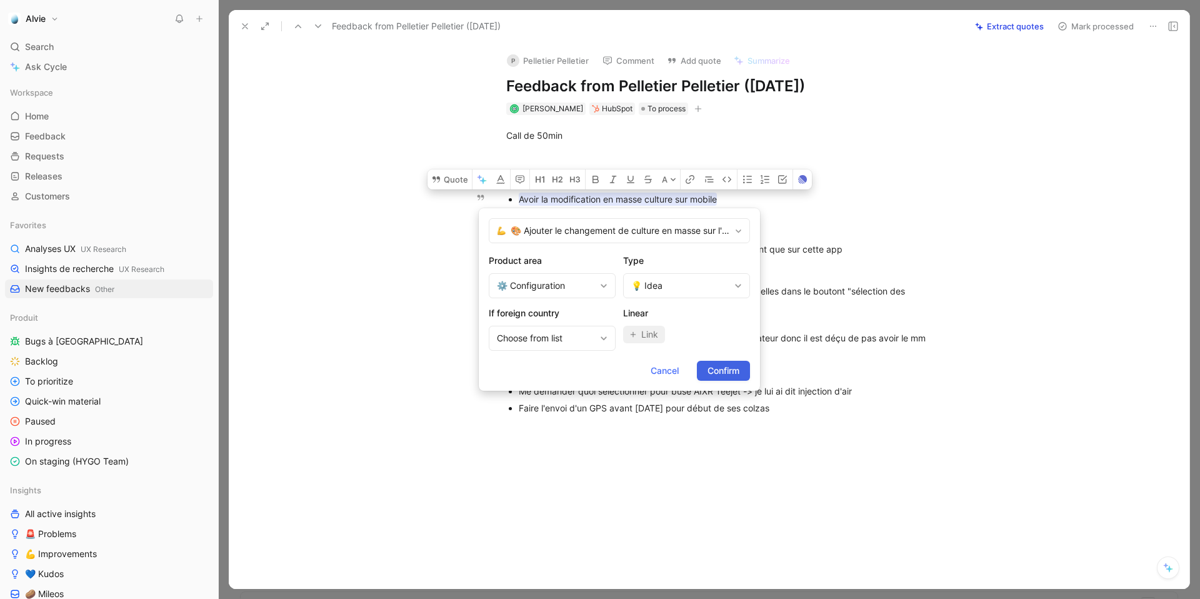
click at [726, 370] on span "Confirm" at bounding box center [723, 370] width 32 height 15
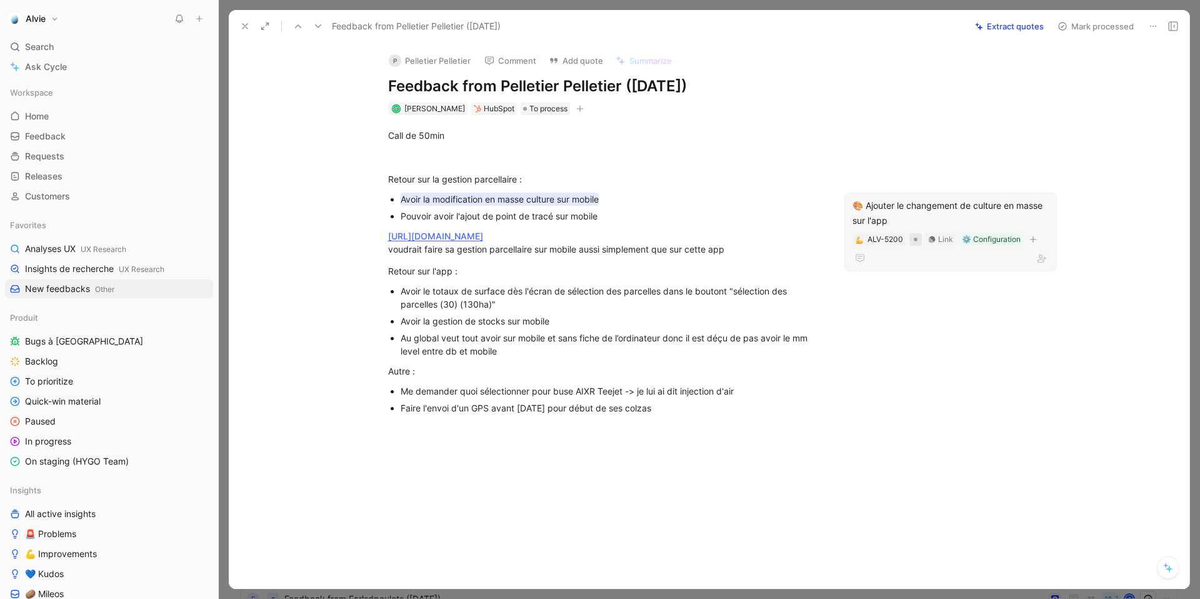
click at [917, 239] on div at bounding box center [915, 239] width 12 height 12
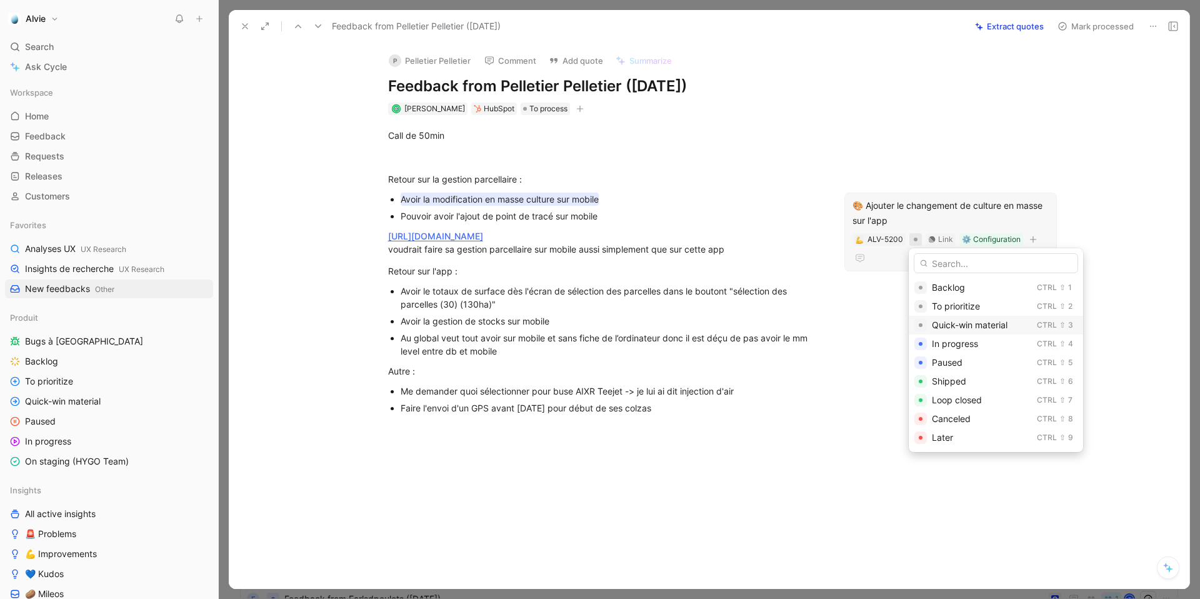
click at [956, 321] on span "Quick-win material" at bounding box center [970, 324] width 76 height 11
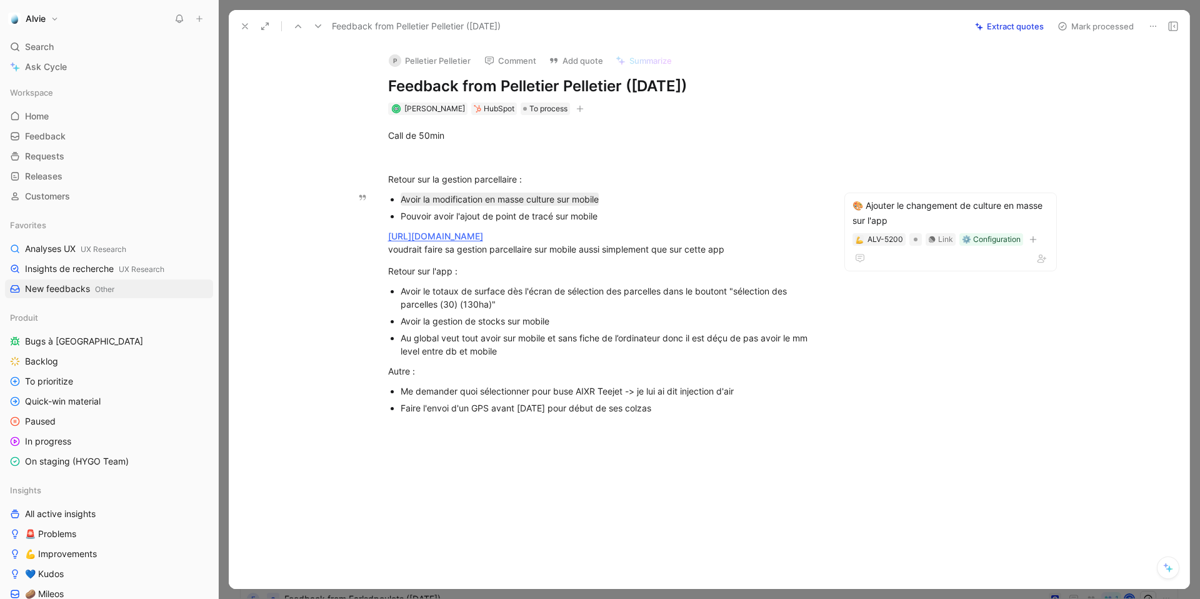
click at [574, 219] on div "Pouvoir avoir l'ajout de point de tracé sur mobile" at bounding box center [611, 215] width 420 height 13
click at [587, 216] on div "Pouvoir avoir l'ajout de point de tracé sur mobile" at bounding box center [611, 215] width 420 height 13
click at [533, 221] on div "Pouvoir avoir l'ajout de point de tracé sur mobile" at bounding box center [611, 215] width 420 height 13
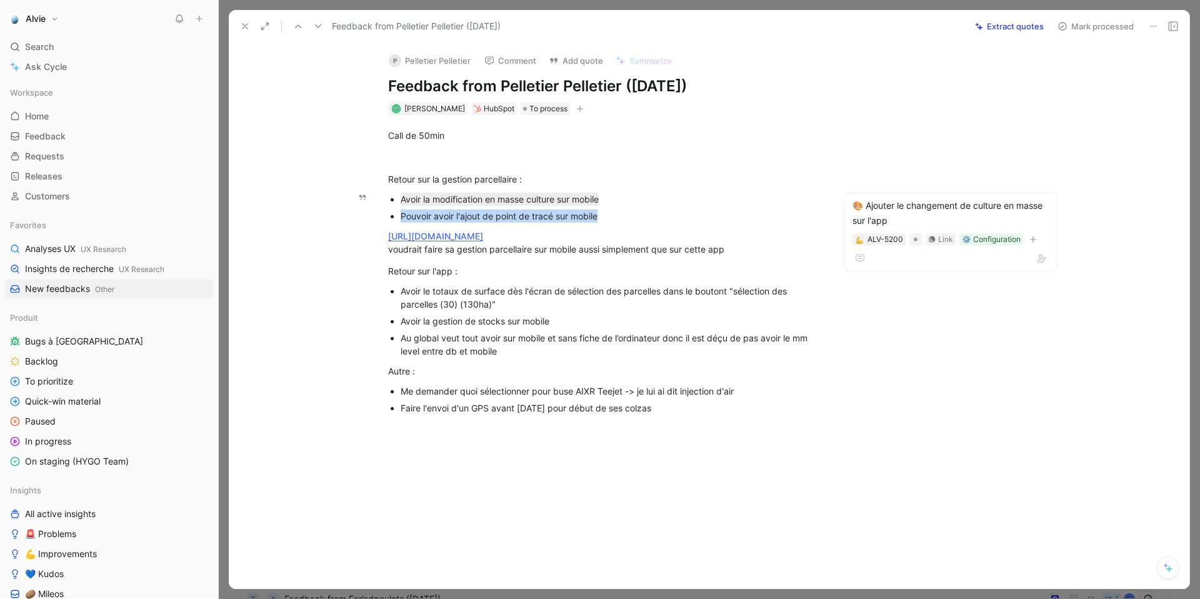
click at [533, 221] on div "Pouvoir avoir l'ajout de point de tracé sur mobile" at bounding box center [611, 215] width 420 height 13
click at [331, 202] on button "Quote" at bounding box center [330, 196] width 44 height 20
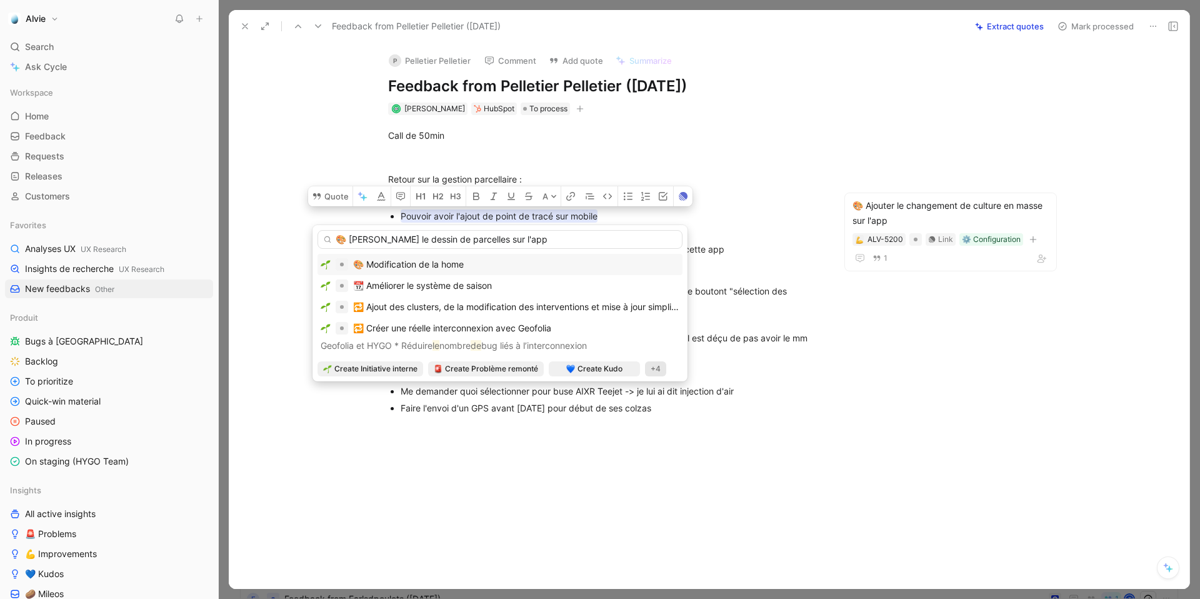
type input "🎨 [PERSON_NAME] le dessin de parcelles sur l'app"
click at [649, 366] on div "+4" at bounding box center [655, 368] width 21 height 15
click at [644, 397] on div "Idée remontée" at bounding box center [662, 393] width 84 height 15
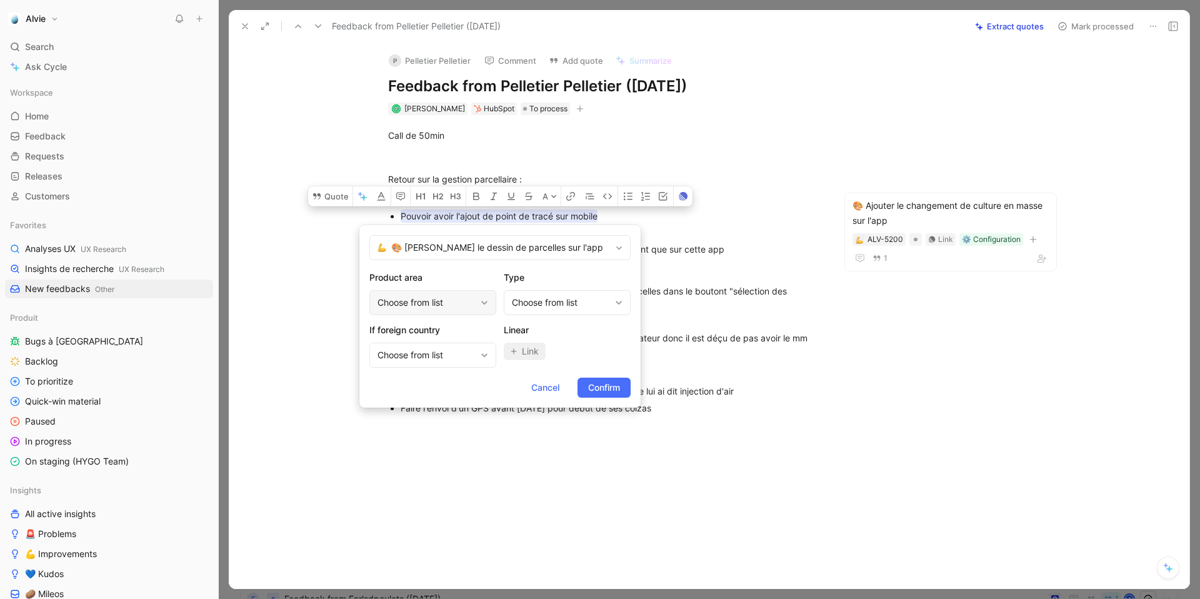
click at [481, 306] on div "Choose from list" at bounding box center [432, 302] width 127 height 25
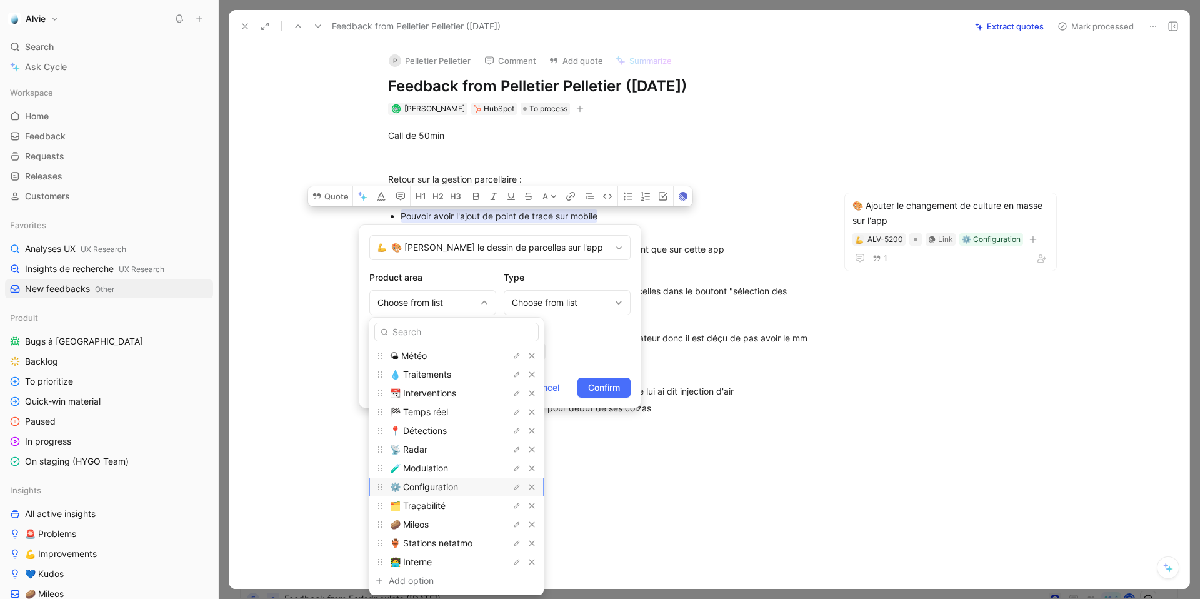
click at [457, 485] on span "⚙️ Configuration" at bounding box center [424, 486] width 68 height 11
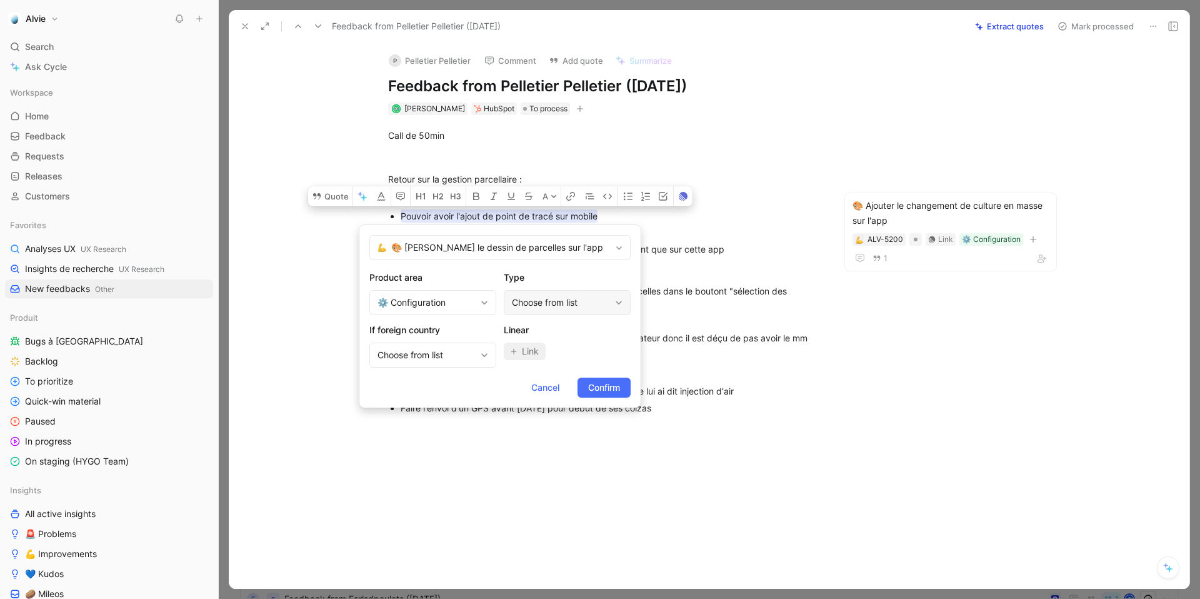
click at [551, 296] on div "Choose from list" at bounding box center [561, 302] width 98 height 15
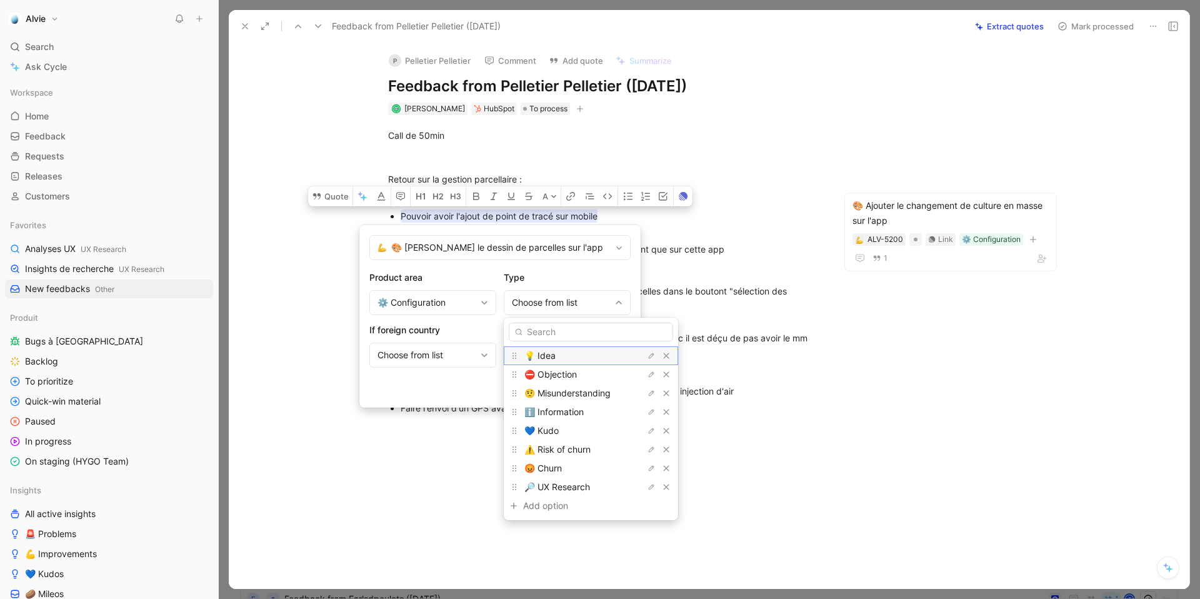
click at [547, 357] on span "💡 Idea" at bounding box center [539, 355] width 31 height 11
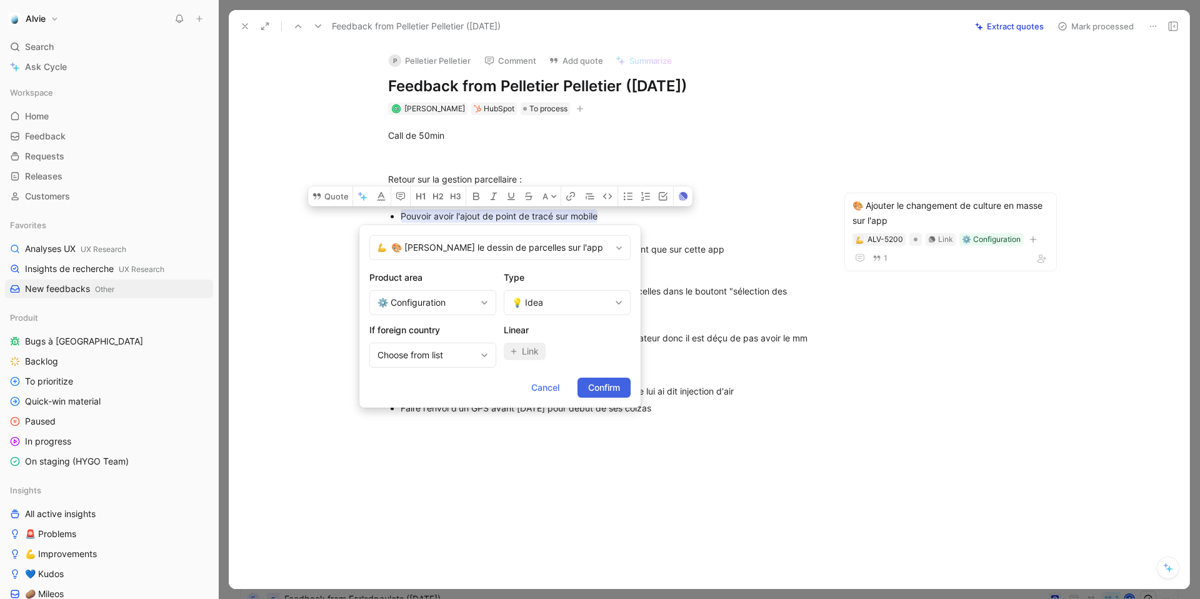
click at [597, 384] on span "Confirm" at bounding box center [604, 387] width 32 height 15
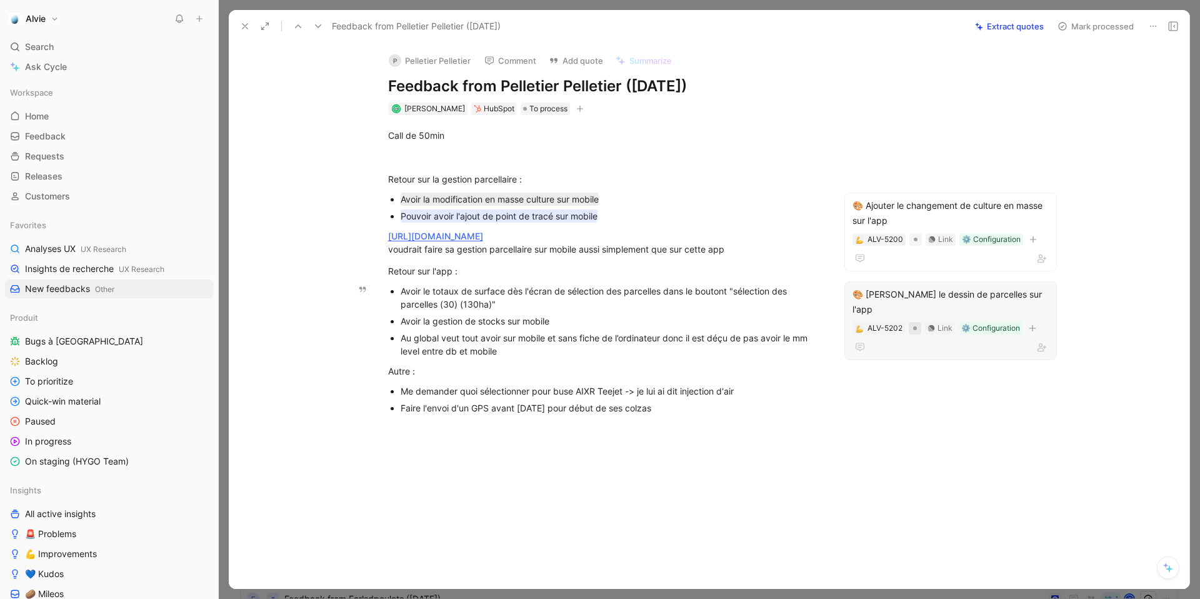
click at [914, 322] on div at bounding box center [915, 328] width 12 height 12
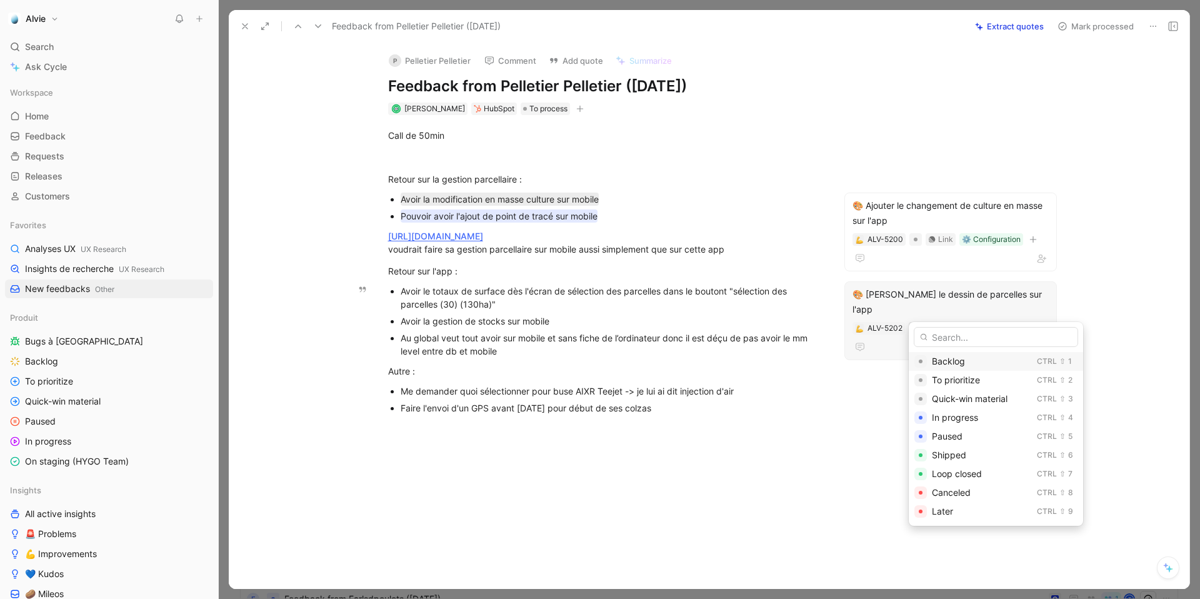
click at [944, 359] on span "Backlog" at bounding box center [948, 361] width 33 height 11
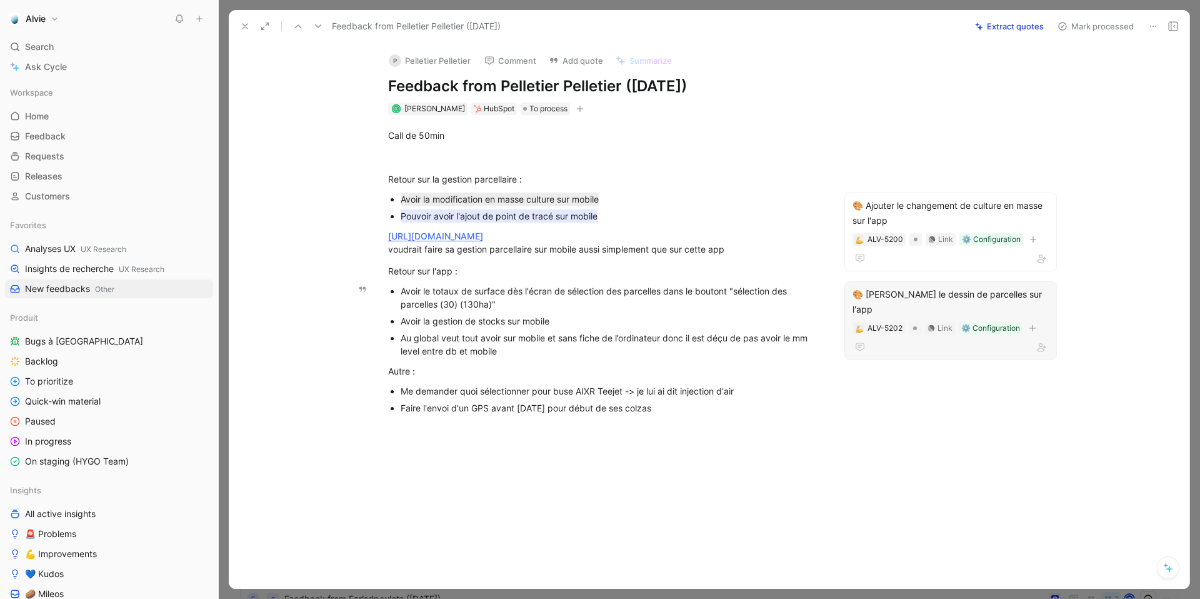
click at [501, 315] on div "Avoir la gestion de stocks sur mobile" at bounding box center [611, 320] width 420 height 13
click at [473, 291] on div "Avoir le totaux de surface dès l'écran de sélection des parcelles dans le bouto…" at bounding box center [611, 297] width 420 height 26
click at [490, 291] on div "Avoir le totaux de surface dès l'écran de sélection des parcelles dans le bouto…" at bounding box center [611, 297] width 420 height 26
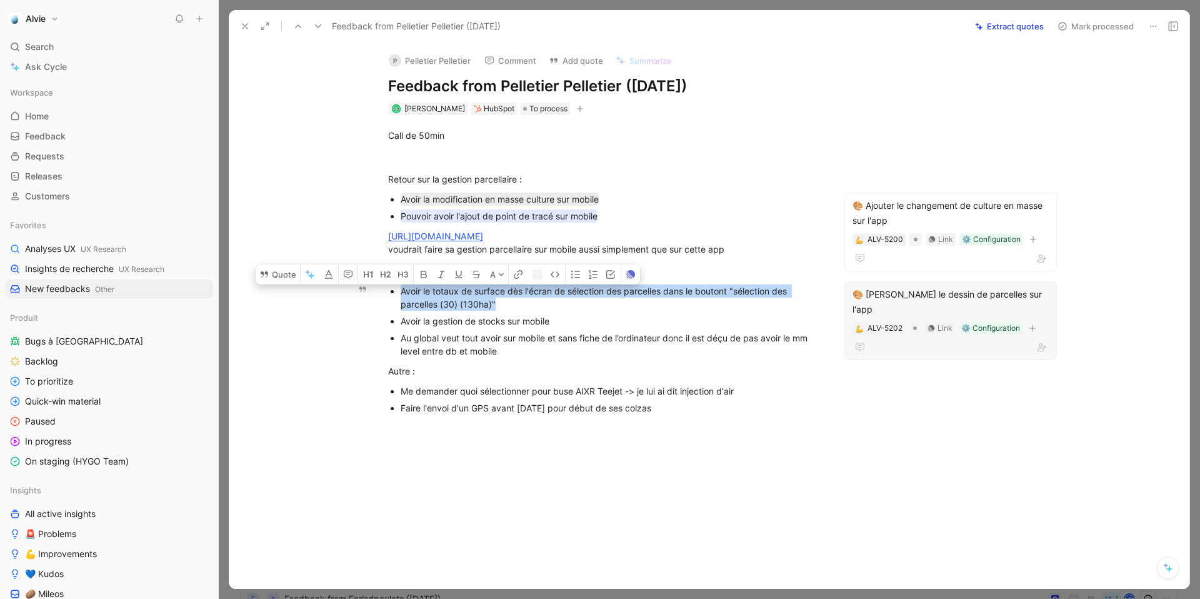
click at [490, 291] on div "Avoir le totaux de surface dès l'écran de sélection des parcelles dans le bouto…" at bounding box center [611, 297] width 420 height 26
click at [271, 266] on button "Quote" at bounding box center [278, 271] width 44 height 20
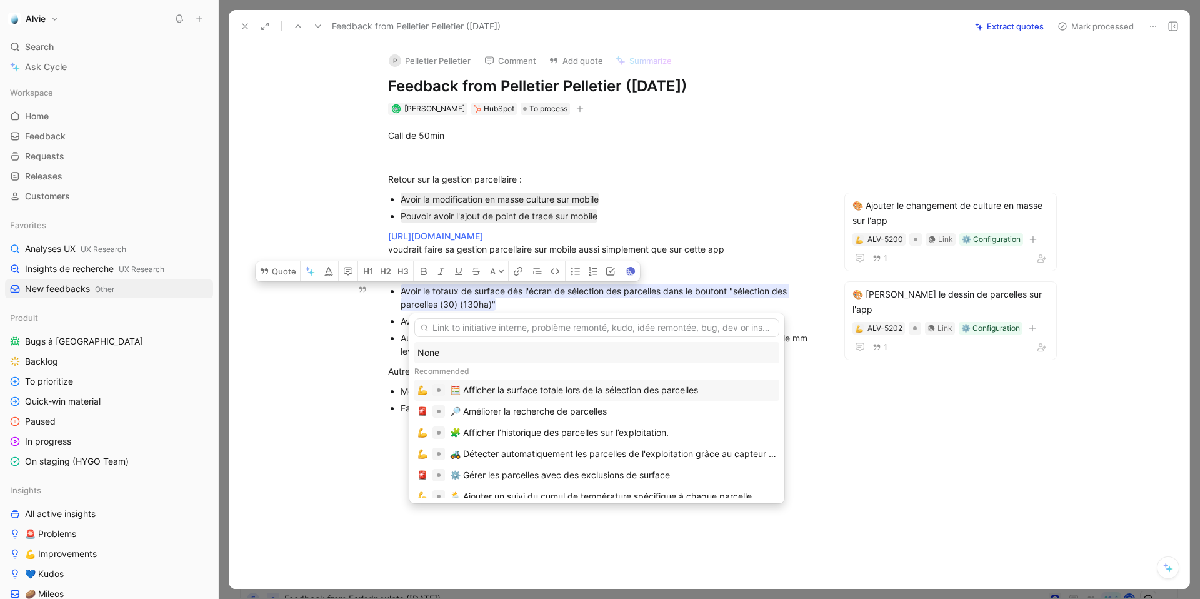
click at [541, 392] on div "🧮 Afficher la surface totale lors de la sélection des parcelles" at bounding box center [574, 389] width 248 height 15
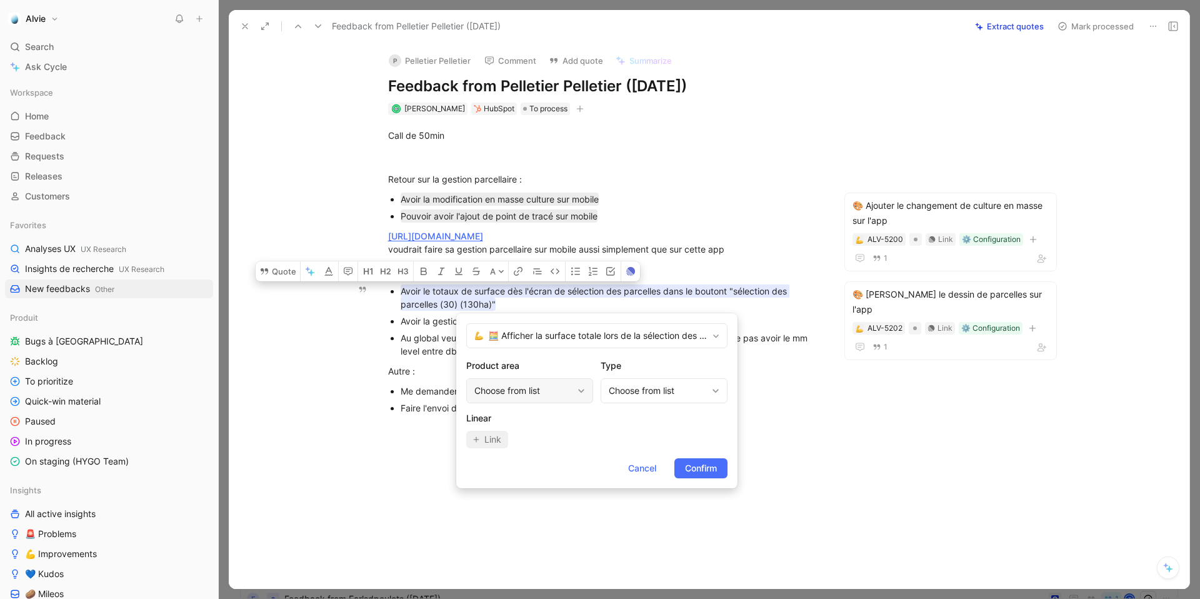
click at [559, 389] on div "Choose from list" at bounding box center [523, 390] width 98 height 15
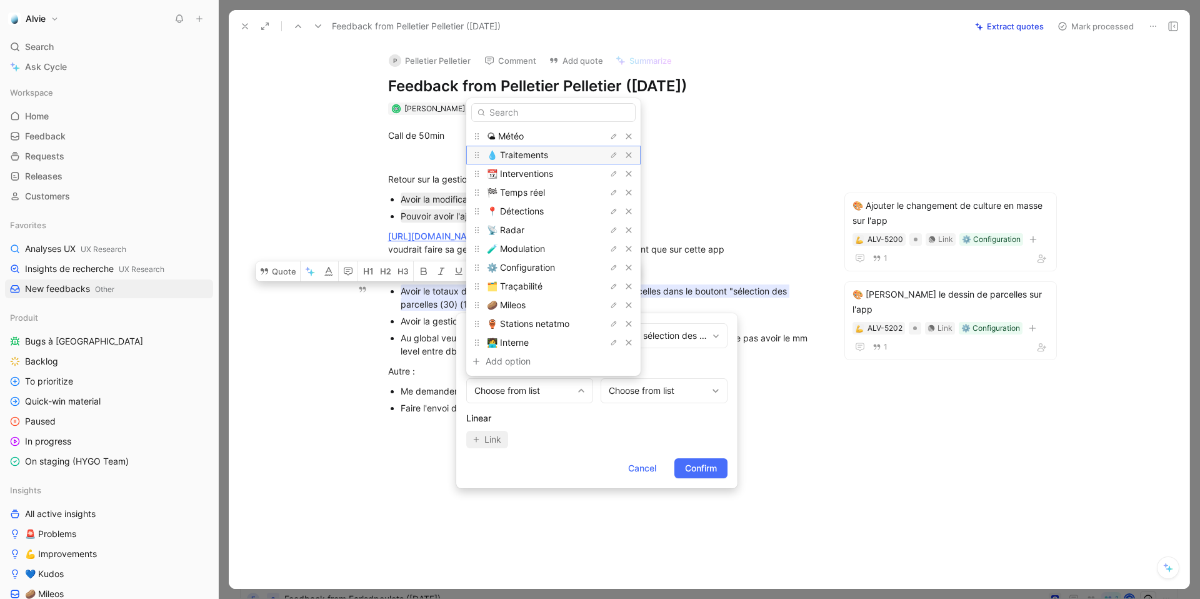
click at [543, 162] on div "💧 Traitements" at bounding box center [553, 155] width 174 height 19
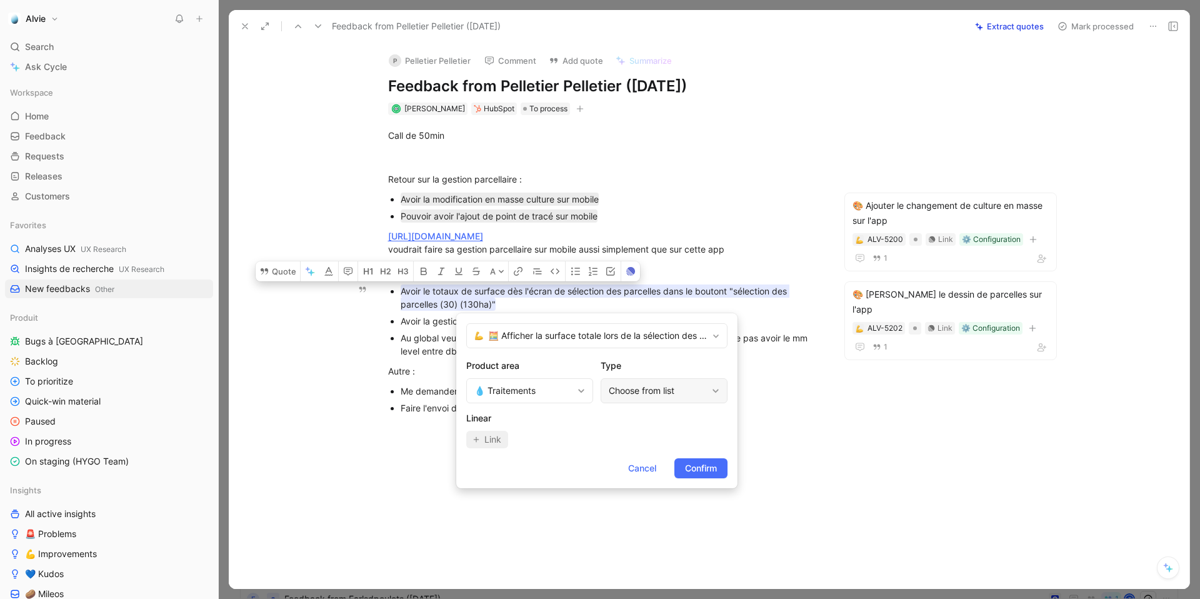
click at [682, 381] on div "Choose from list" at bounding box center [664, 390] width 127 height 25
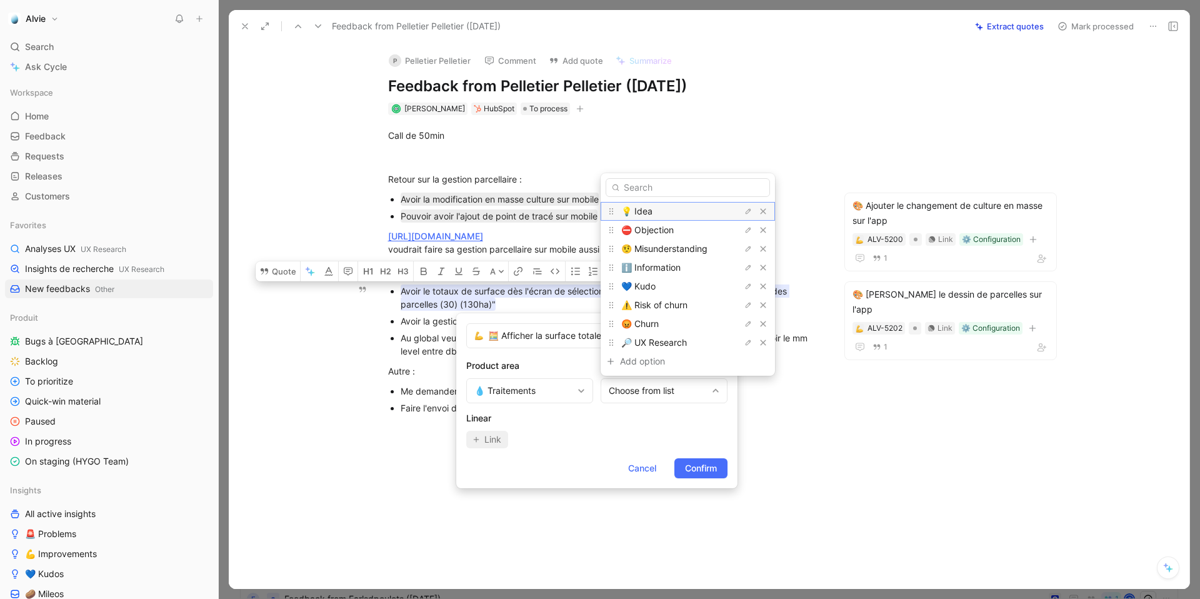
click at [687, 206] on div "💡 Idea" at bounding box center [668, 211] width 94 height 15
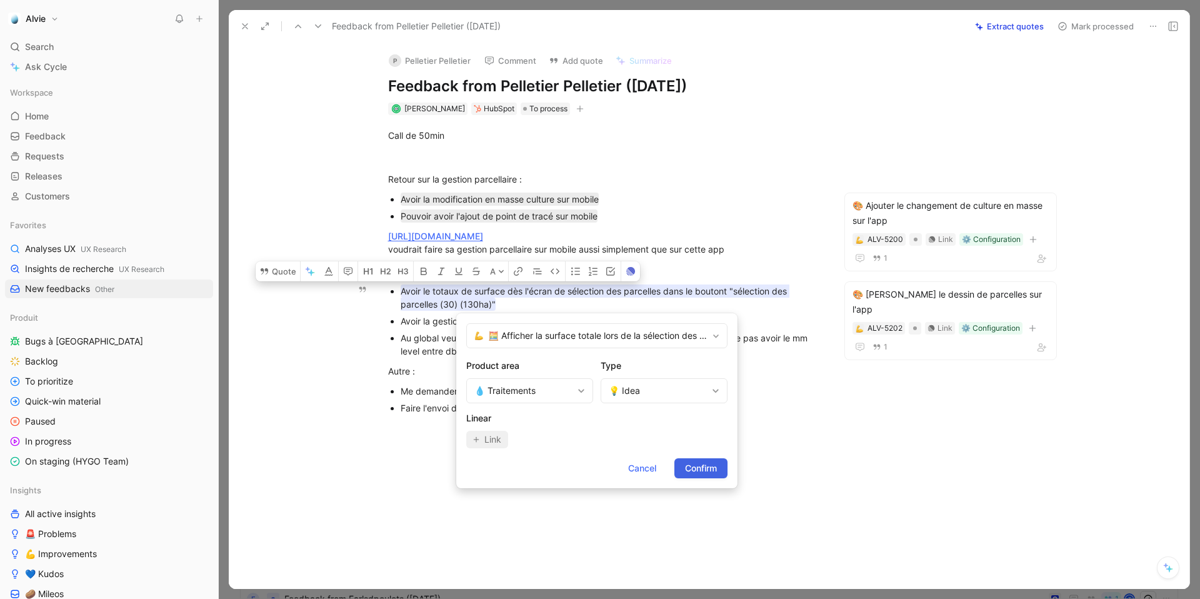
click at [701, 469] on span "Confirm" at bounding box center [701, 468] width 32 height 15
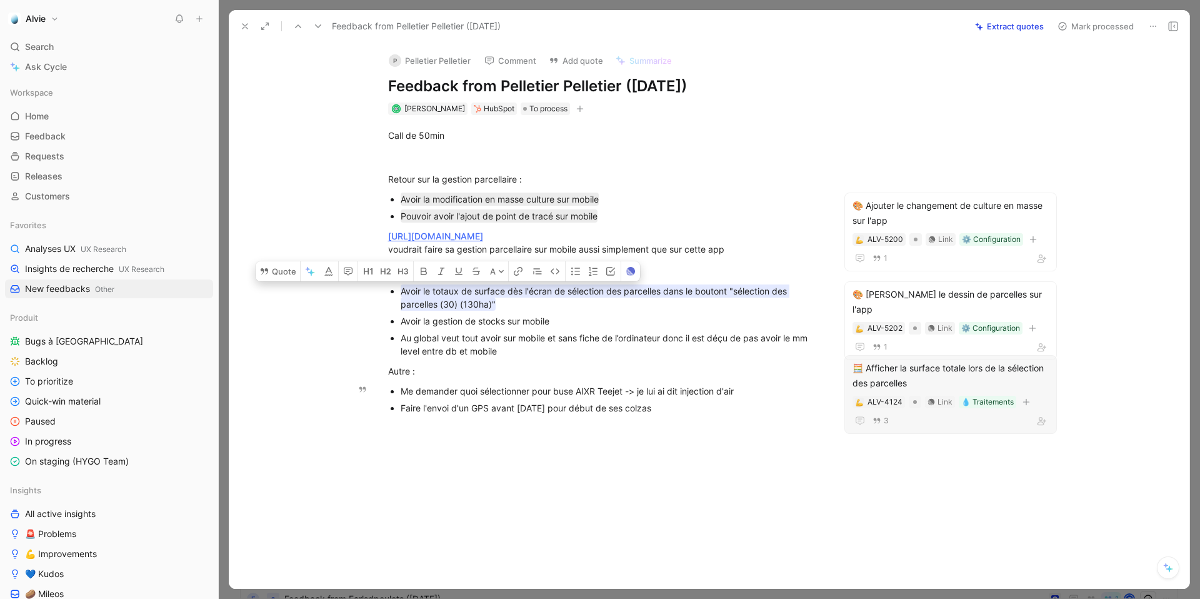
click at [944, 381] on div "🧮 Afficher la surface totale lors de la sélection des parcelles" at bounding box center [950, 376] width 196 height 30
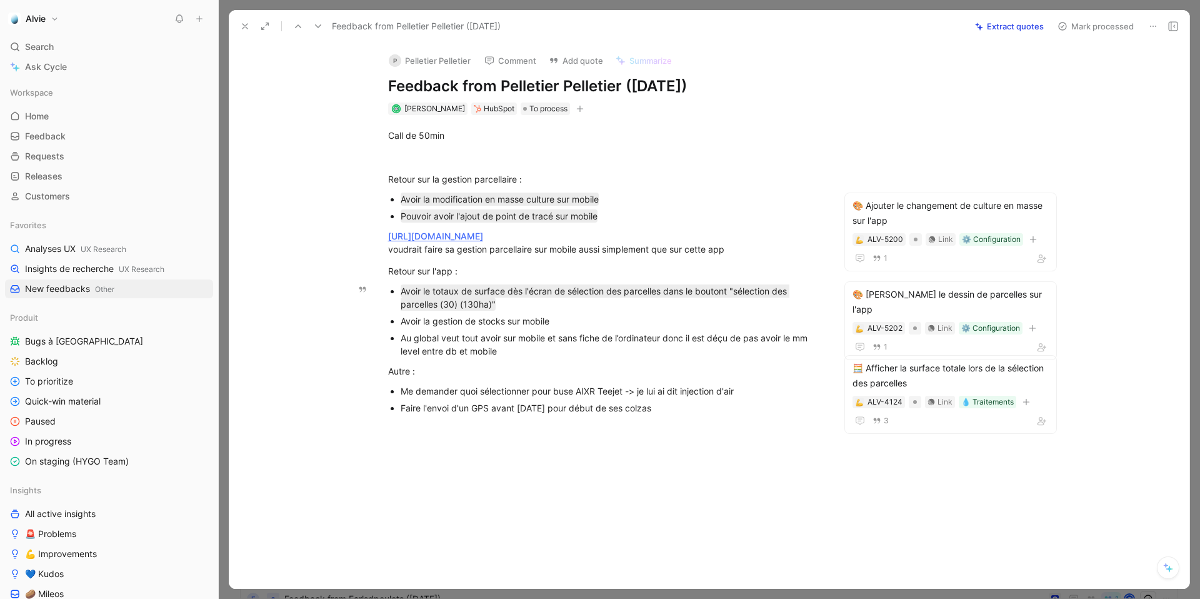
click at [519, 327] on div "Avoir la gestion de stocks sur mobile" at bounding box center [611, 320] width 420 height 13
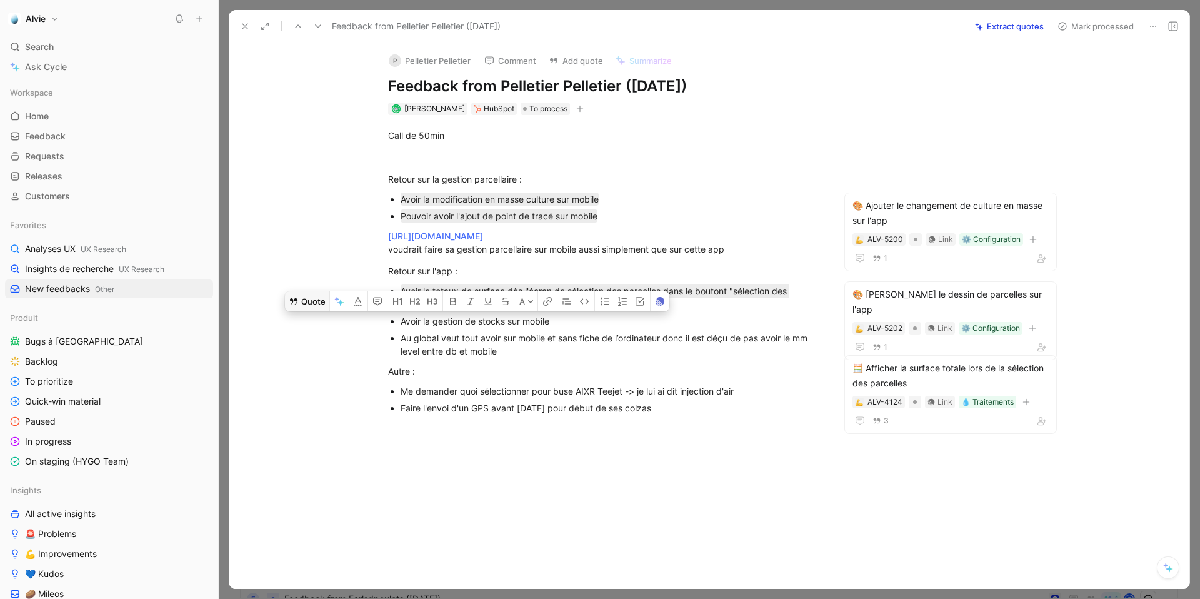
click at [299, 300] on button "Quote" at bounding box center [307, 301] width 44 height 20
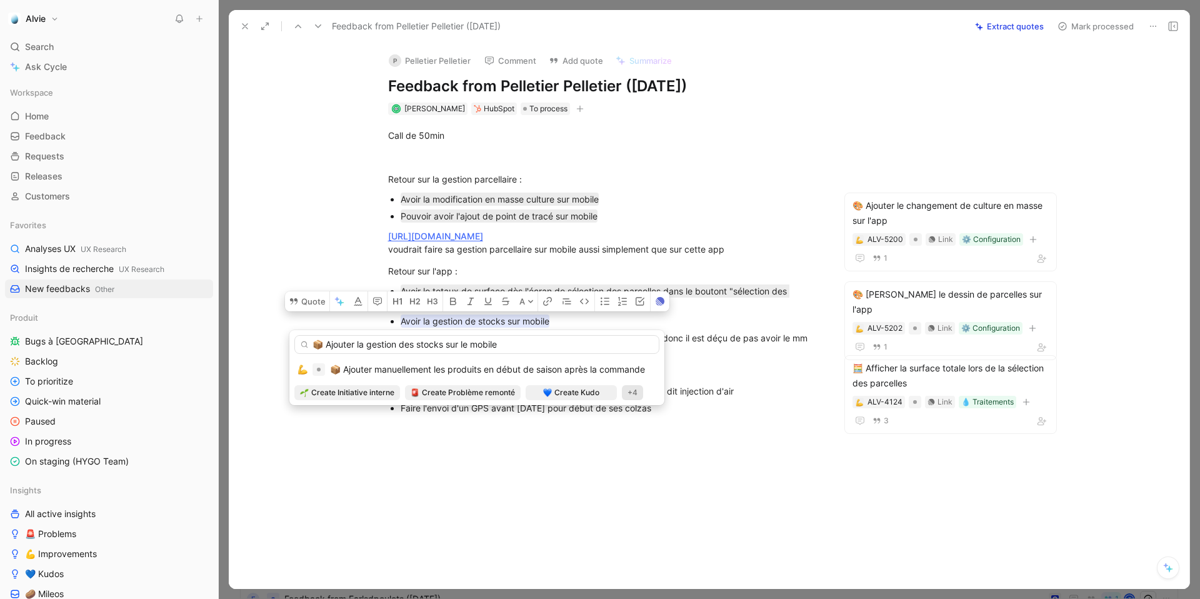
type input "📦 Ajouter la gestion des stocks sur le mobile"
click at [635, 391] on div "+4" at bounding box center [632, 392] width 21 height 15
click at [627, 413] on div "Idée remontée" at bounding box center [639, 416] width 84 height 15
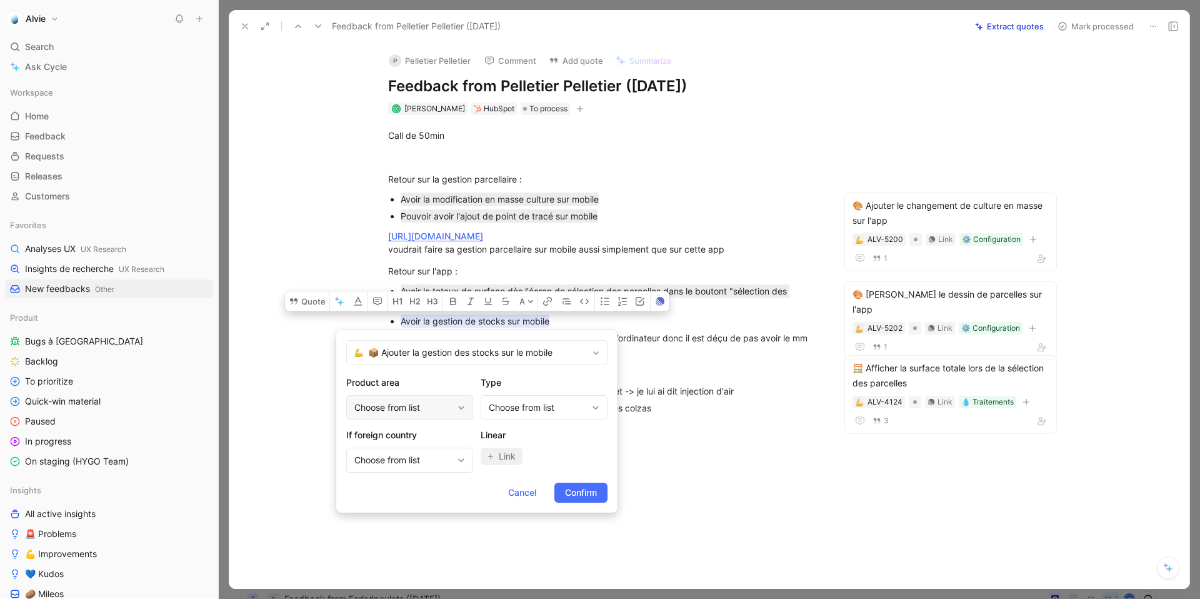
click at [446, 396] on div "Choose from list" at bounding box center [409, 407] width 127 height 25
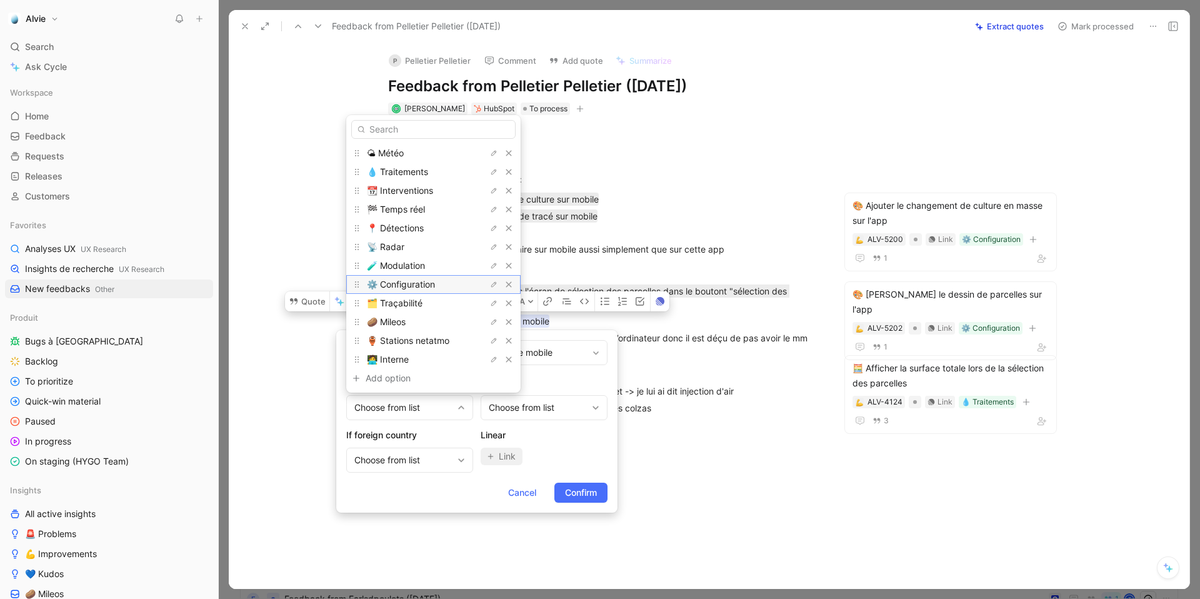
click at [432, 287] on span "⚙️ Configuration" at bounding box center [401, 284] width 68 height 11
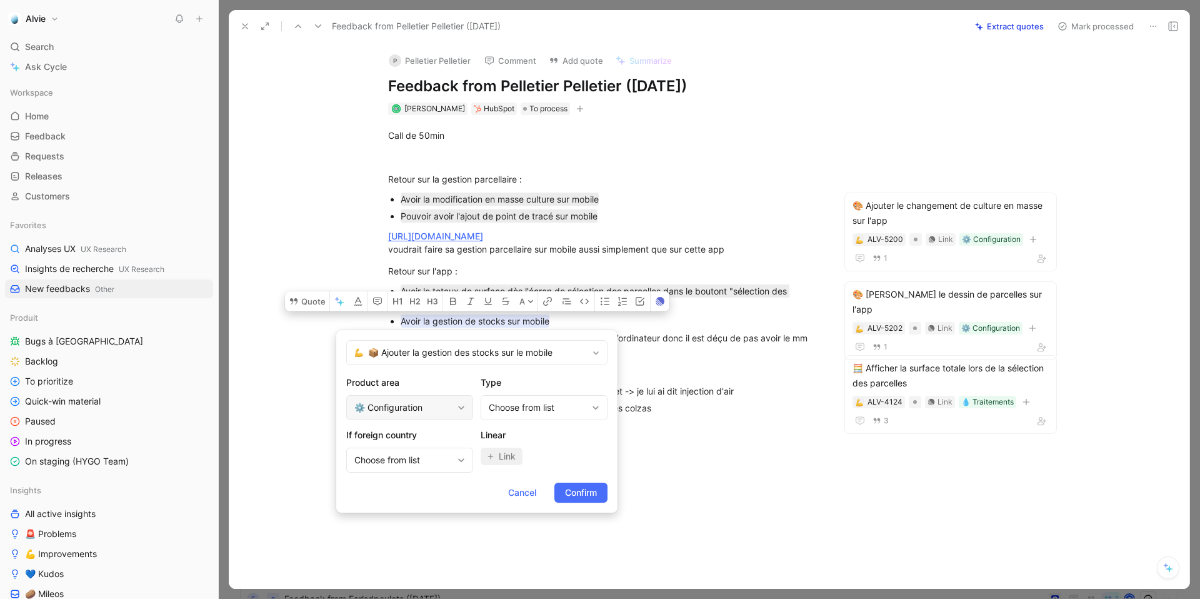
click at [416, 415] on div "⚙️ Configuration" at bounding box center [409, 407] width 127 height 25
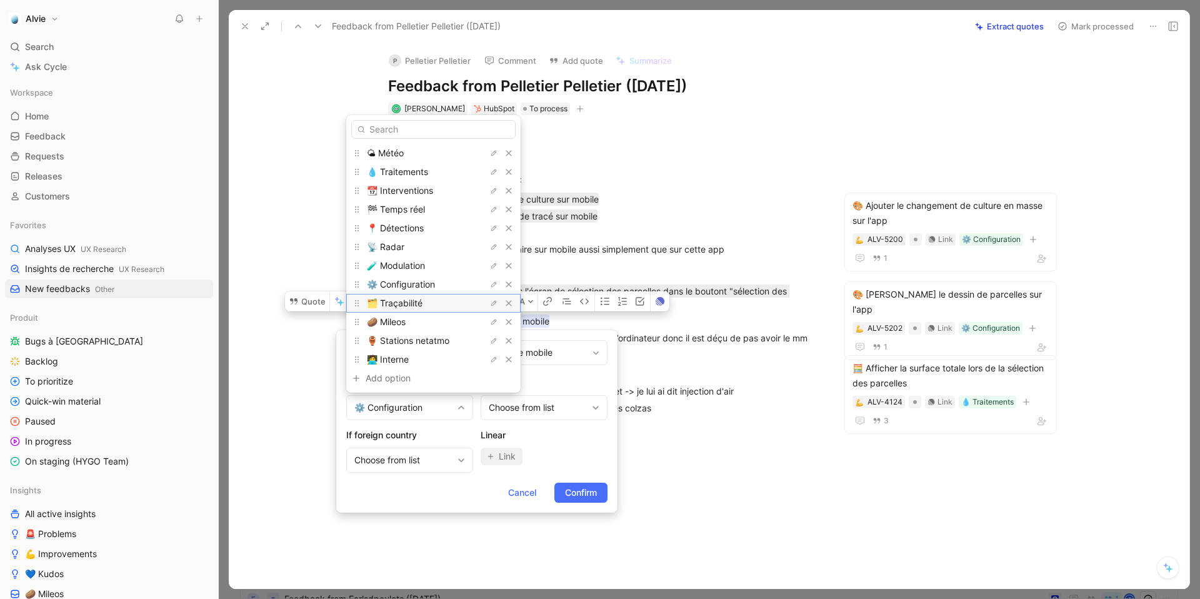
click at [431, 298] on div "🗂️ Traçabilité" at bounding box center [414, 303] width 94 height 15
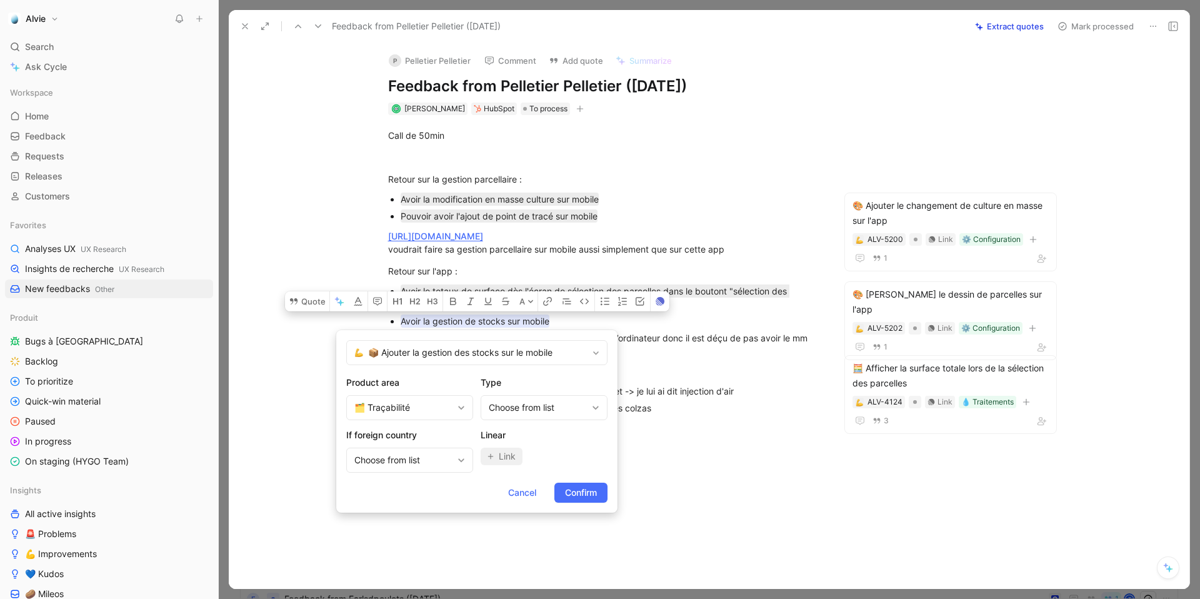
click at [547, 421] on div "Product area 🗂️ Traçabilité Type Choose from list If foreign country Choose fro…" at bounding box center [476, 423] width 261 height 97
click at [552, 410] on div "Choose from list" at bounding box center [538, 407] width 98 height 15
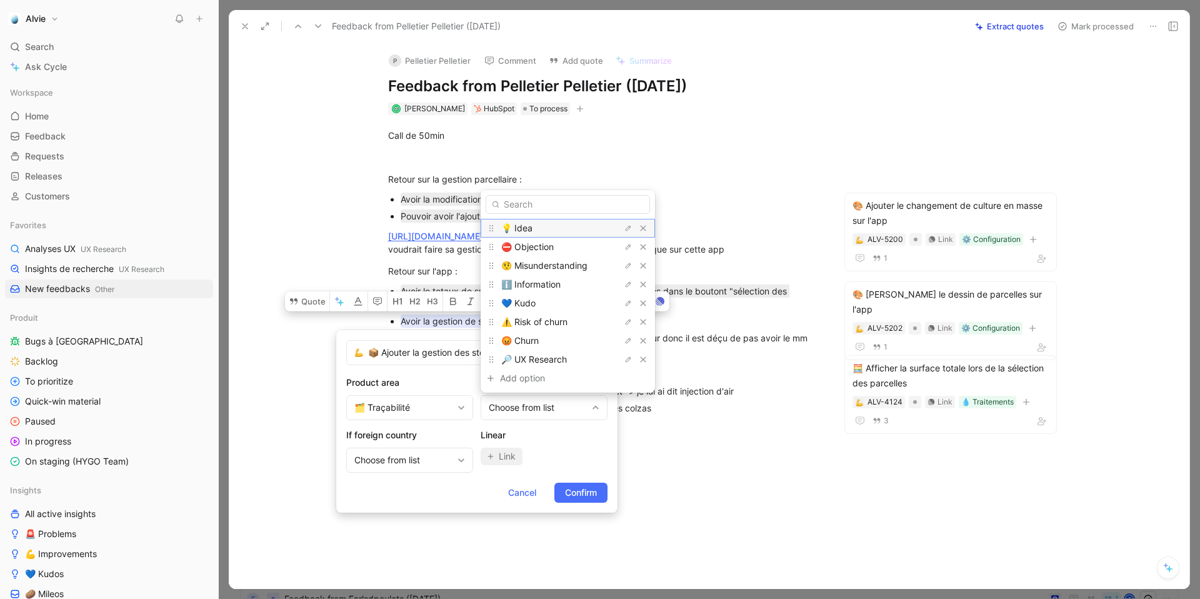
click at [553, 226] on div "💡 Idea" at bounding box center [548, 228] width 94 height 15
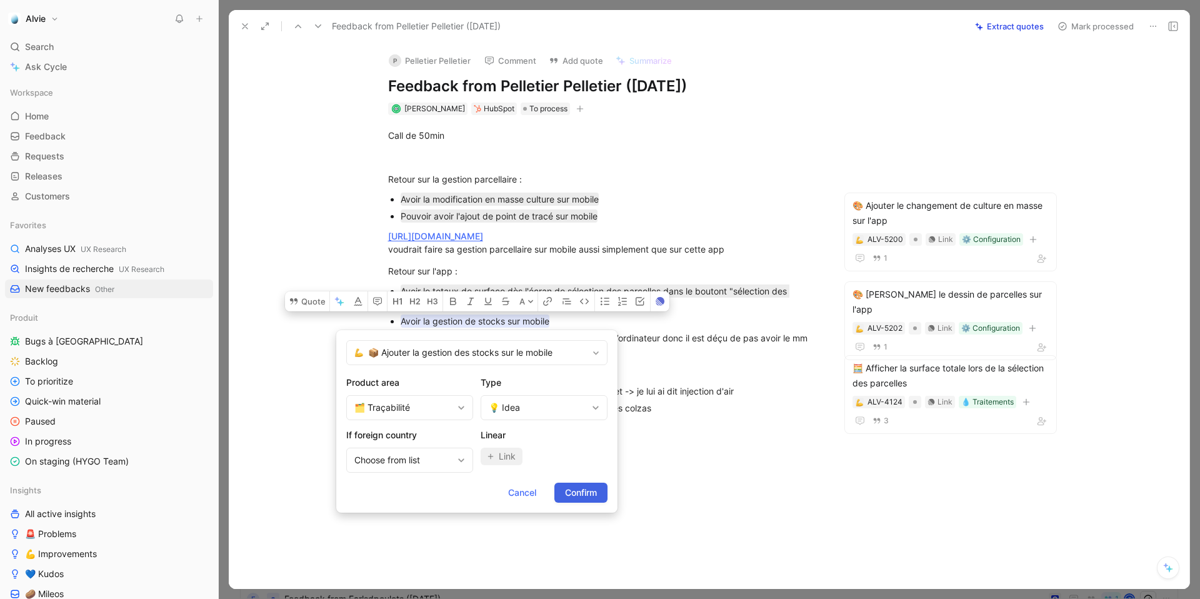
click at [579, 497] on span "Confirm" at bounding box center [581, 492] width 32 height 15
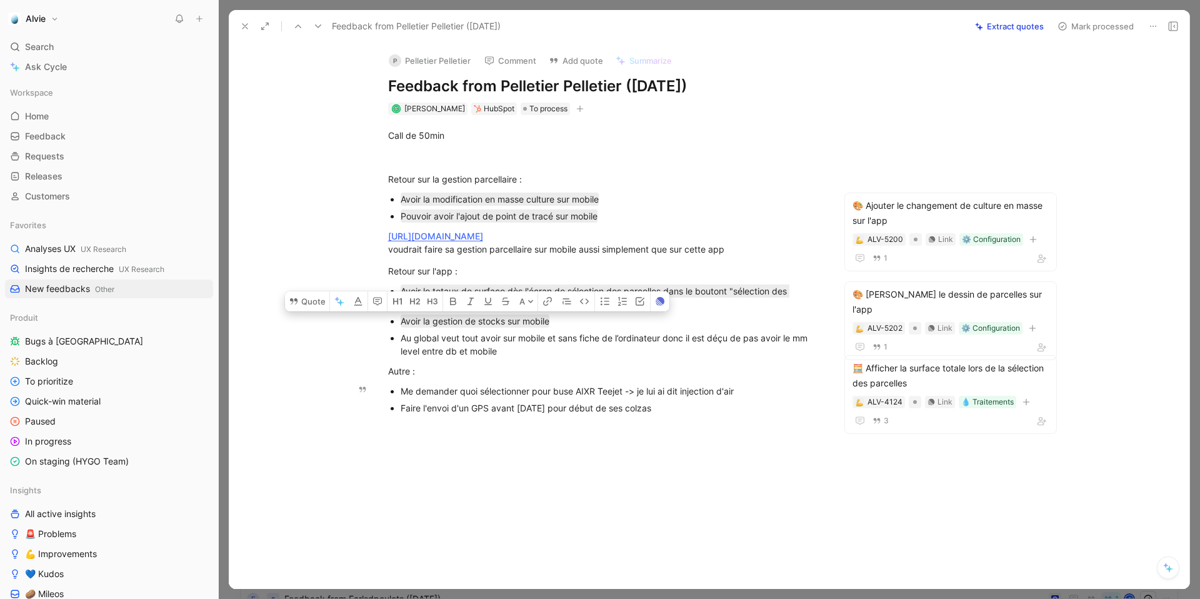
click at [567, 390] on div "Me demander quoi sélectionner pour buse AIXR Teejet -> je lui ai dit injection …" at bounding box center [611, 390] width 420 height 13
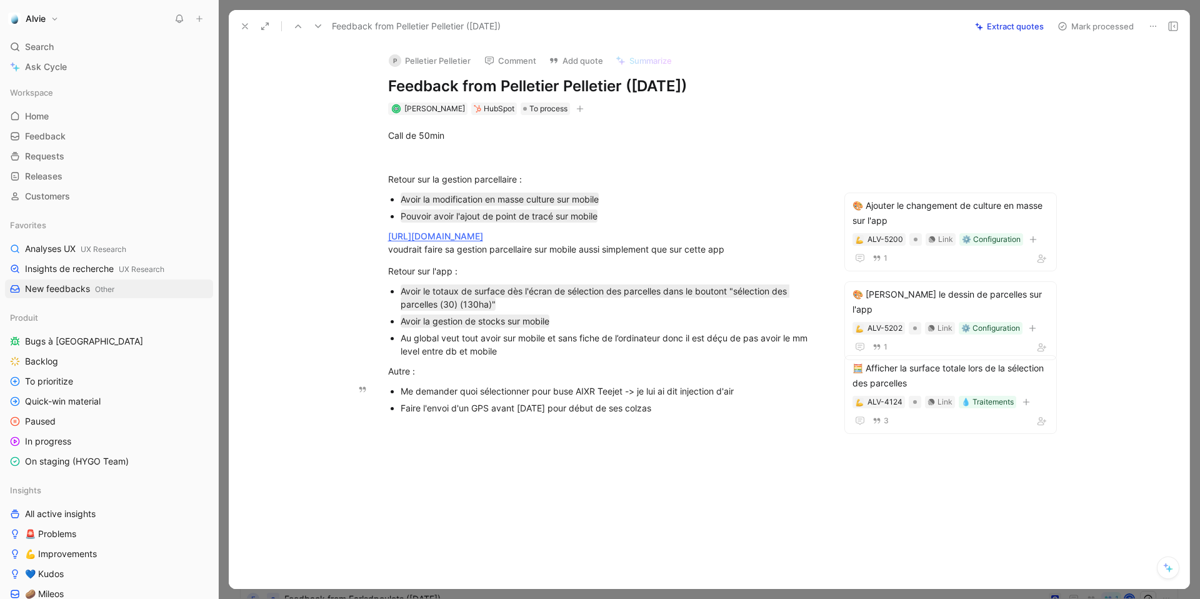
click at [567, 390] on div "Me demander quoi sélectionner pour buse AIXR Teejet -> je lui ai dit injection …" at bounding box center [611, 390] width 420 height 13
click at [407, 364] on button "Quote" at bounding box center [399, 371] width 44 height 20
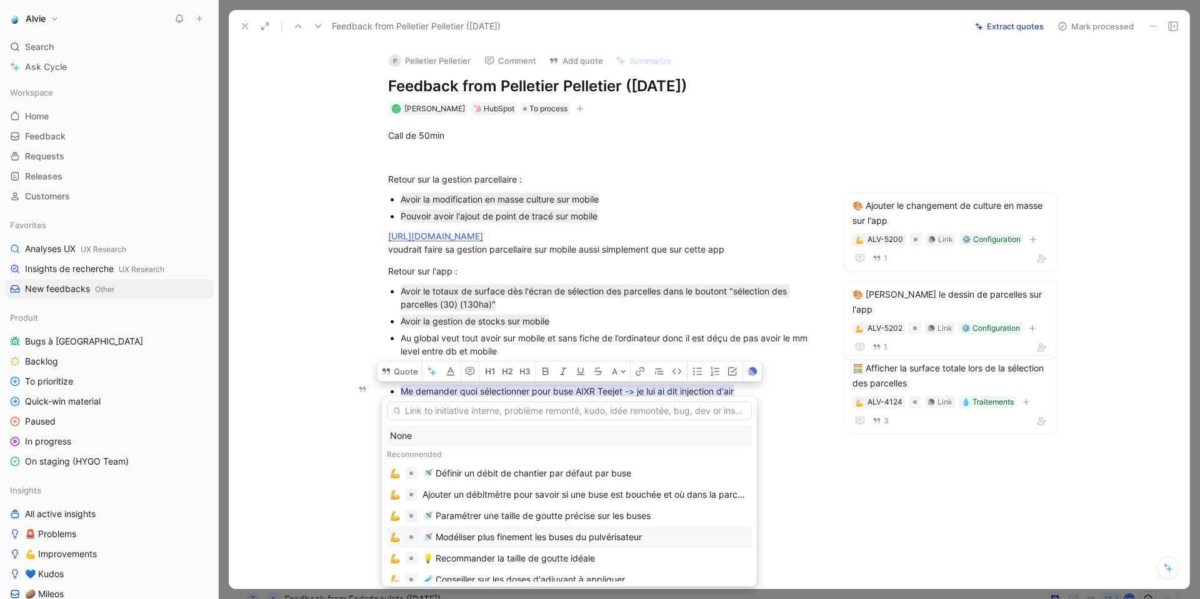
click at [439, 531] on div "🚿 Modéliser plus finement les buses du pulvérisateur" at bounding box center [531, 536] width 219 height 15
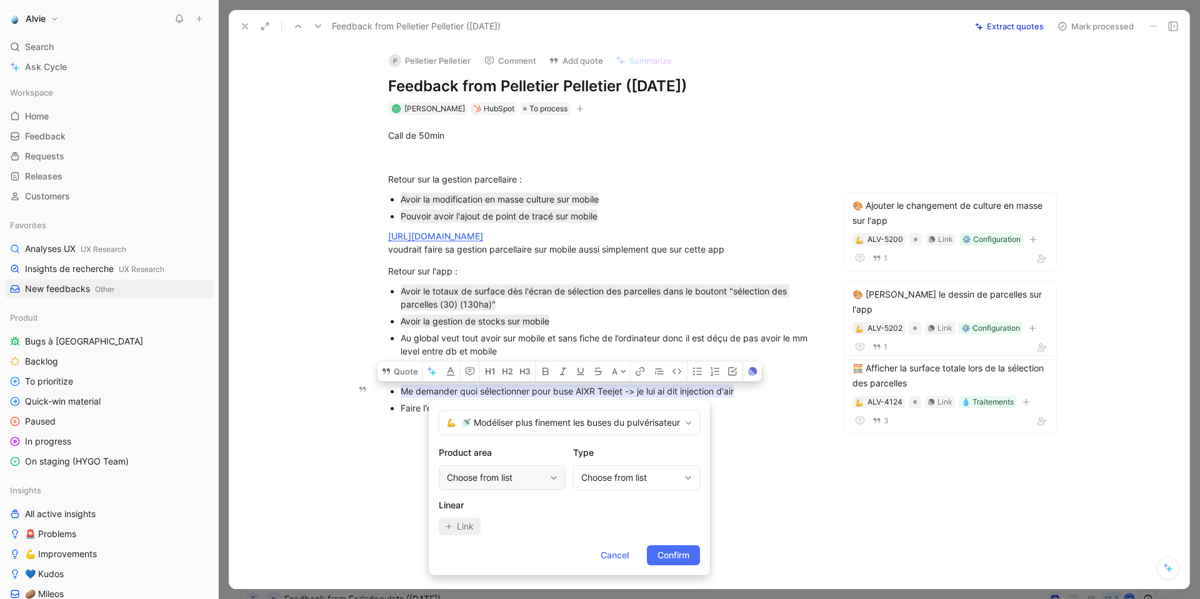
click at [522, 474] on div "Choose from list" at bounding box center [496, 477] width 98 height 15
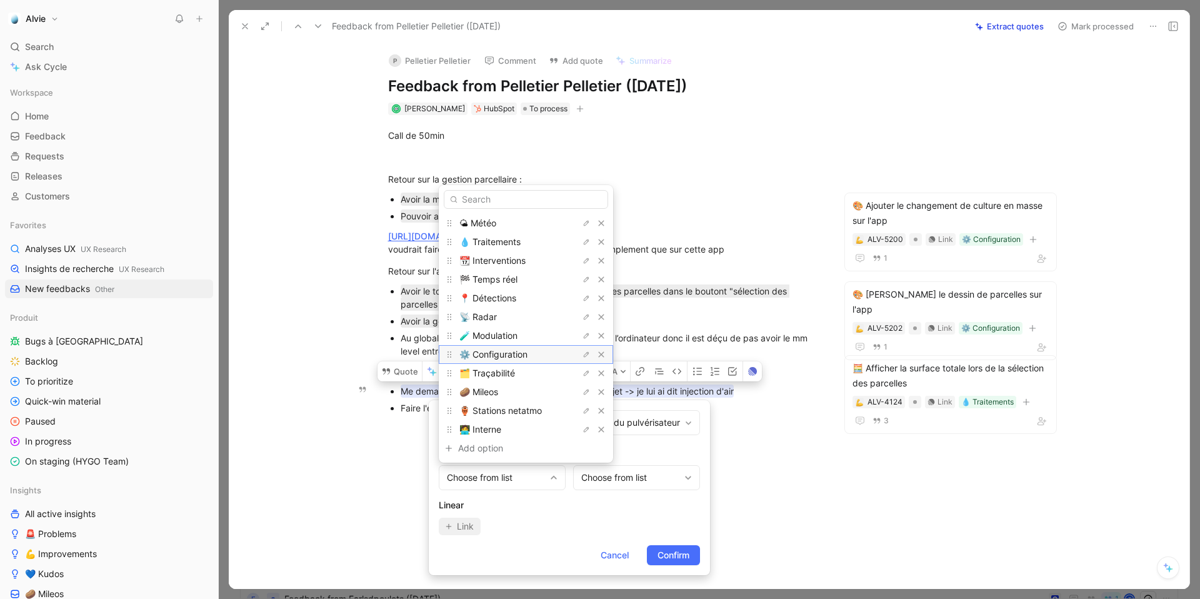
click at [504, 354] on span "⚙️ Configuration" at bounding box center [493, 354] width 68 height 11
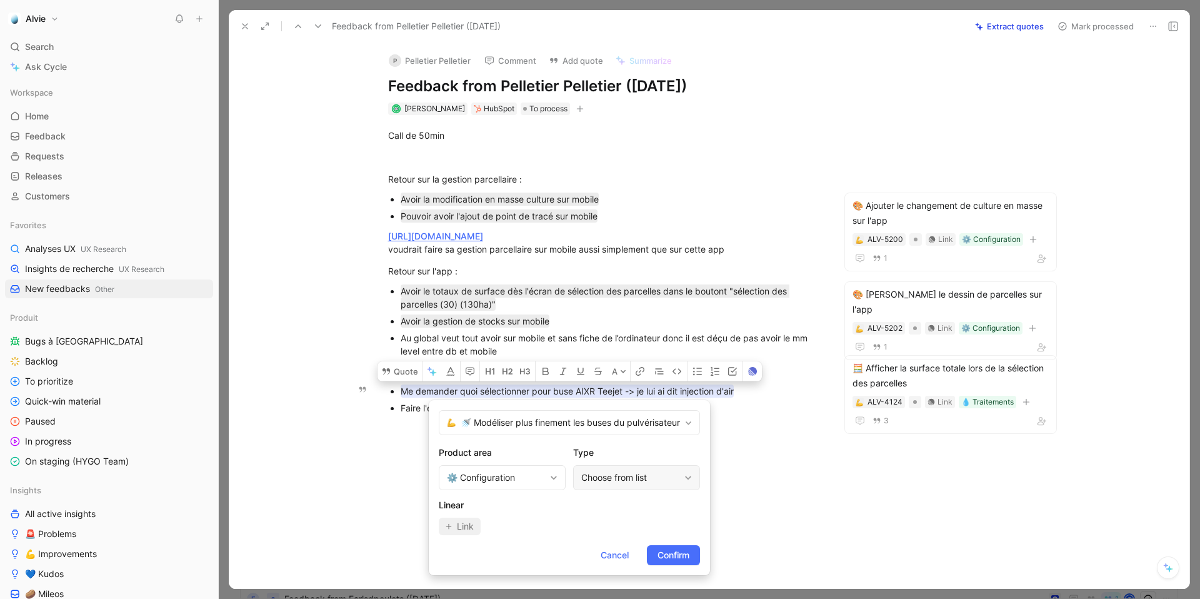
click at [615, 471] on div "Choose from list" at bounding box center [630, 477] width 98 height 15
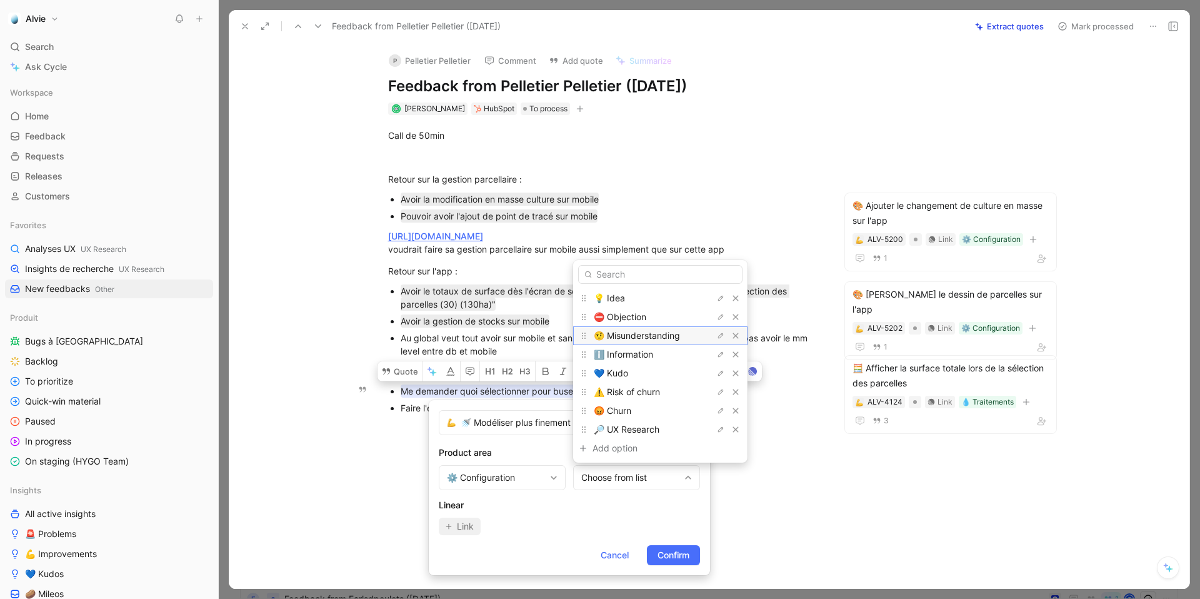
click at [652, 337] on span "🤨 Misunderstanding" at bounding box center [637, 335] width 86 height 11
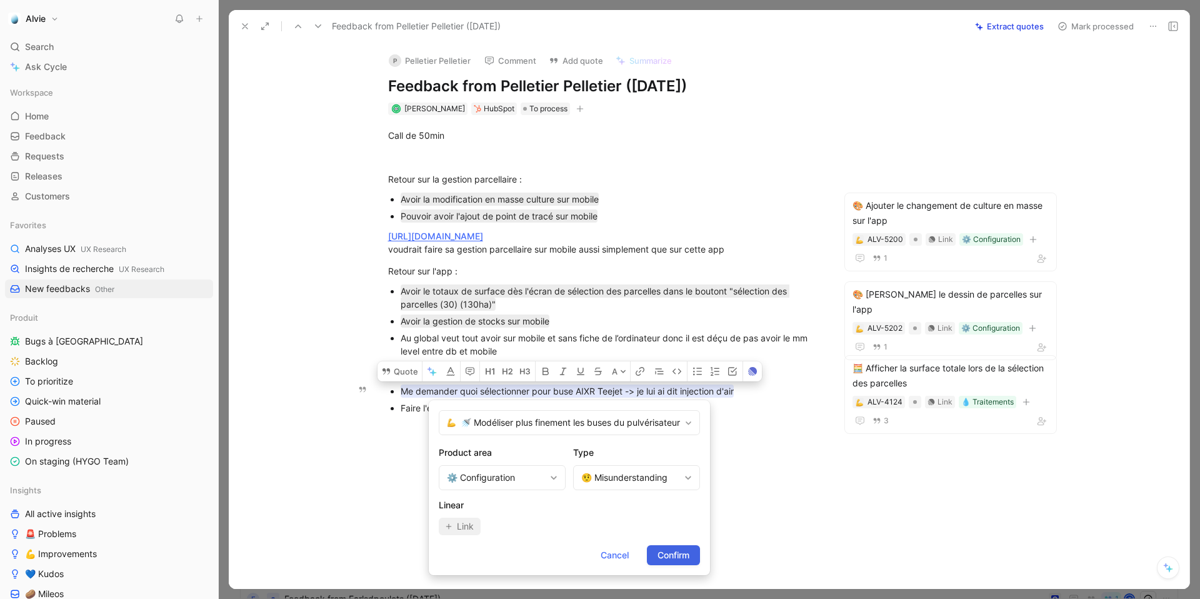
click at [668, 554] on span "Confirm" at bounding box center [673, 554] width 32 height 15
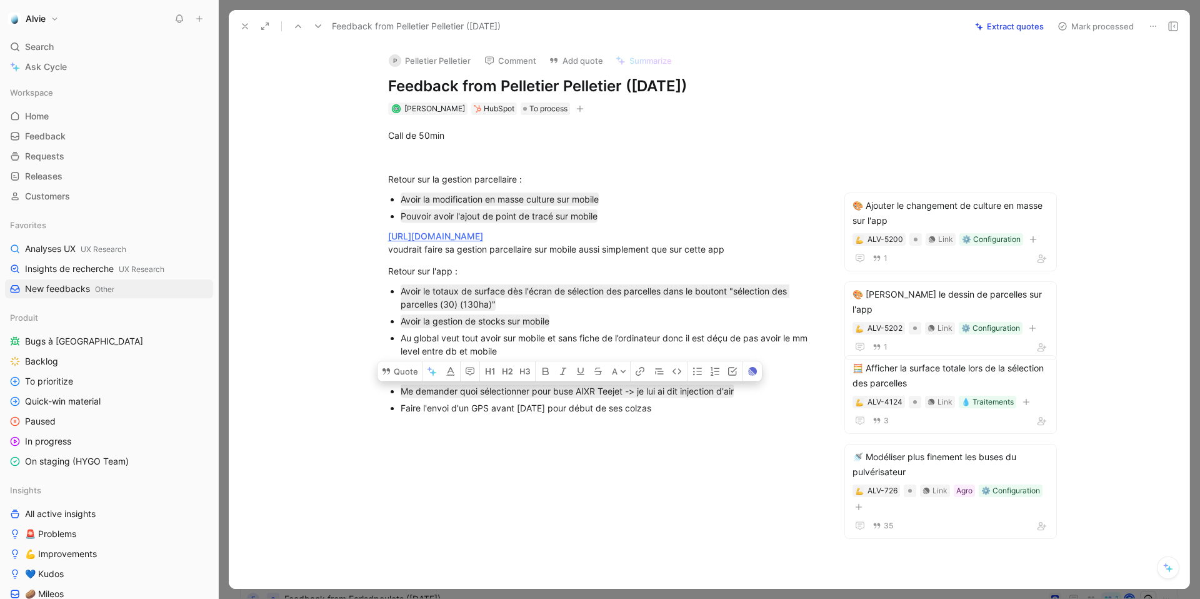
click at [1064, 30] on icon at bounding box center [1062, 26] width 10 height 10
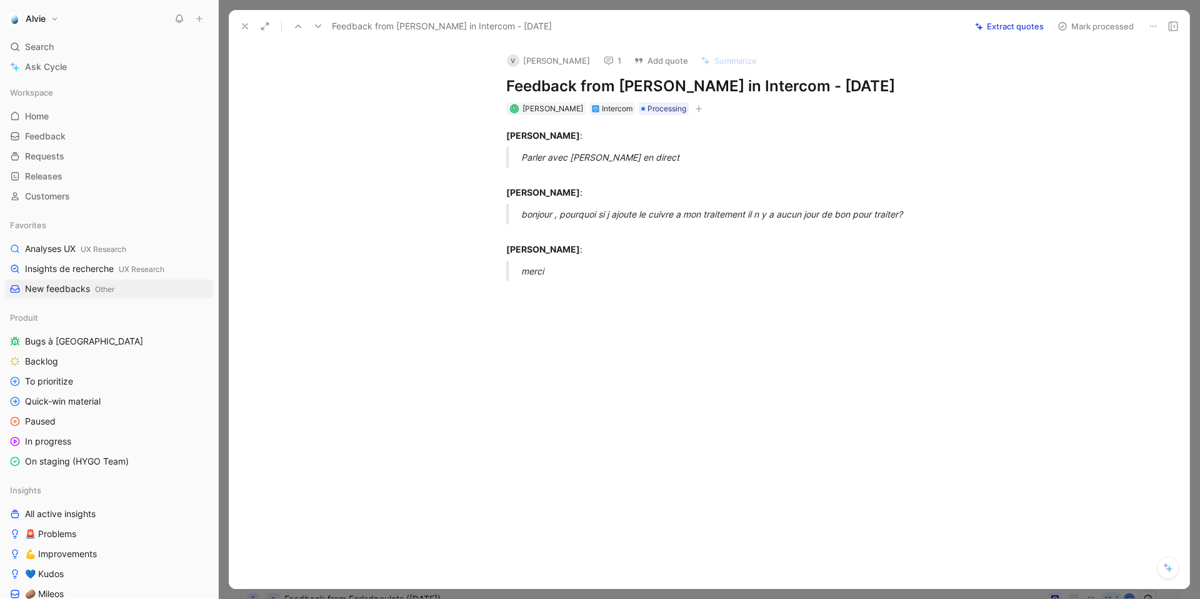
click at [1112, 22] on button "Mark processed" at bounding box center [1095, 25] width 87 height 17
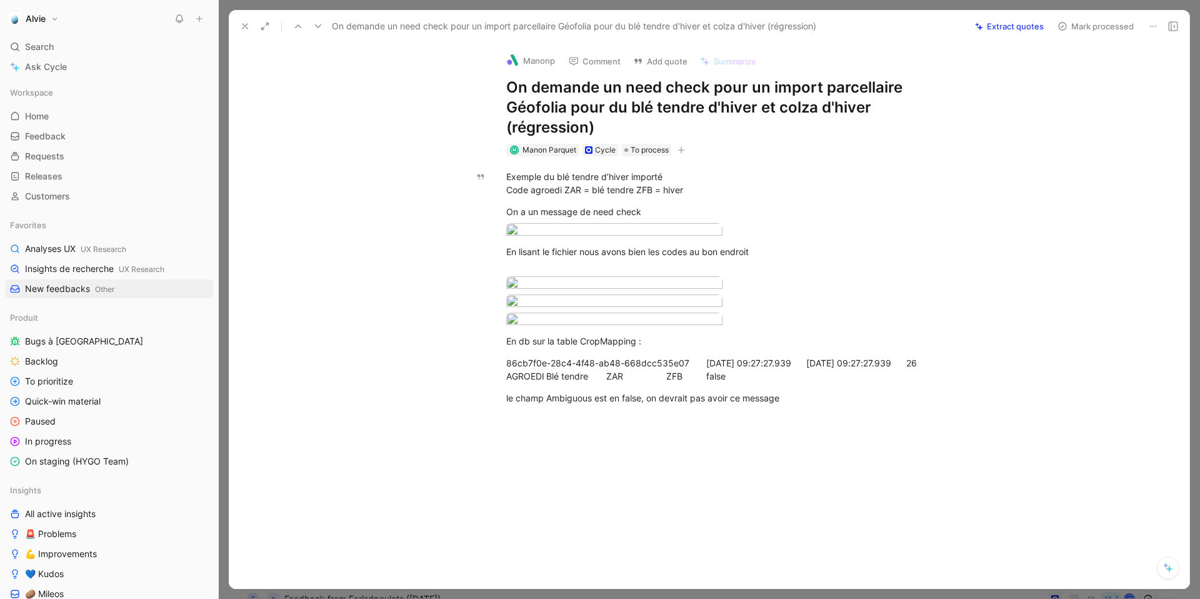
click at [249, 29] on icon at bounding box center [245, 26] width 10 height 10
